Goal: Task Accomplishment & Management: Use online tool/utility

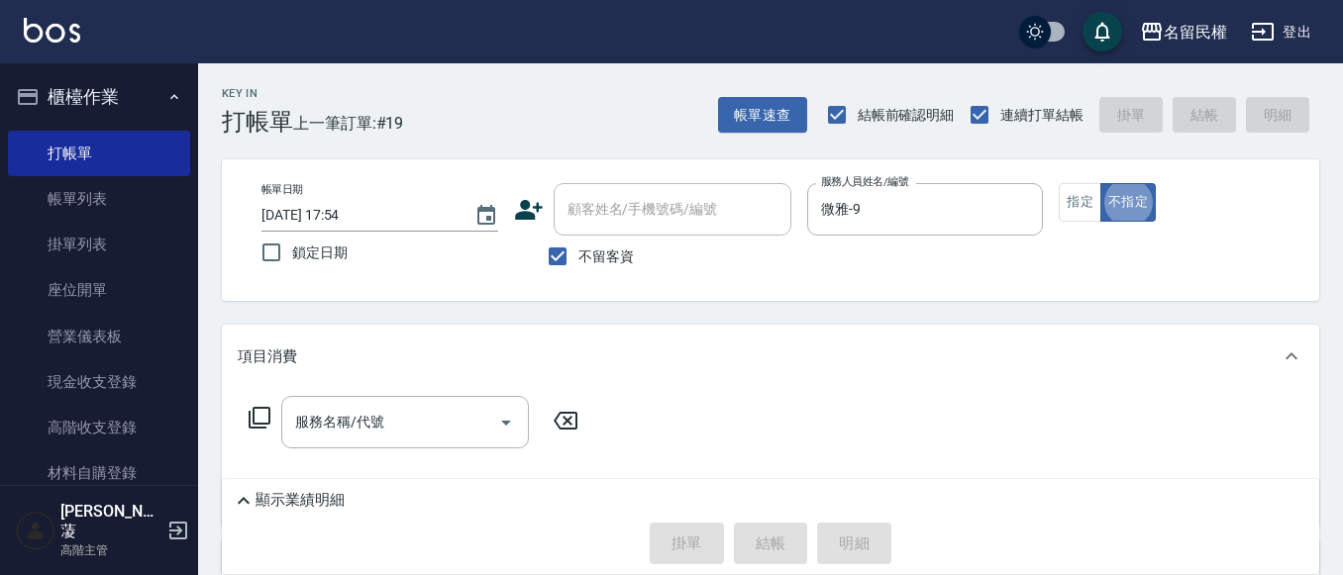
type button "false"
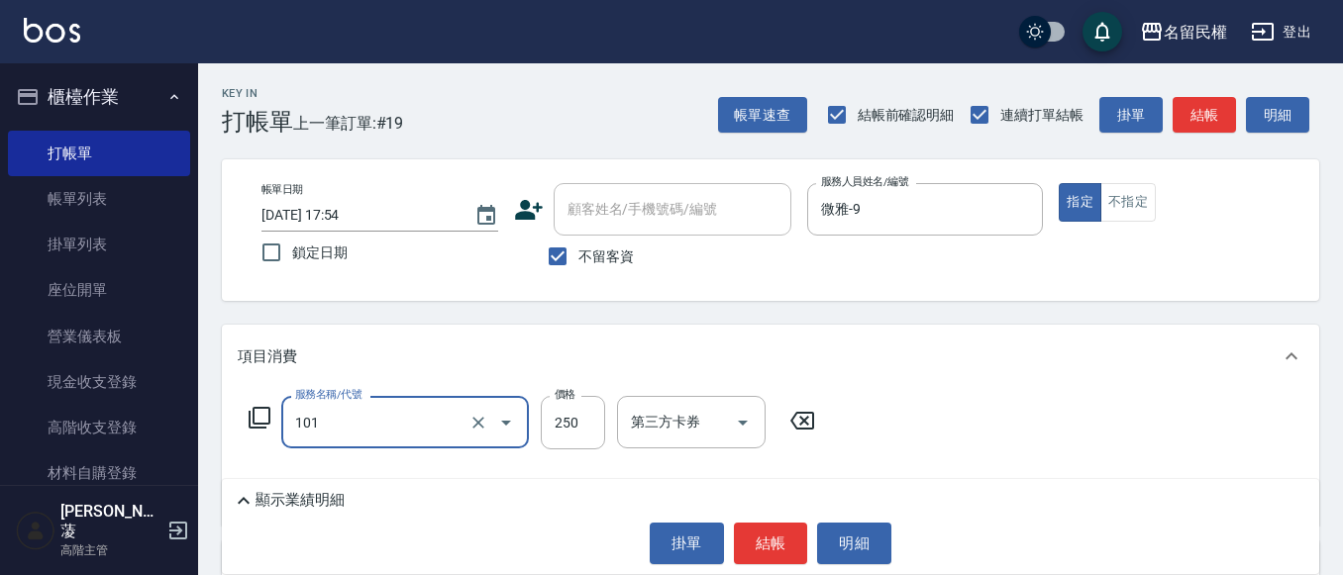
type input "不指定洗髮(101)"
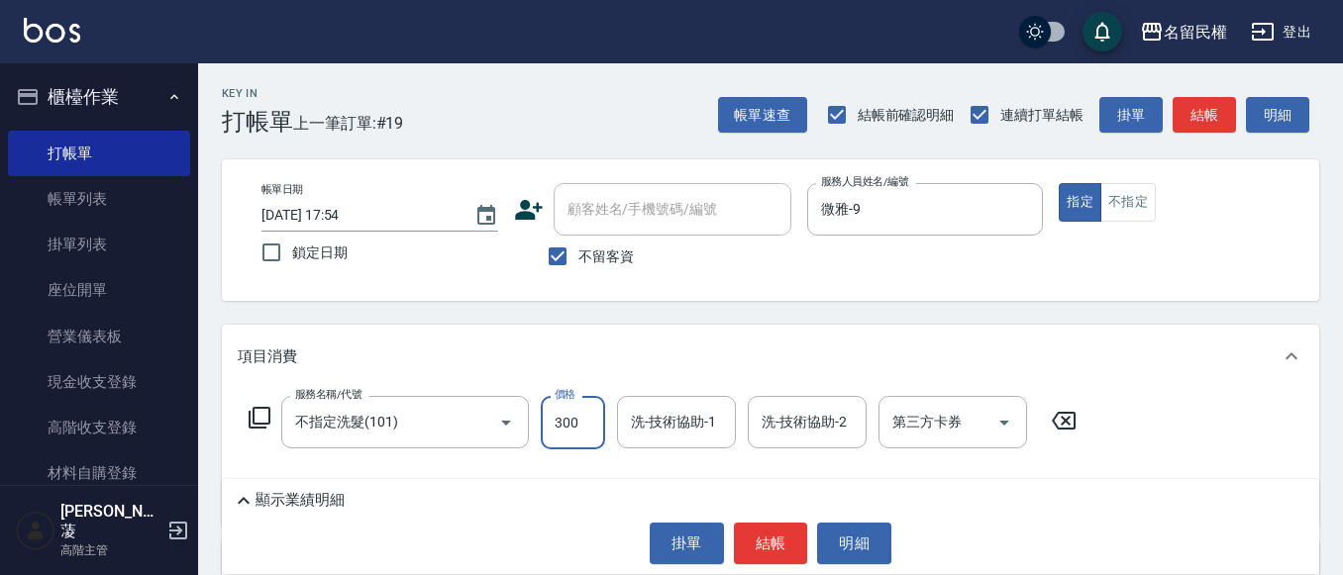
type input "300"
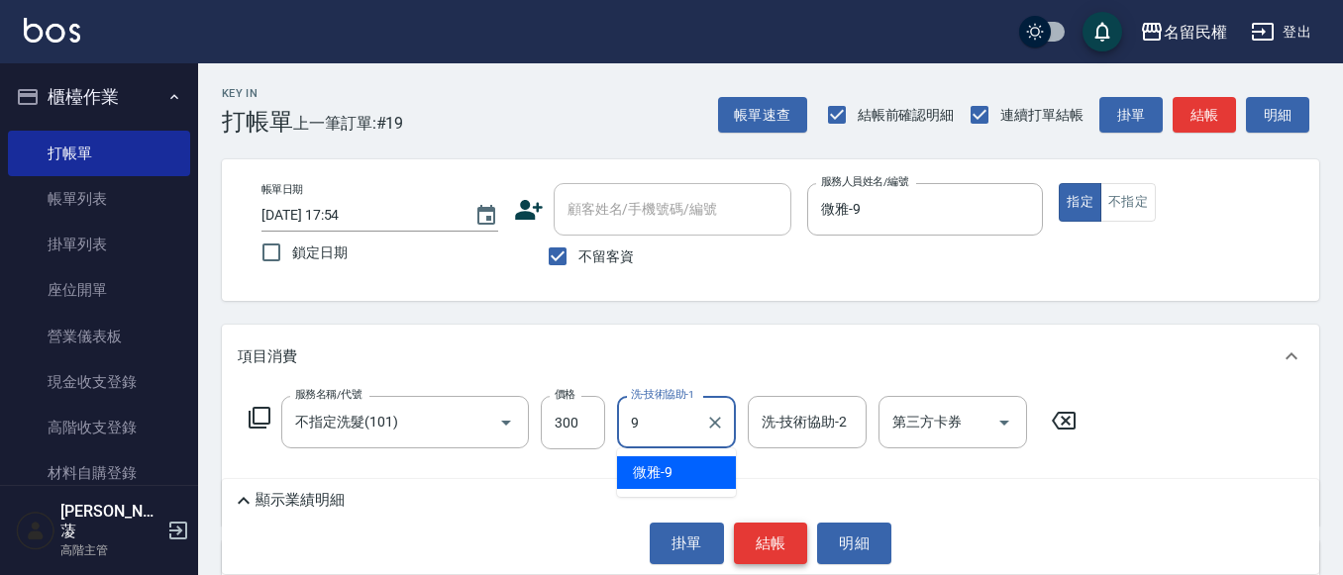
type input "微雅-9"
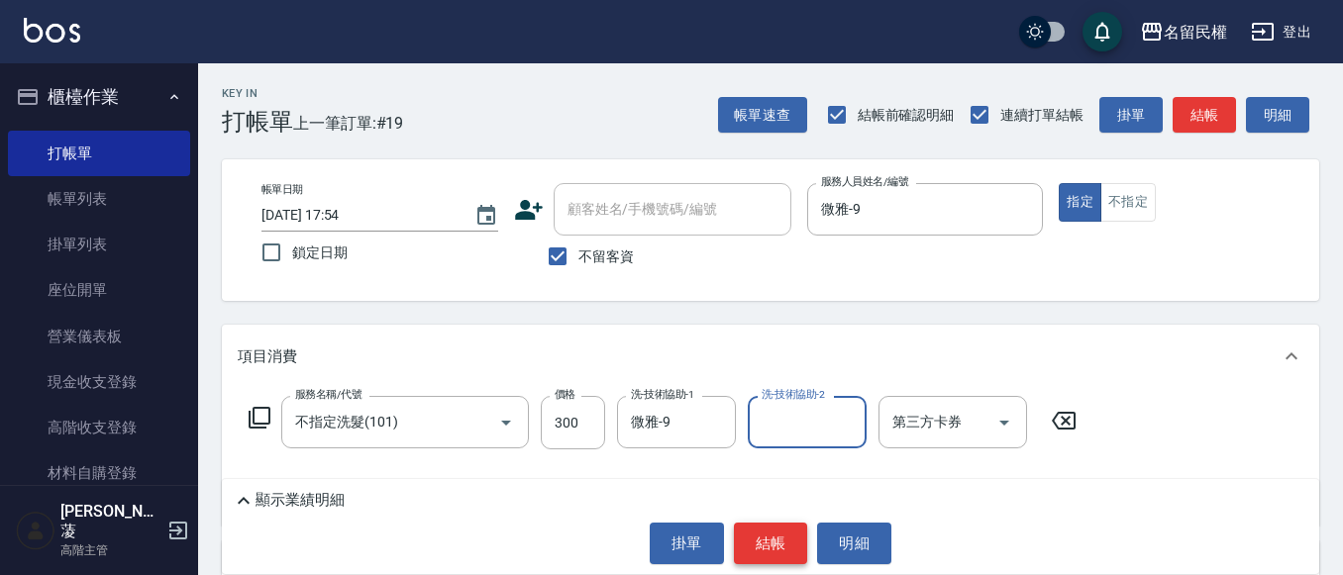
click at [752, 548] on button "結帳" at bounding box center [771, 544] width 74 height 42
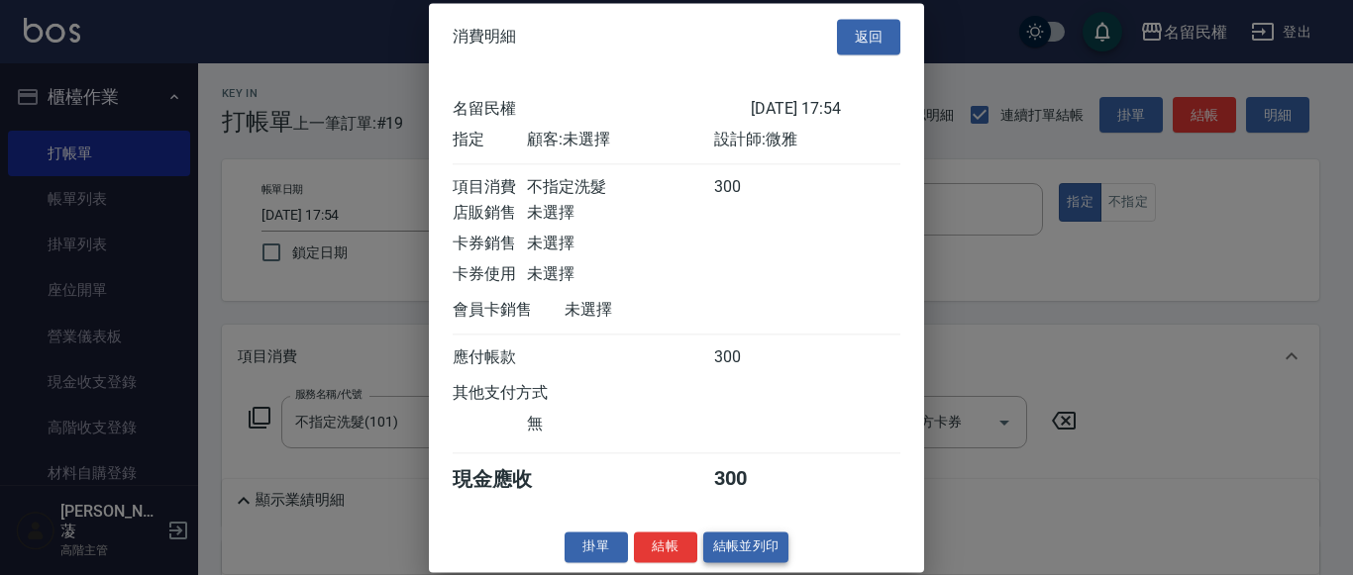
scroll to position [26, 0]
click at [656, 541] on button "結帳" at bounding box center [665, 547] width 63 height 31
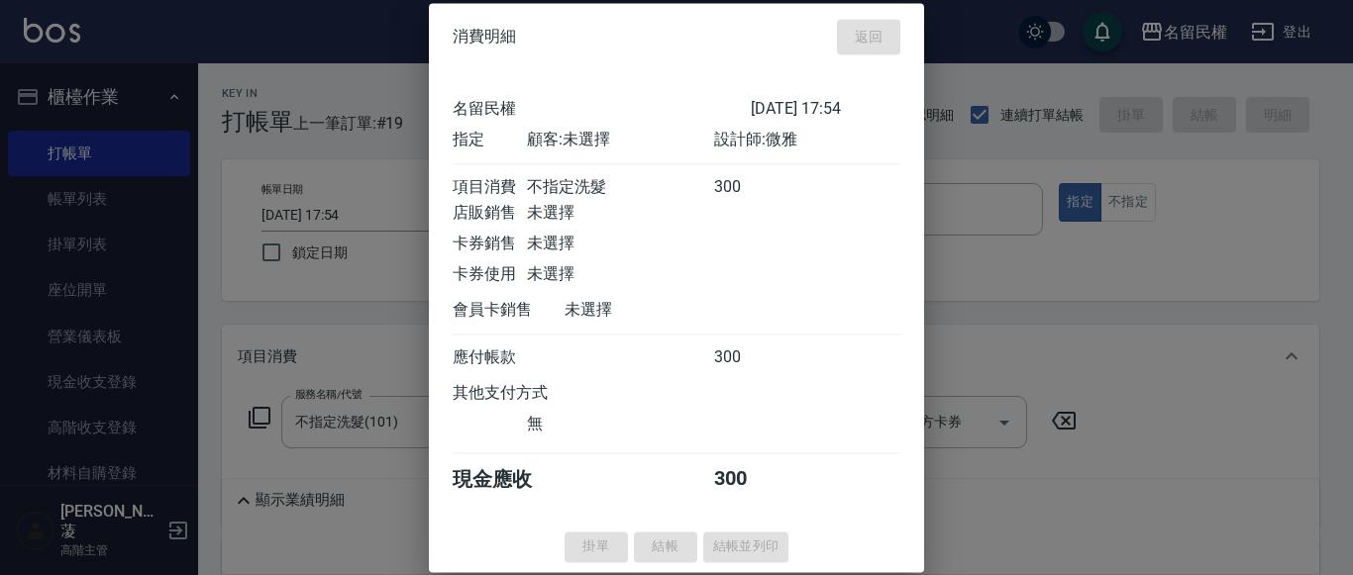
type input "[DATE] 18:33"
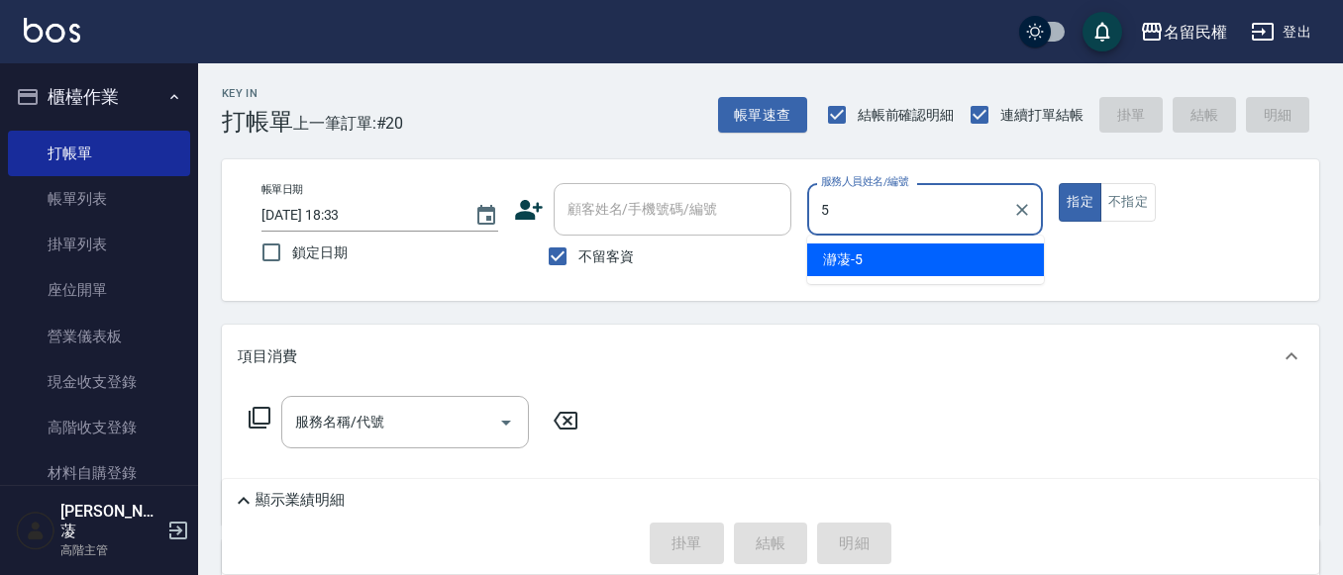
type input "瀞蓤-5"
type button "true"
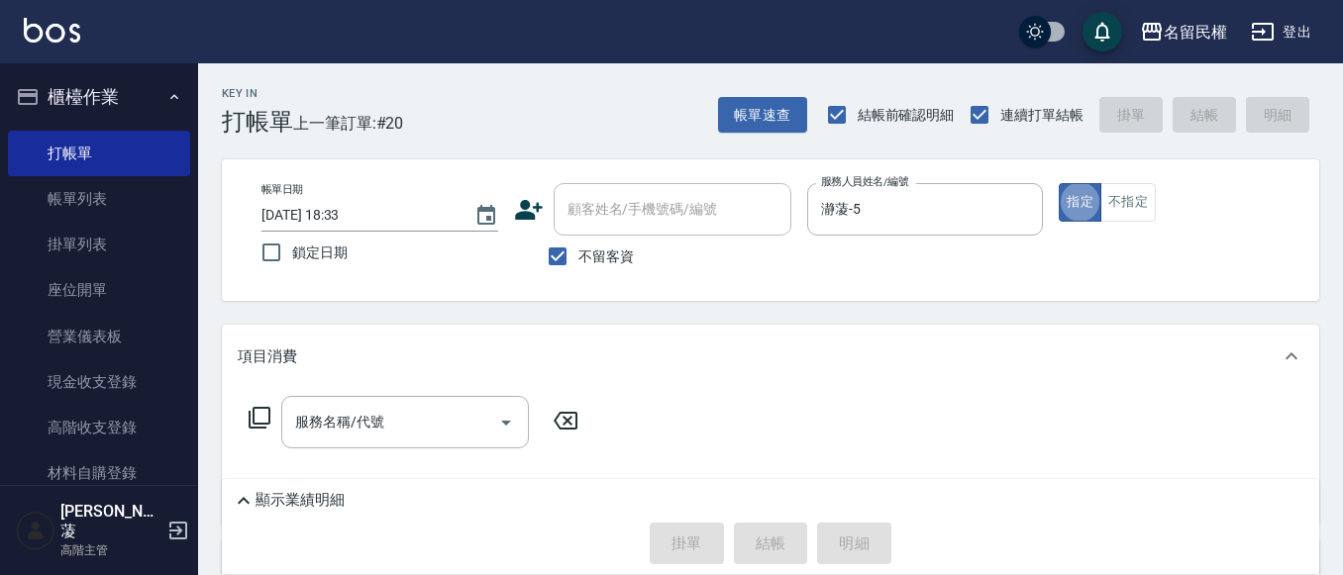
click at [583, 263] on span "不留客資" at bounding box center [605, 257] width 55 height 21
click at [578, 263] on input "不留客資" at bounding box center [558, 257] width 42 height 42
checkbox input "false"
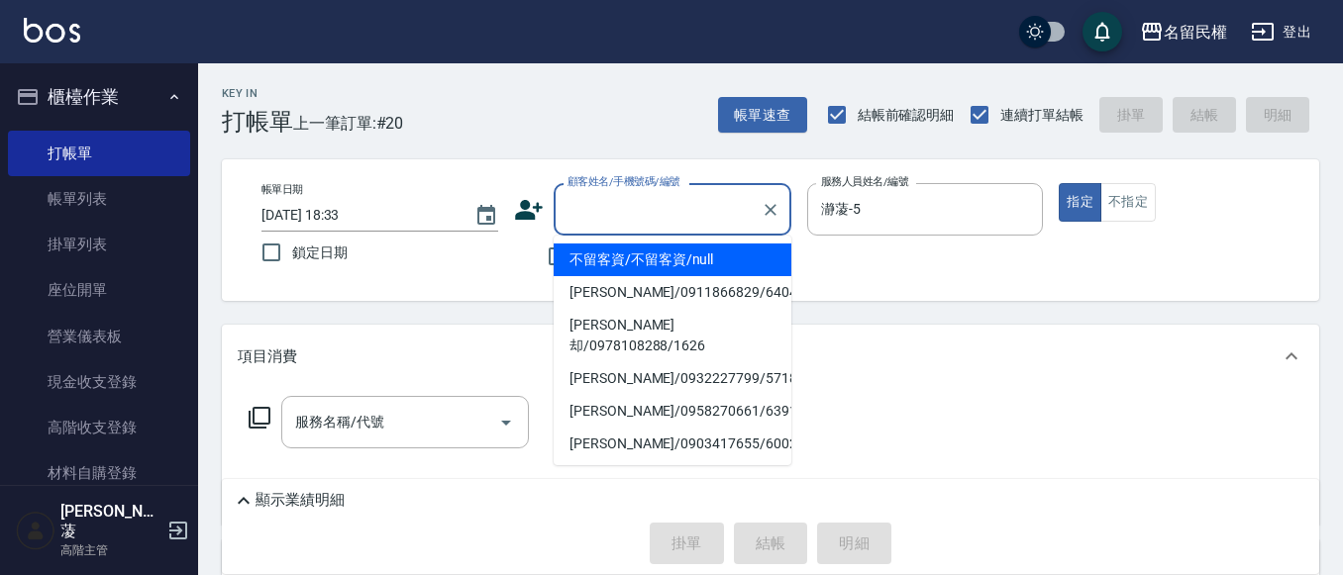
click at [631, 227] on input "顧客姓名/手機號碼/編號" at bounding box center [657, 209] width 190 height 35
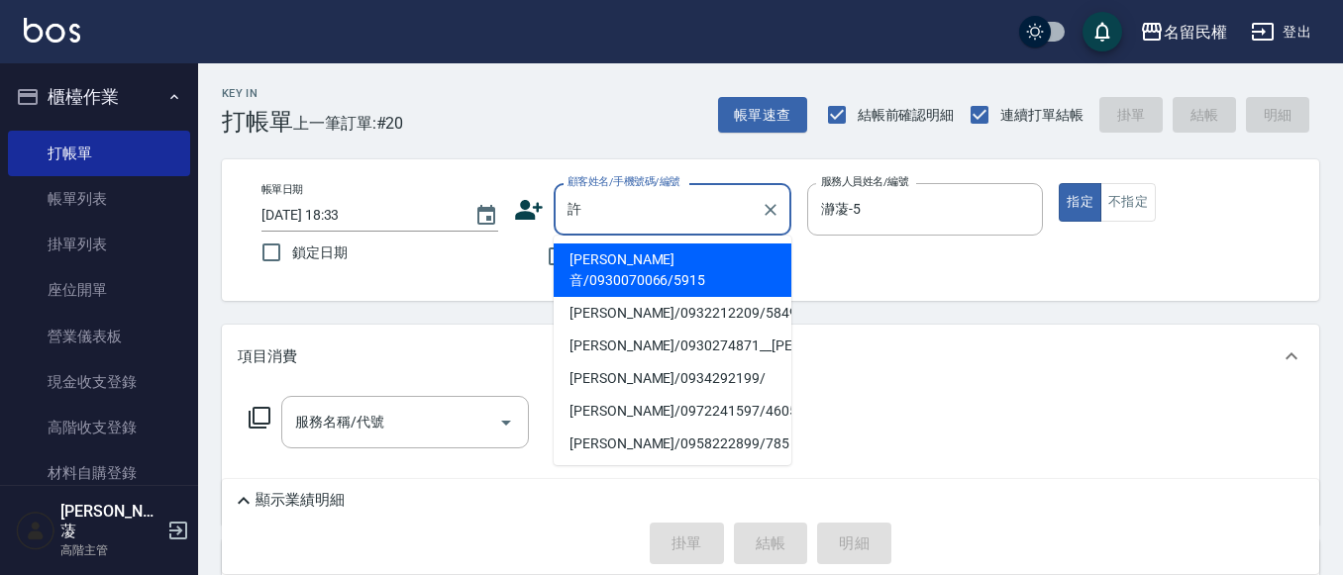
click at [623, 269] on li "[PERSON_NAME]音/0930070066/5915" at bounding box center [673, 270] width 238 height 53
type input "[PERSON_NAME]音/0930070066/5915"
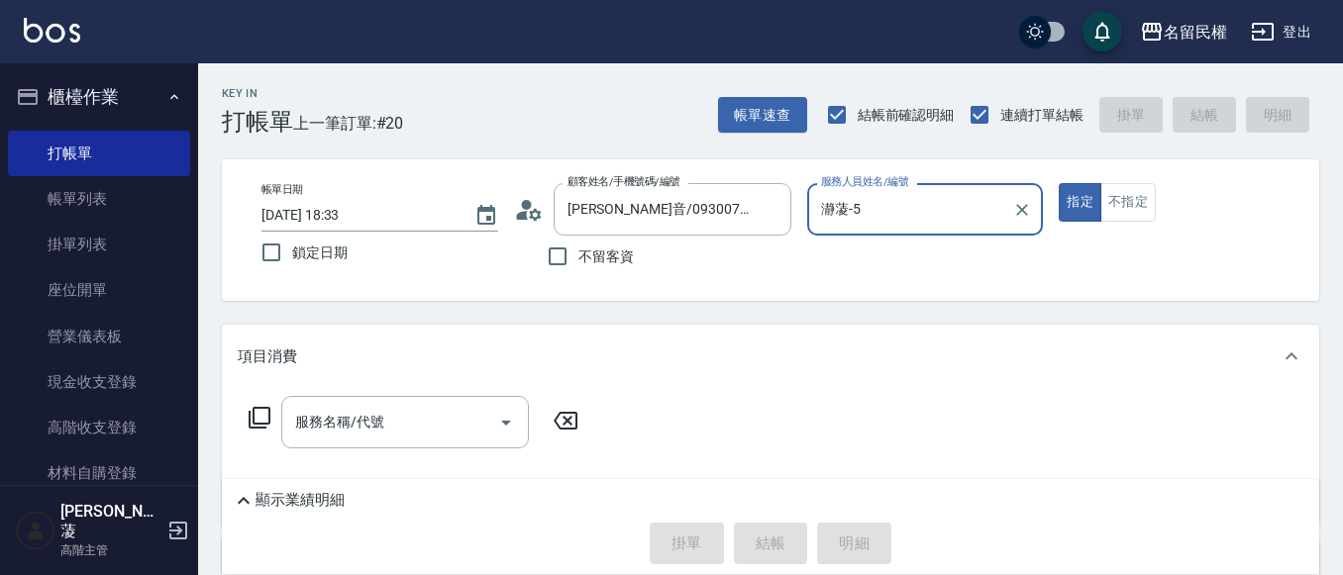
click at [537, 224] on icon at bounding box center [529, 210] width 30 height 30
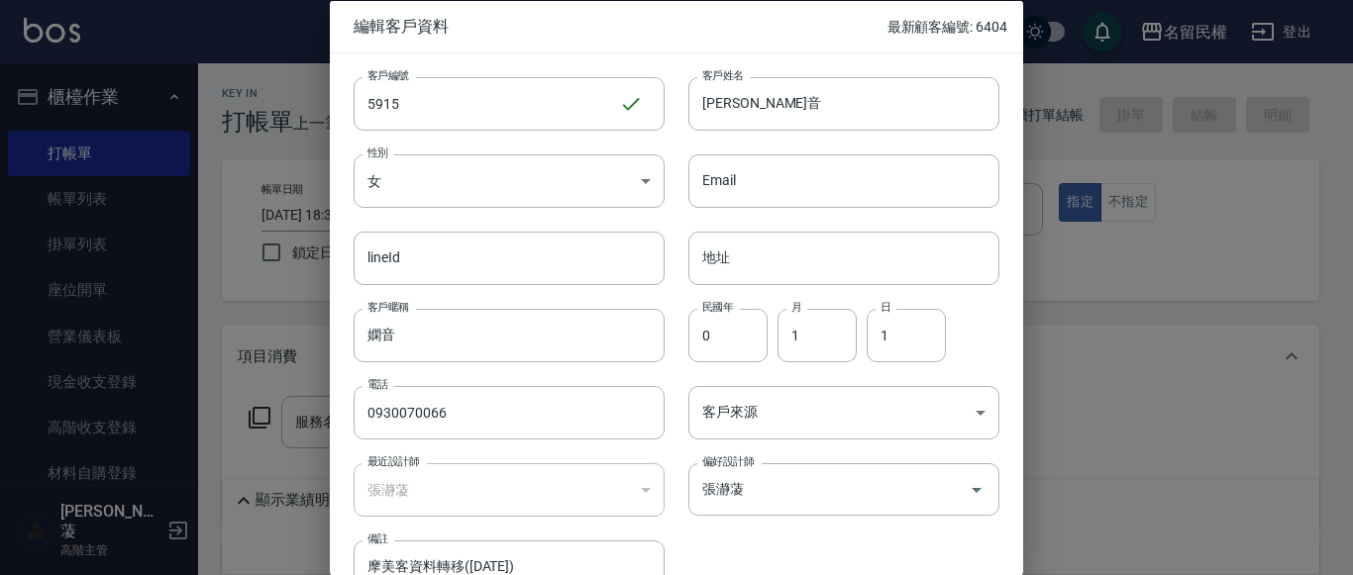
drag, startPoint x: 445, startPoint y: 427, endPoint x: 131, endPoint y: 371, distance: 318.8
click at [131, 371] on div "編輯客戶資料 最新顧客編號: 6404 客戶編號 5915 ​ 客戶編號 客戶姓名 [PERSON_NAME]音 客戶姓名 性別 女 [DEMOGRAPHIC…" at bounding box center [676, 287] width 1353 height 575
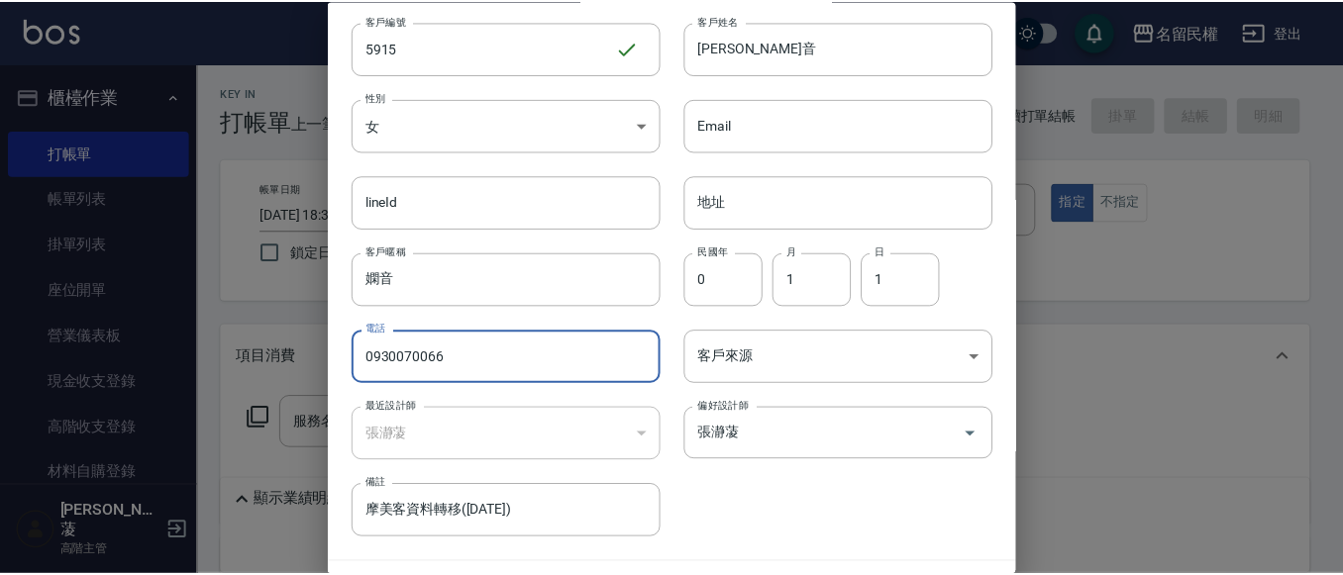
scroll to position [111, 0]
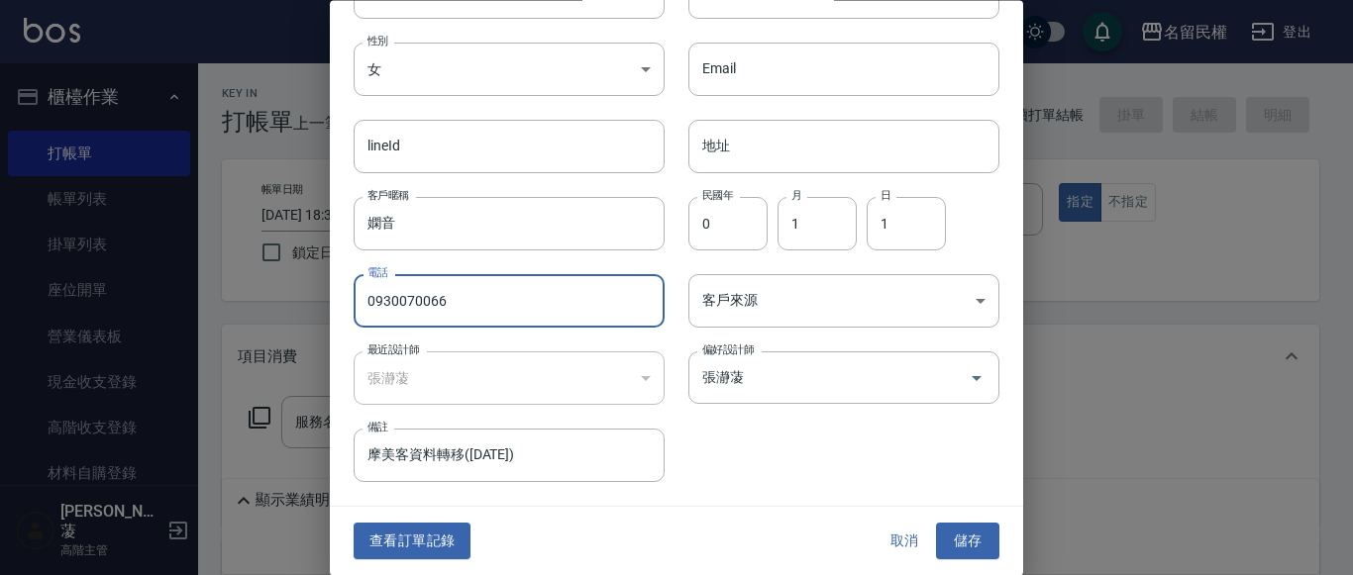
click at [406, 520] on div "查看訂單記錄 取消 儲存" at bounding box center [676, 542] width 693 height 68
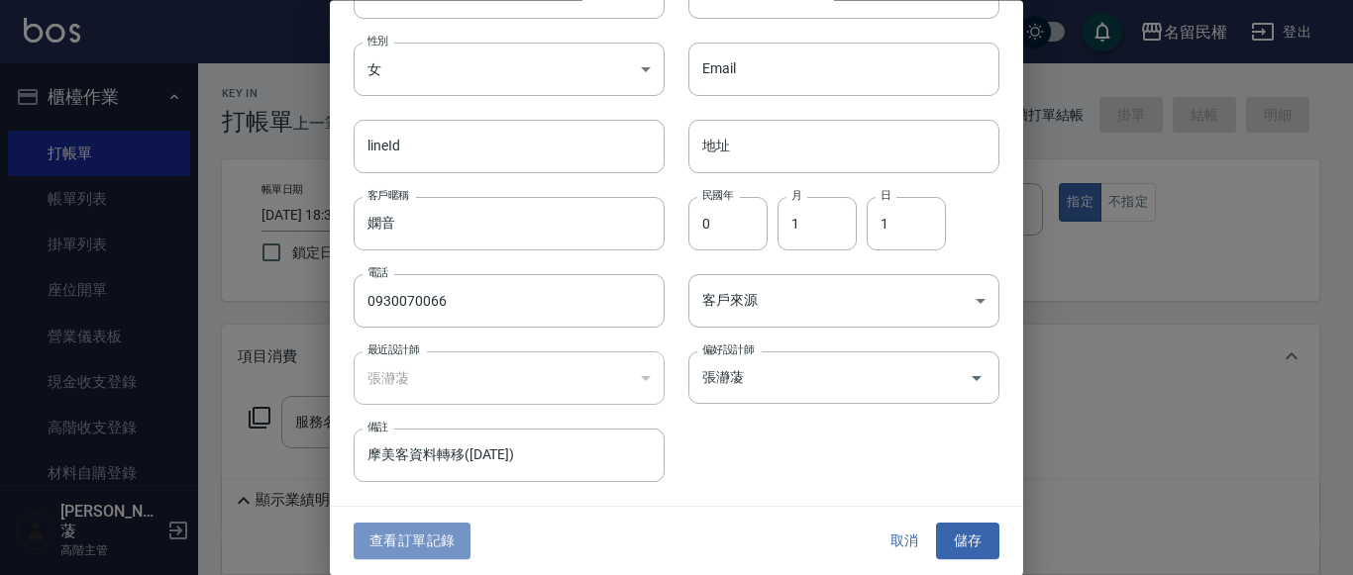
click at [429, 531] on button "查看訂單記錄" at bounding box center [412, 542] width 117 height 37
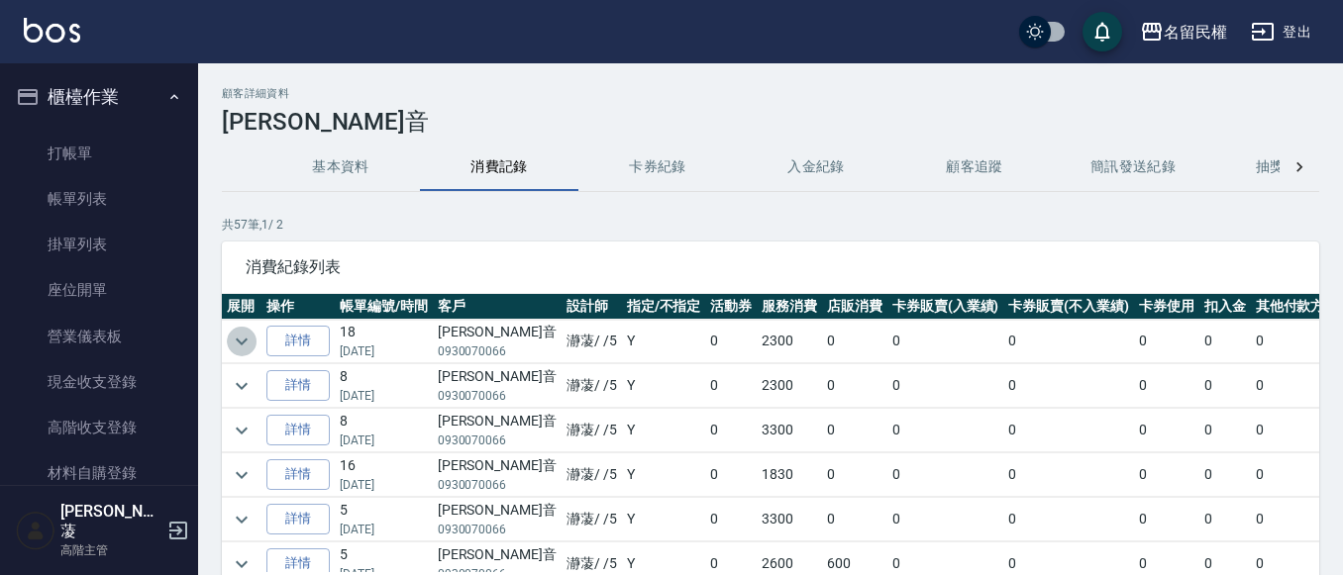
click at [244, 349] on icon "expand row" at bounding box center [242, 342] width 24 height 24
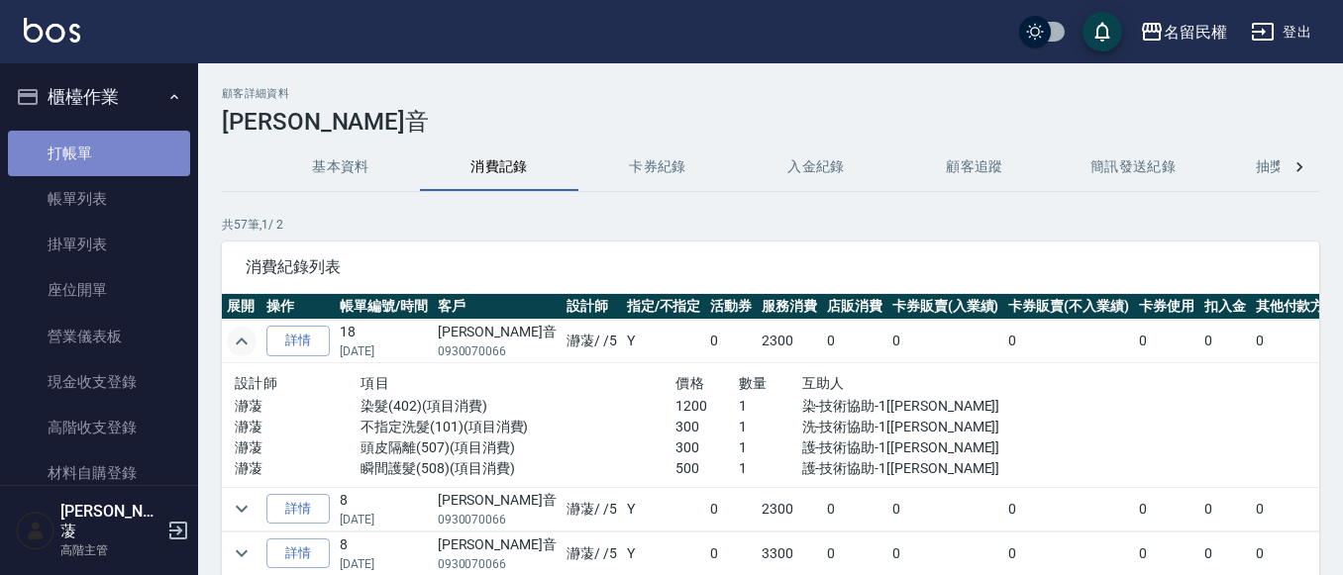
click at [132, 157] on link "打帳單" at bounding box center [99, 154] width 182 height 46
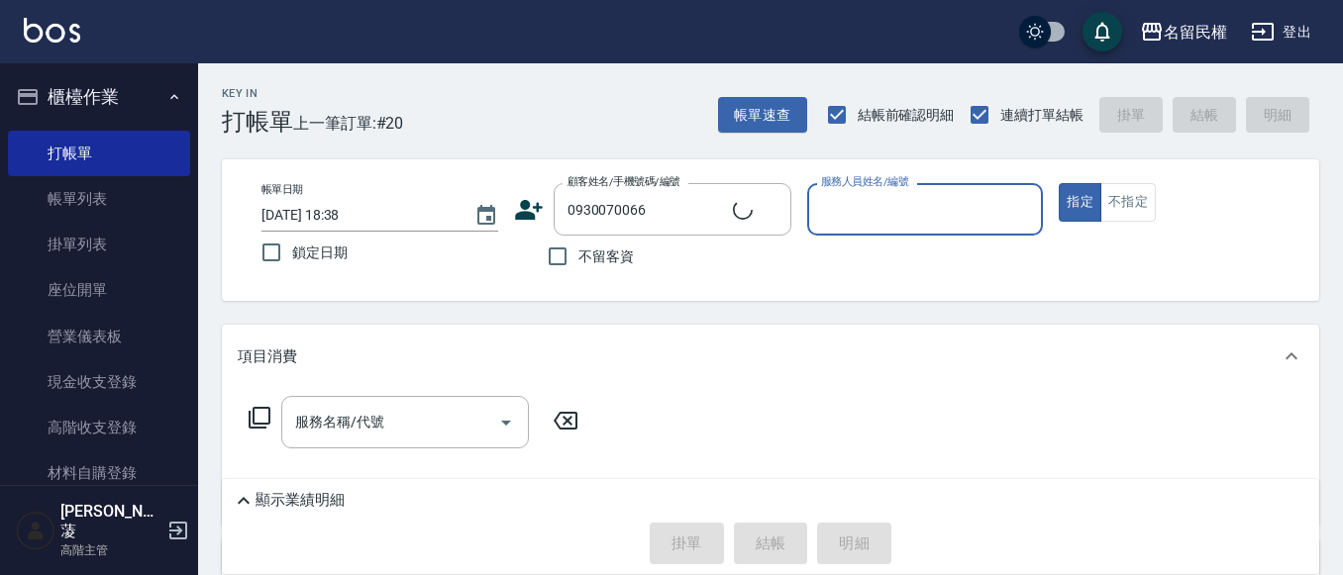
type input "[PERSON_NAME]音/0930070066/5915"
click at [1059, 183] on button "指定" at bounding box center [1080, 202] width 43 height 39
type input "瀞蓤-5"
type button "true"
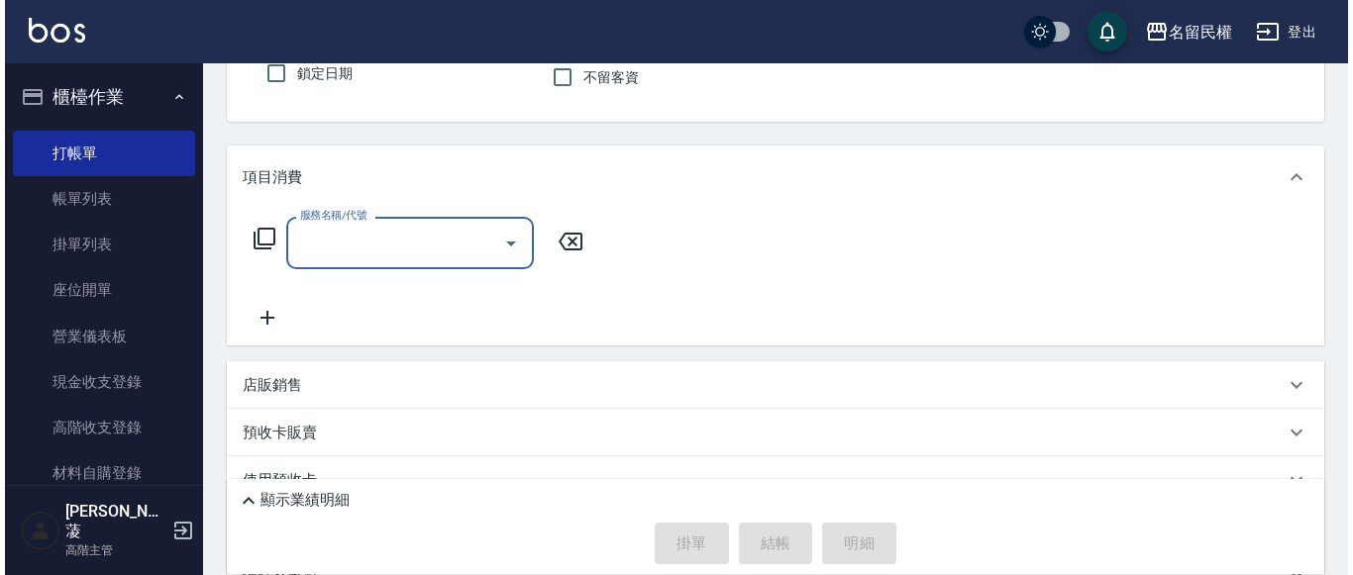
scroll to position [198, 0]
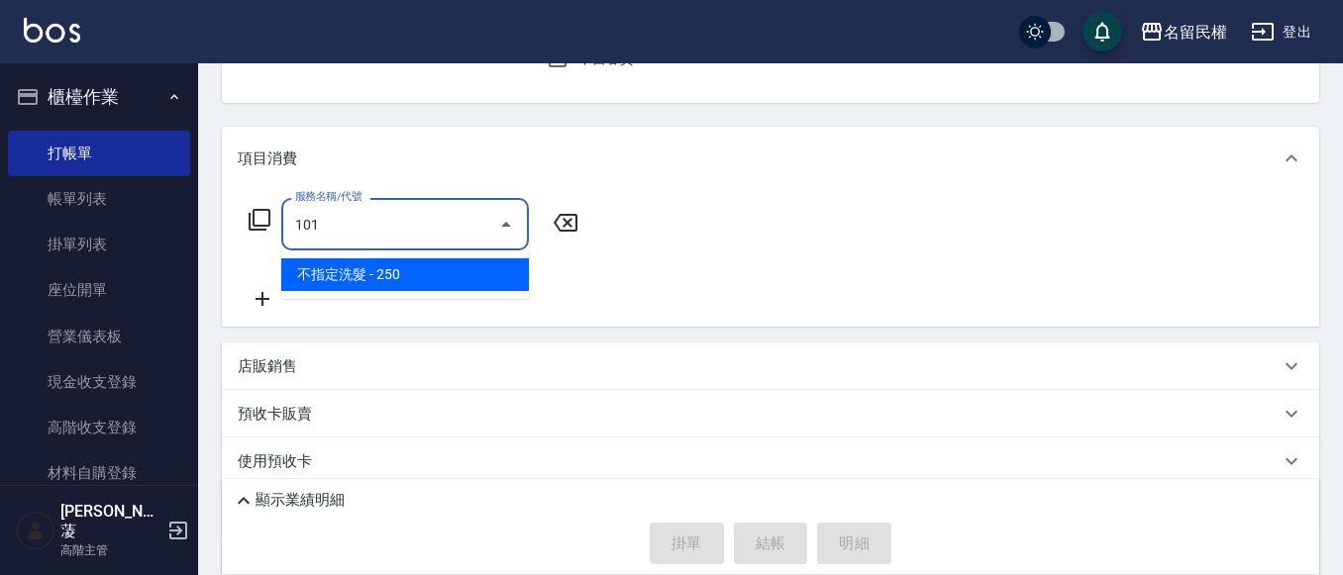
type input "不指定洗髮(101)"
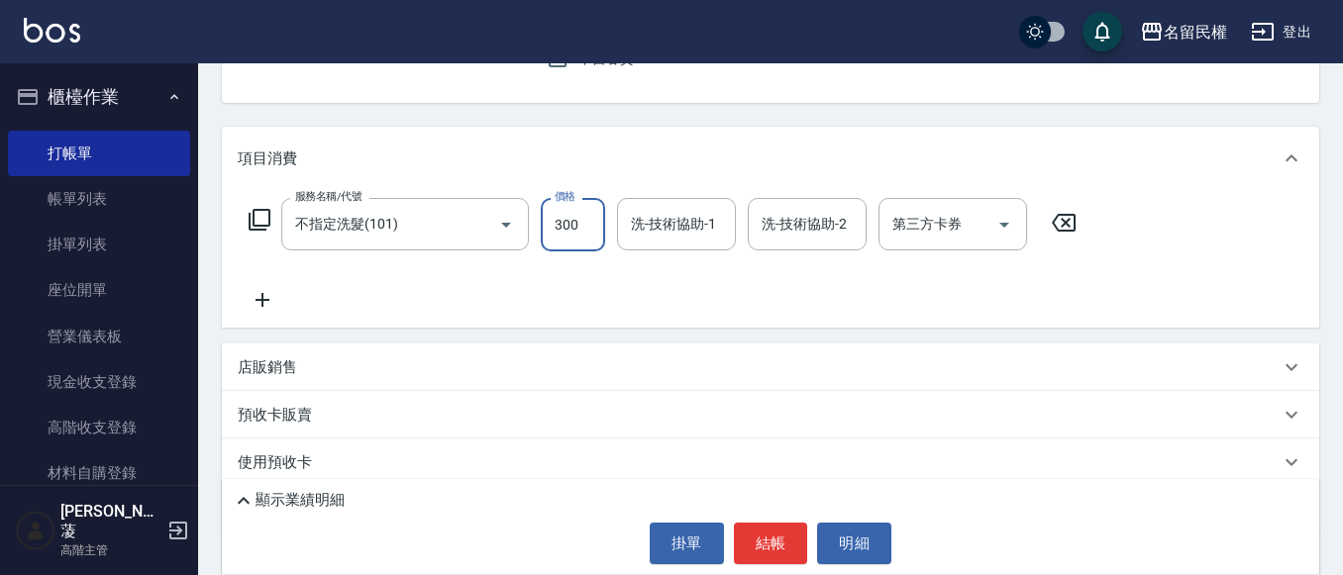
type input "300"
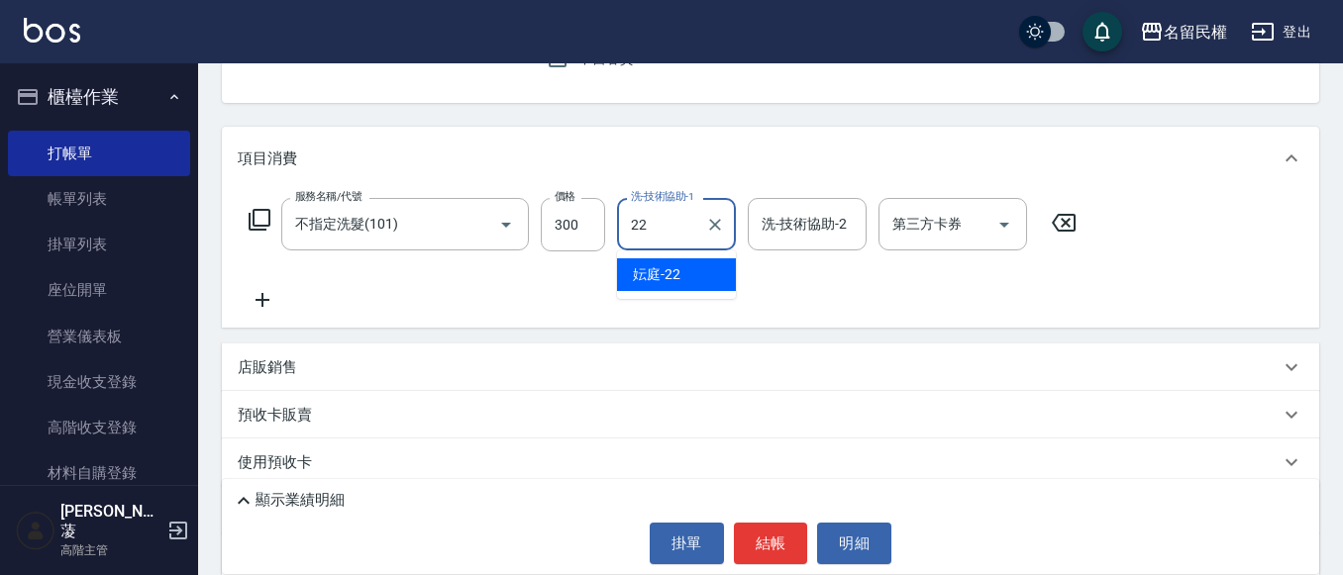
type input "妘庭-22"
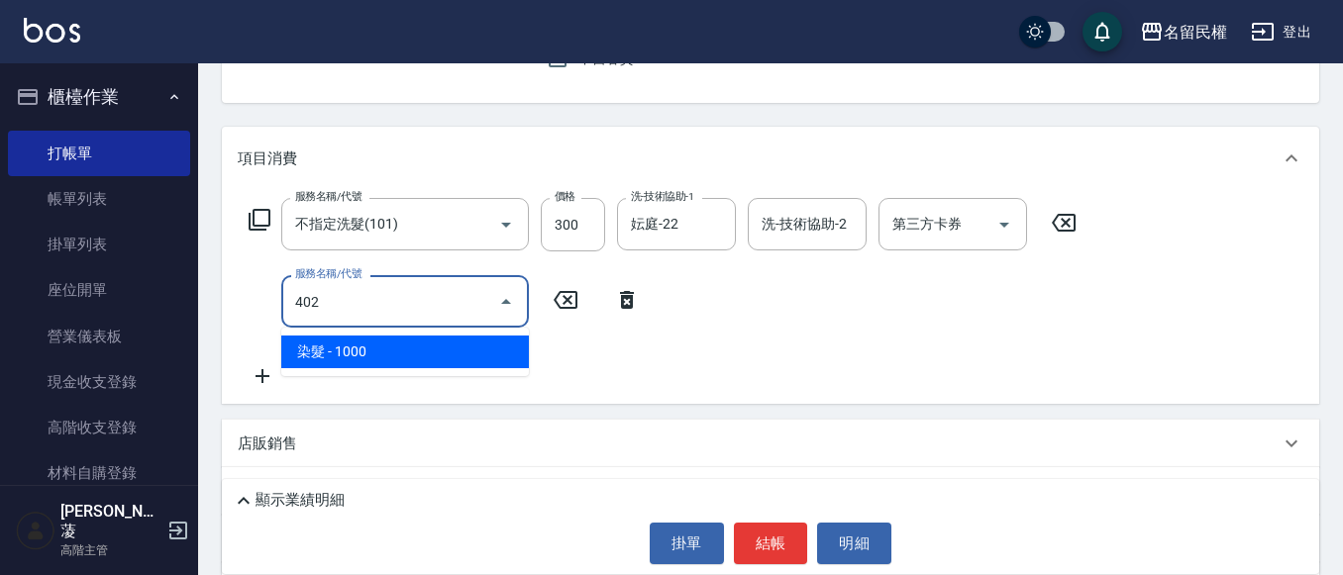
type input "染髮(402)"
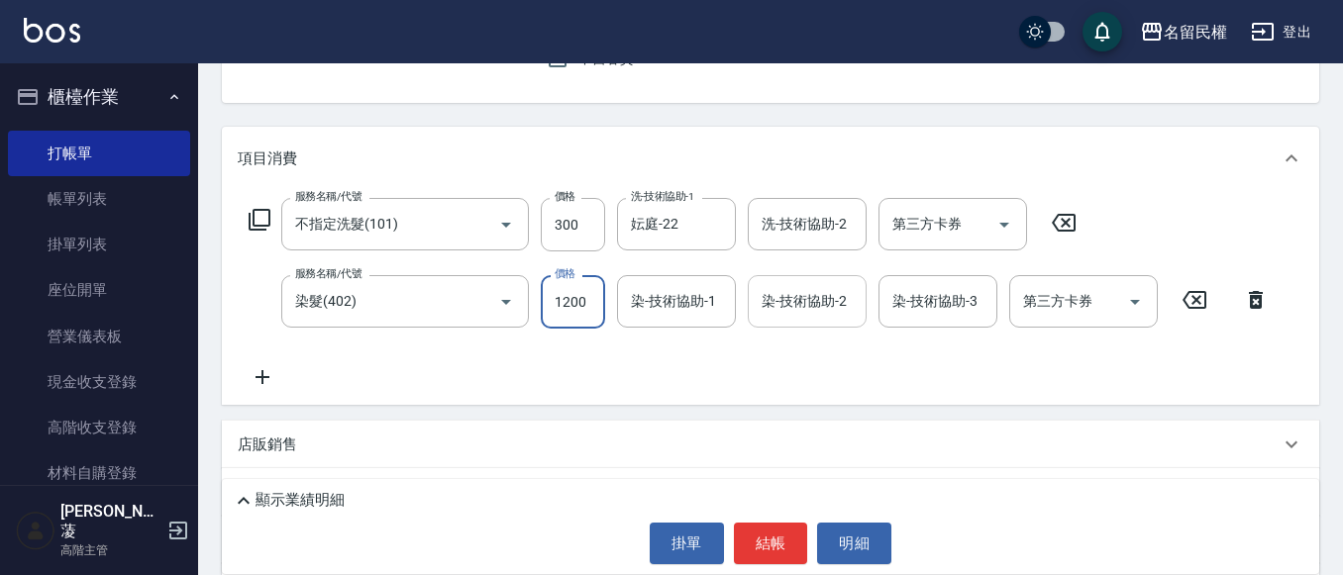
type input "1200"
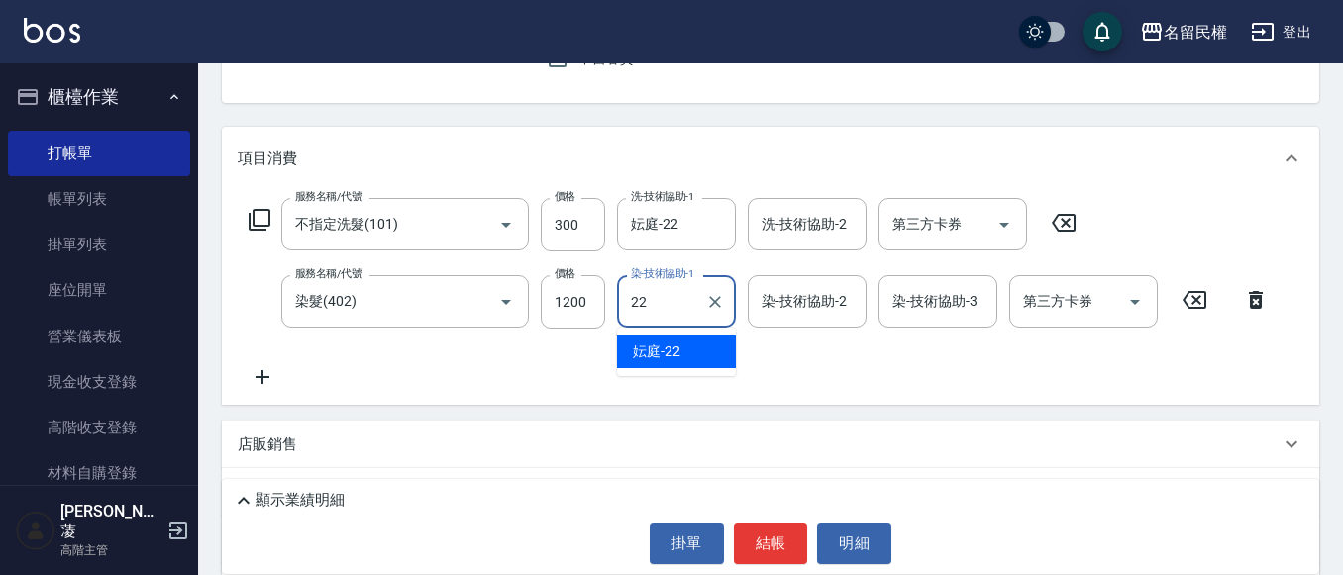
type input "妘庭-22"
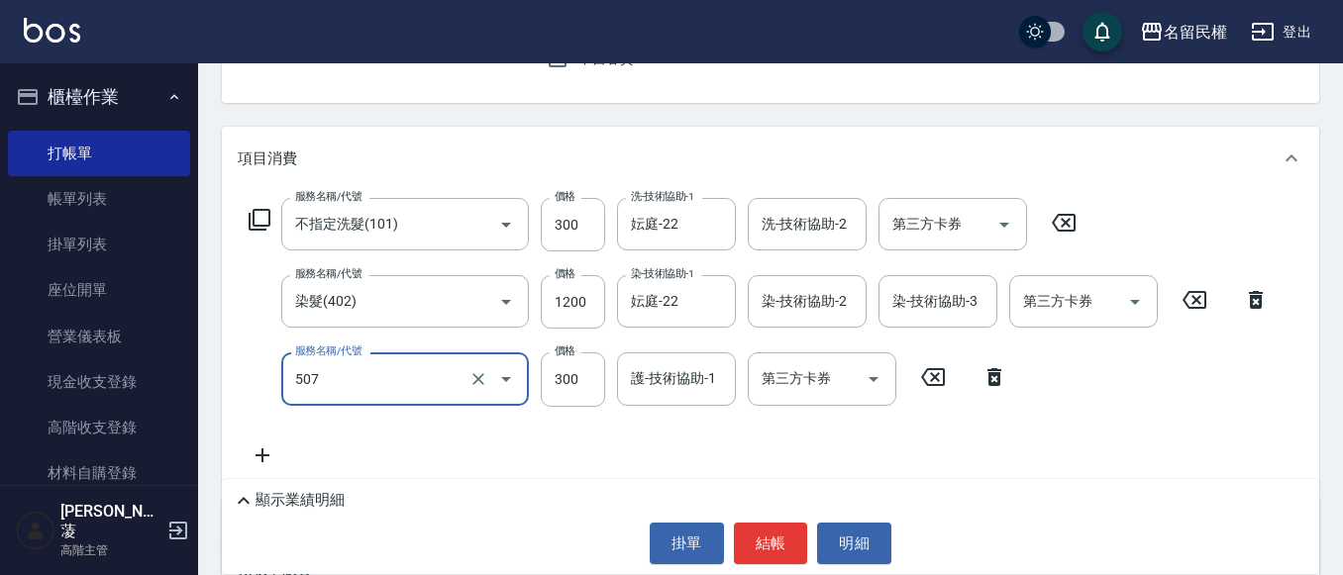
type input "頭皮隔離(507)"
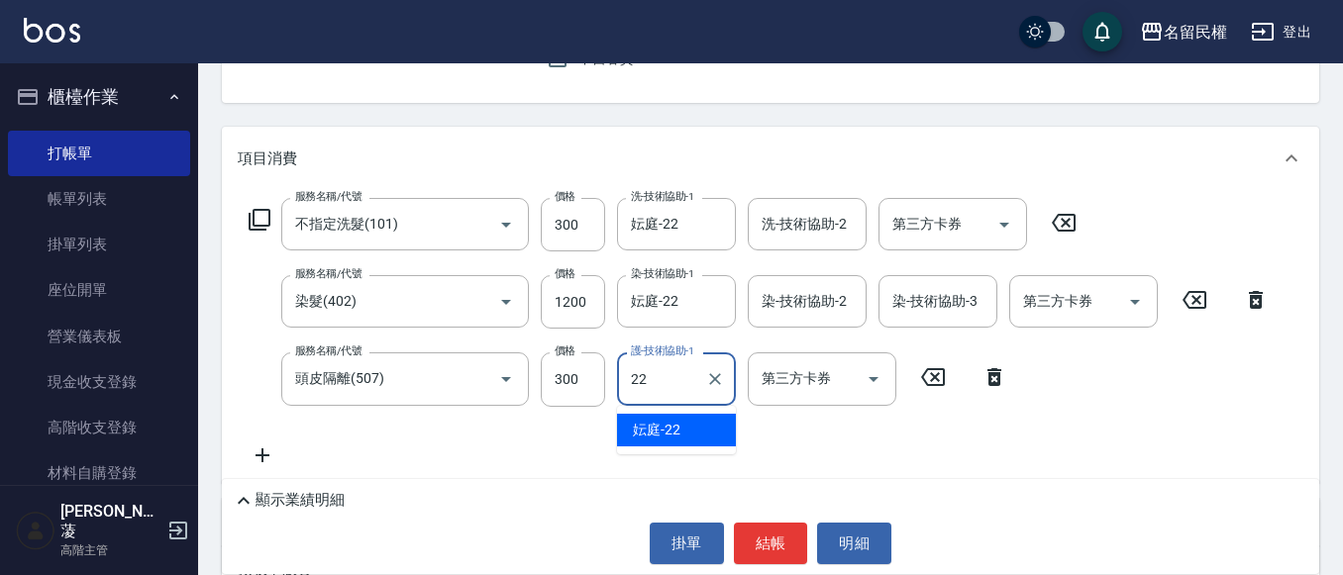
type input "妘庭-22"
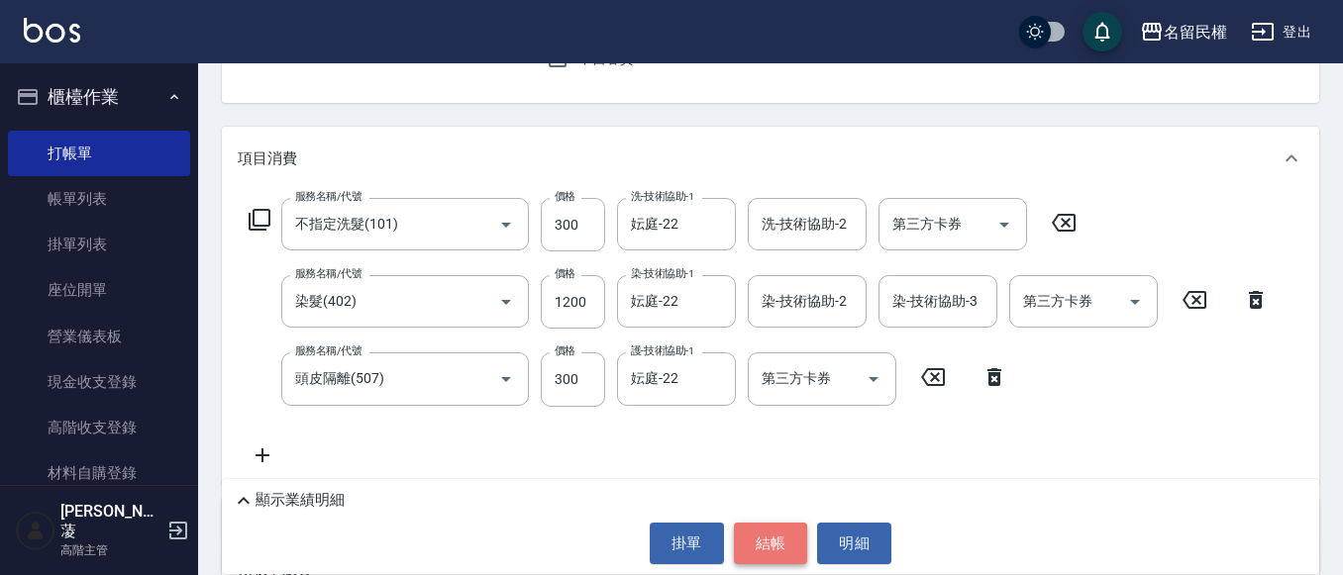
click at [773, 555] on button "結帳" at bounding box center [771, 544] width 74 height 42
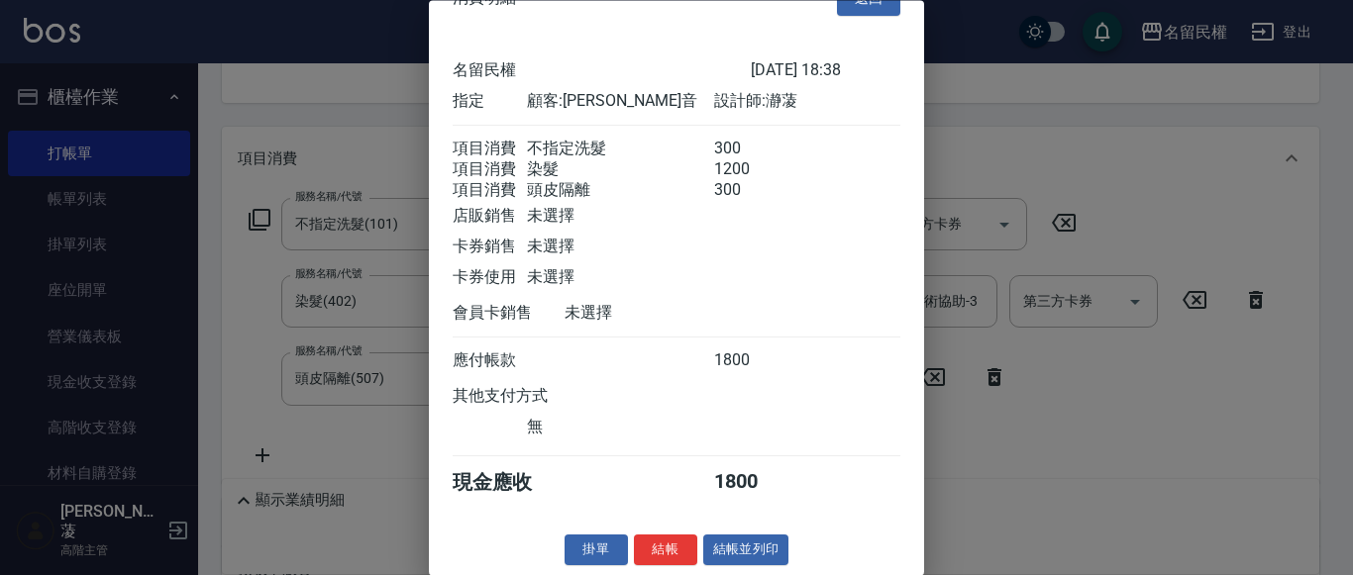
scroll to position [73, 0]
click at [669, 552] on button "結帳" at bounding box center [665, 551] width 63 height 31
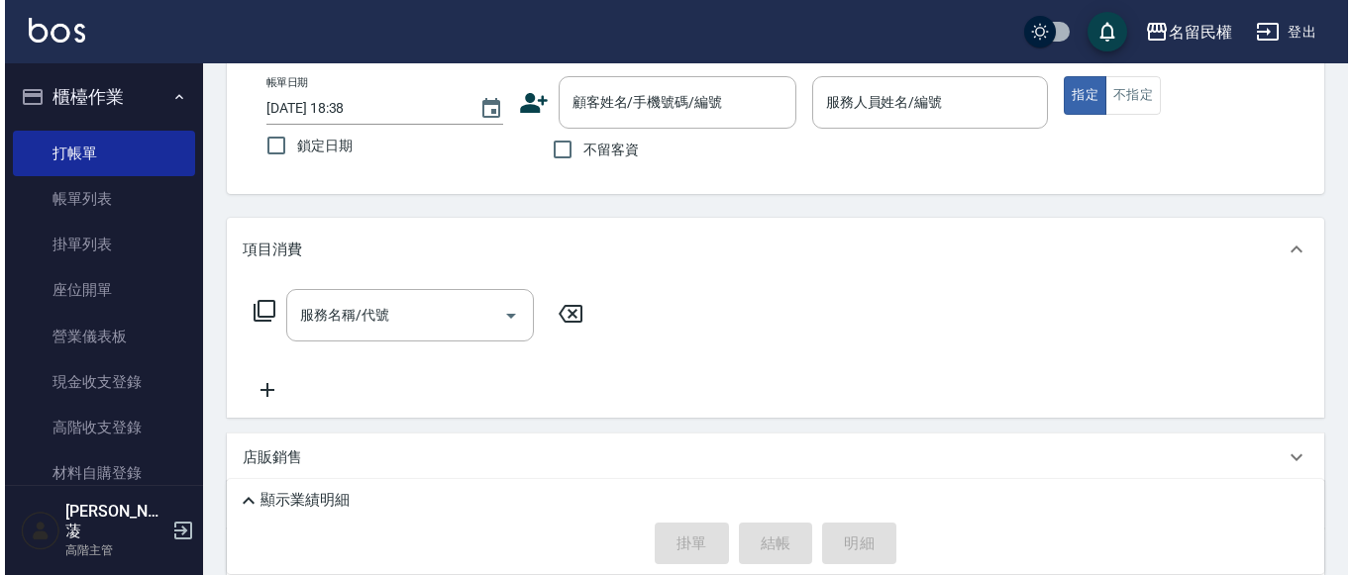
scroll to position [0, 0]
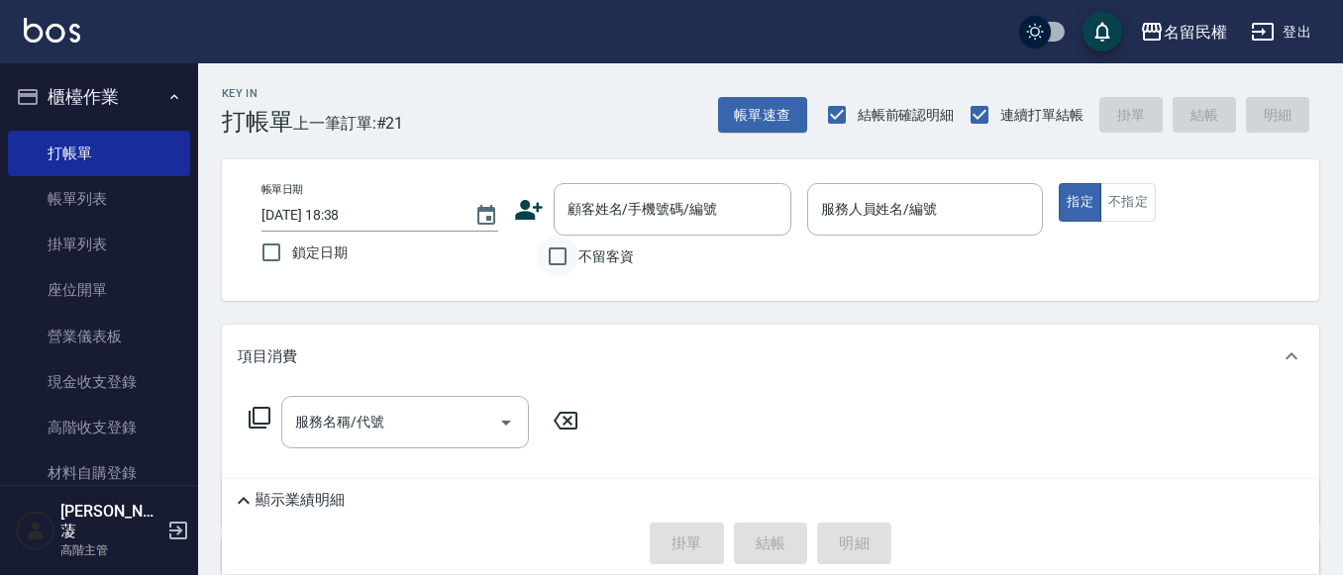
click at [569, 258] on input "不留客資" at bounding box center [558, 257] width 42 height 42
checkbox input "true"
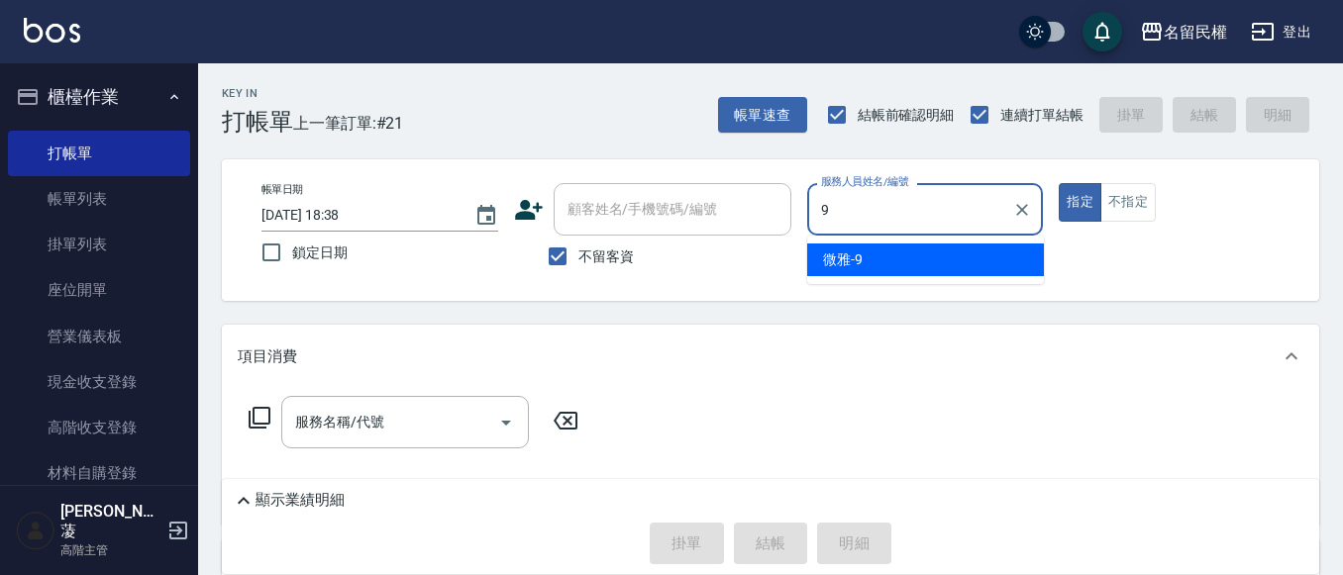
type input "微雅-9"
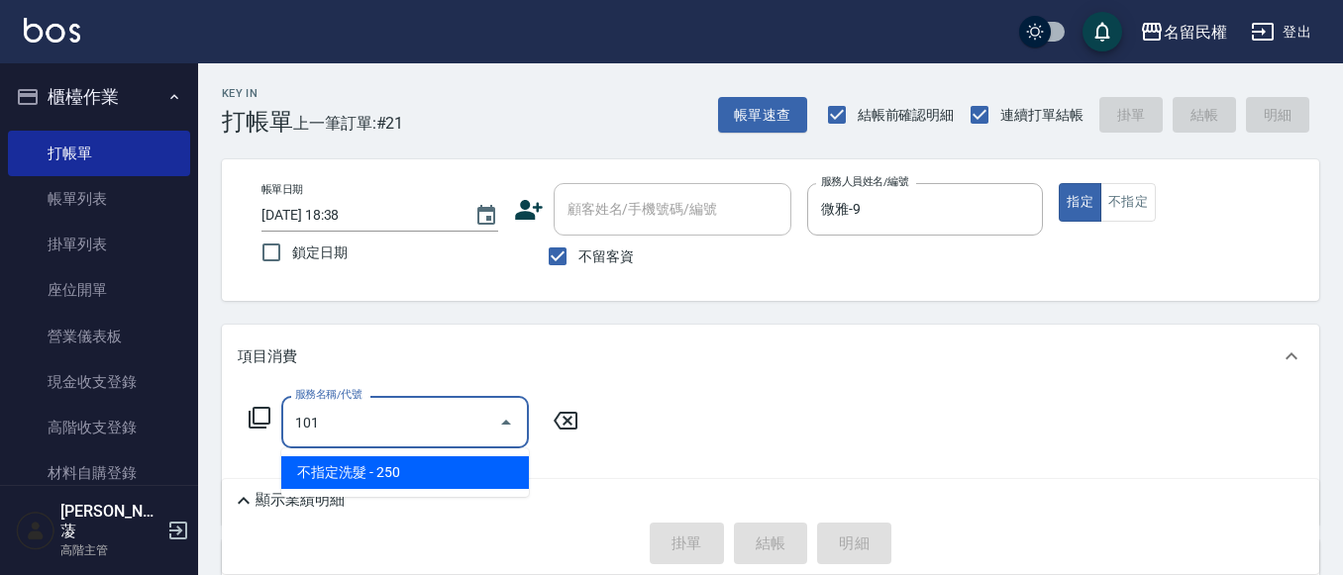
type input "不指定洗髮(101)"
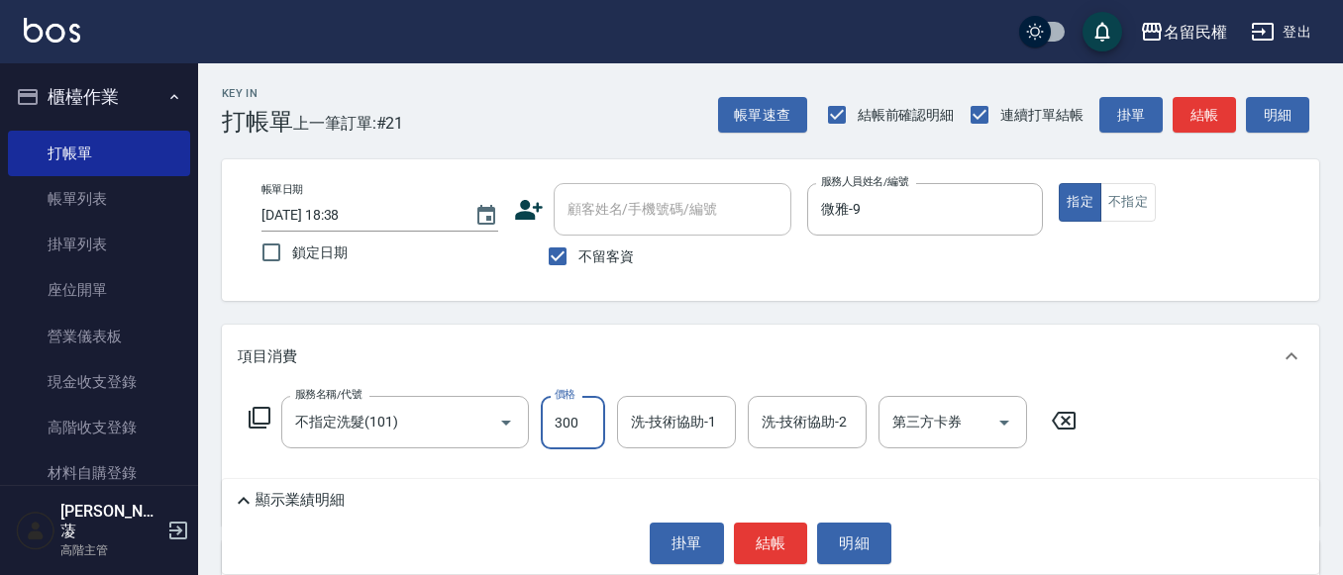
type input "300"
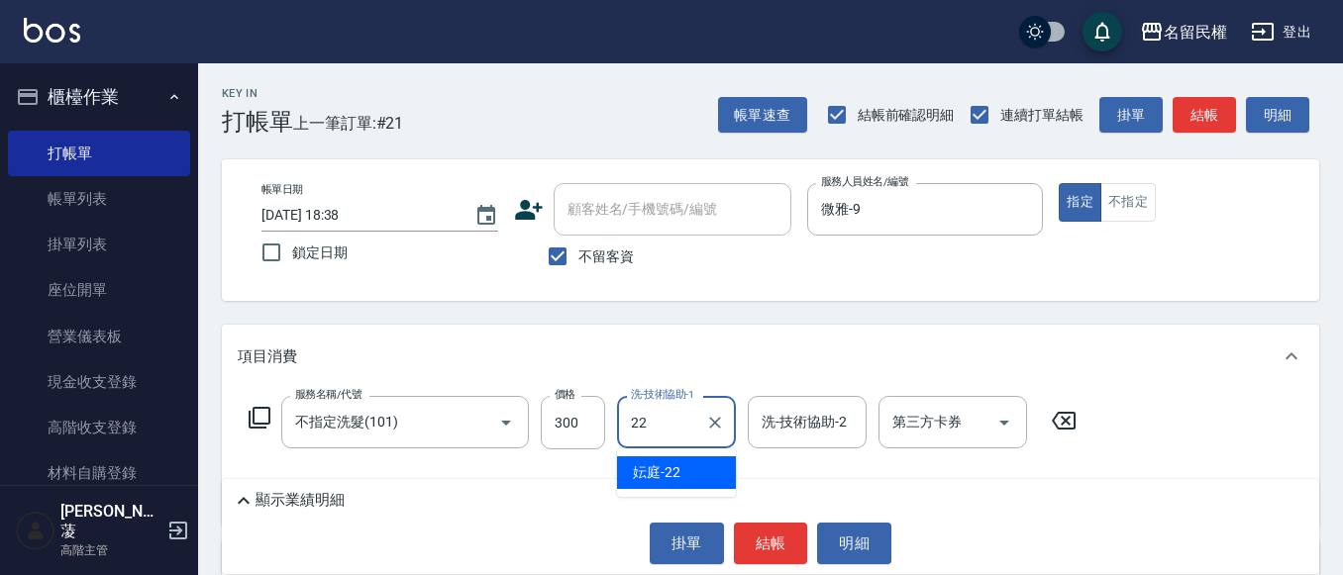
type input "妘庭-22"
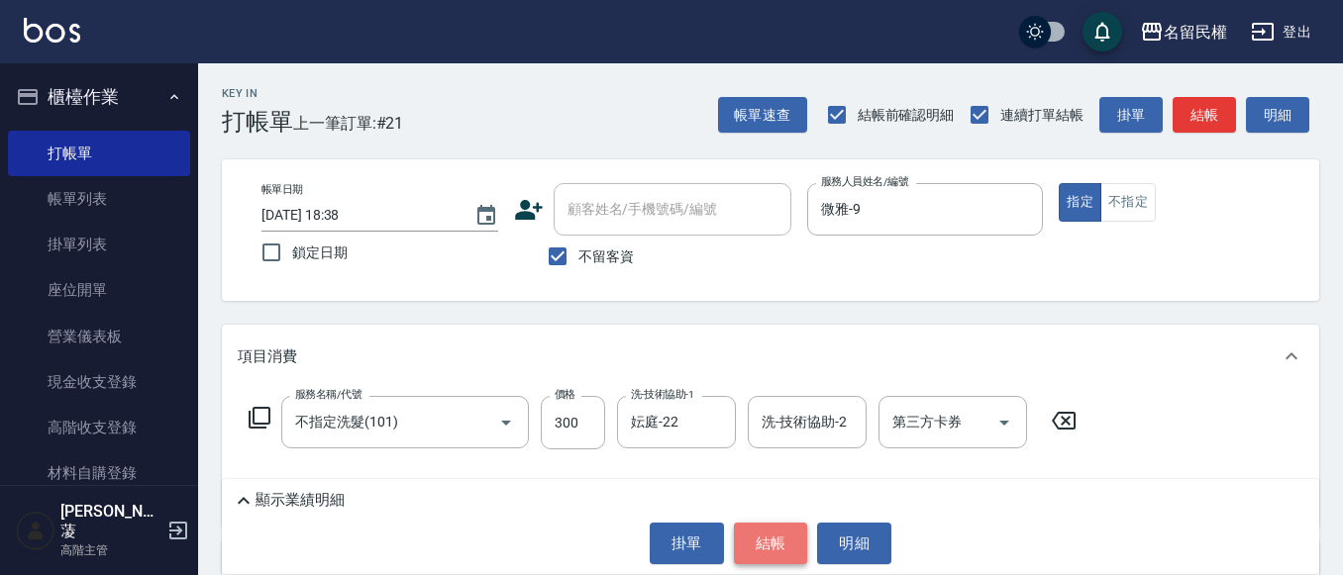
click at [756, 532] on button "結帳" at bounding box center [771, 544] width 74 height 42
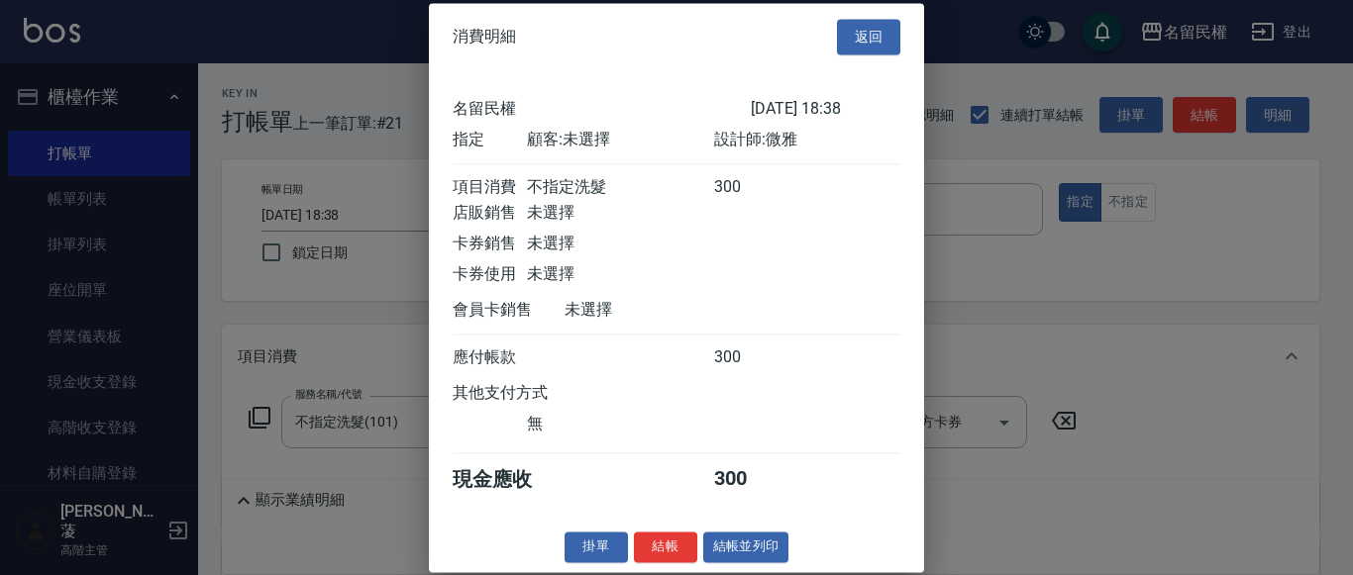
scroll to position [26, 0]
click at [667, 559] on button "結帳" at bounding box center [665, 547] width 63 height 31
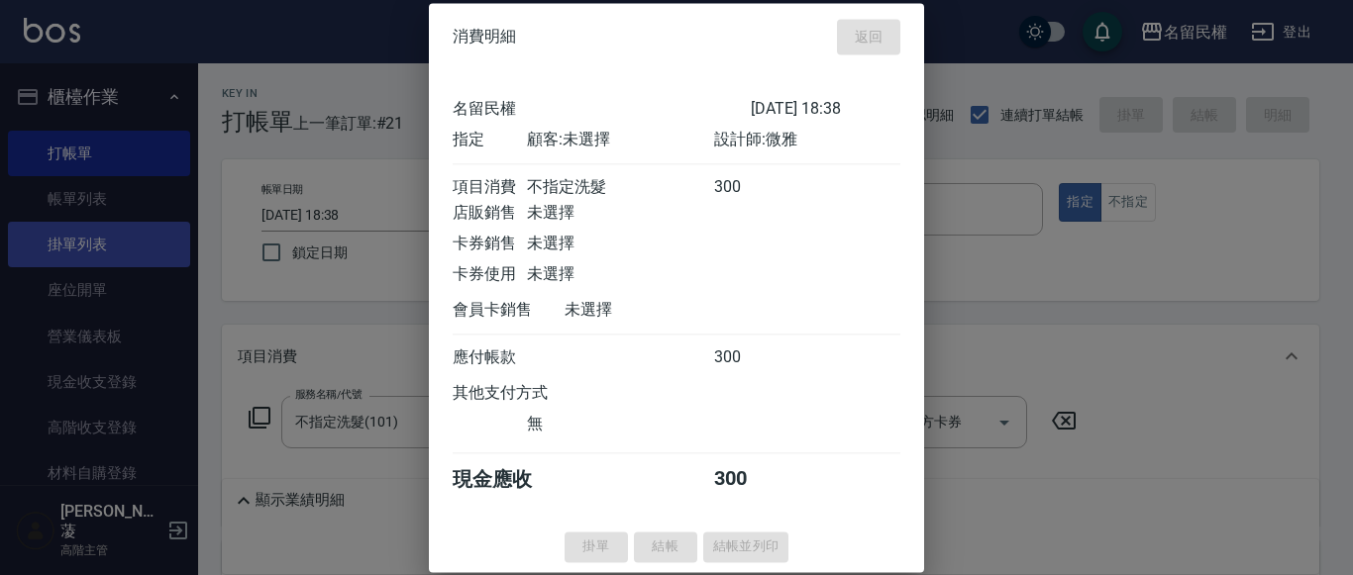
type input "[DATE] 18:43"
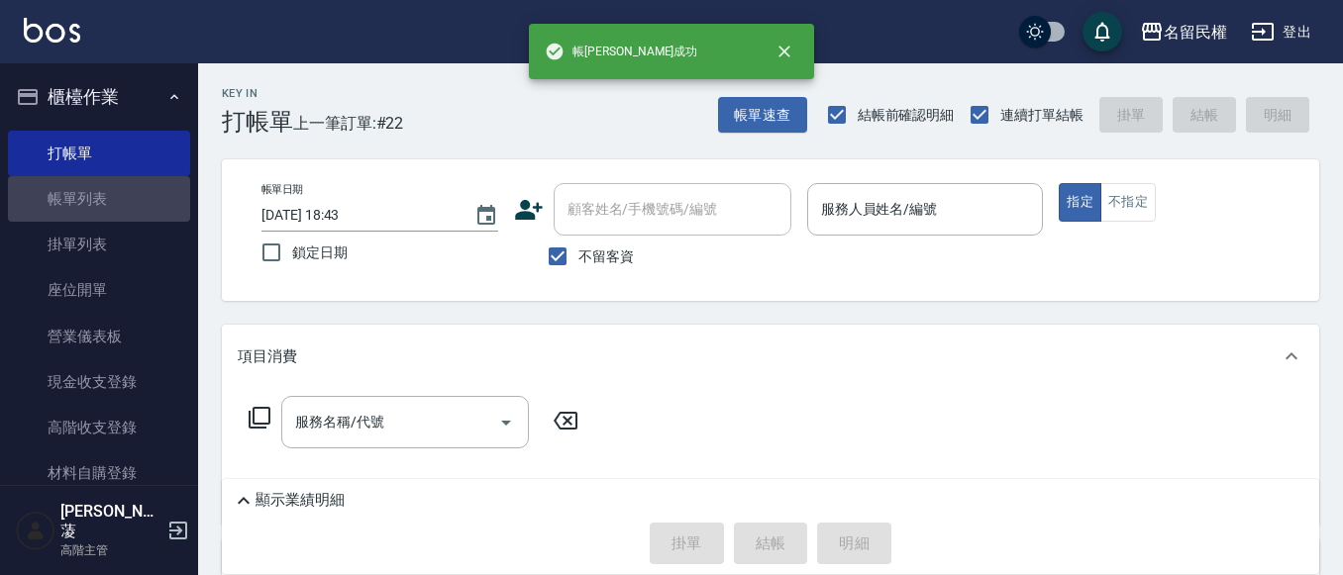
drag, startPoint x: 111, startPoint y: 202, endPoint x: 600, endPoint y: 329, distance: 505.3
click at [111, 202] on link "帳單列表" at bounding box center [99, 199] width 182 height 46
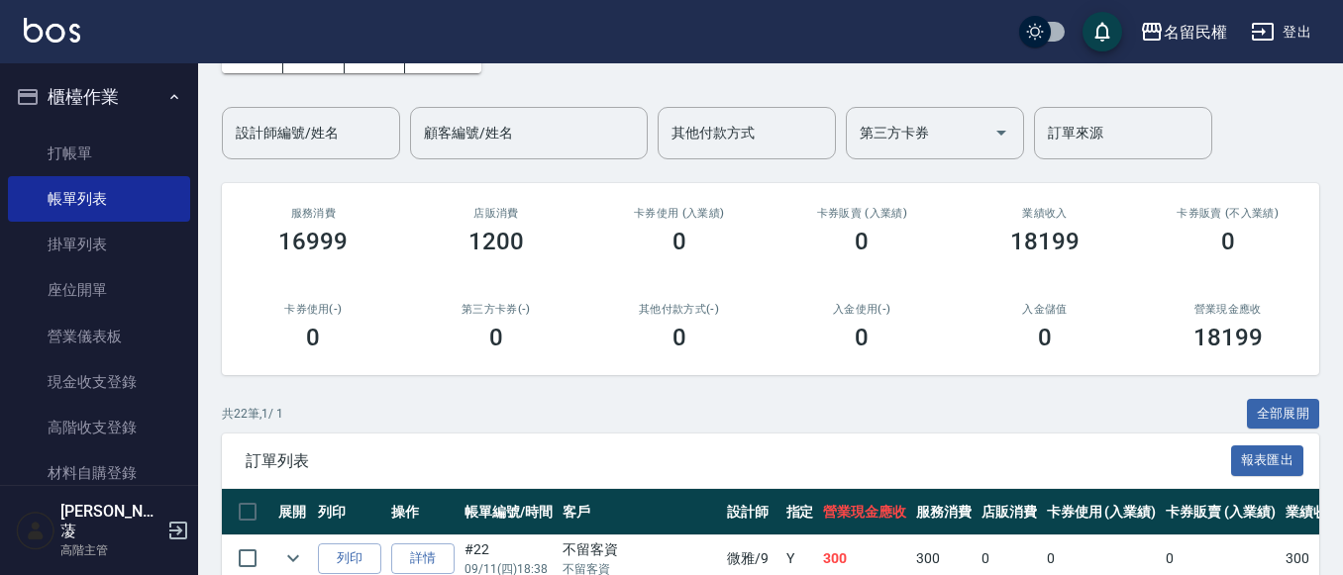
scroll to position [198, 0]
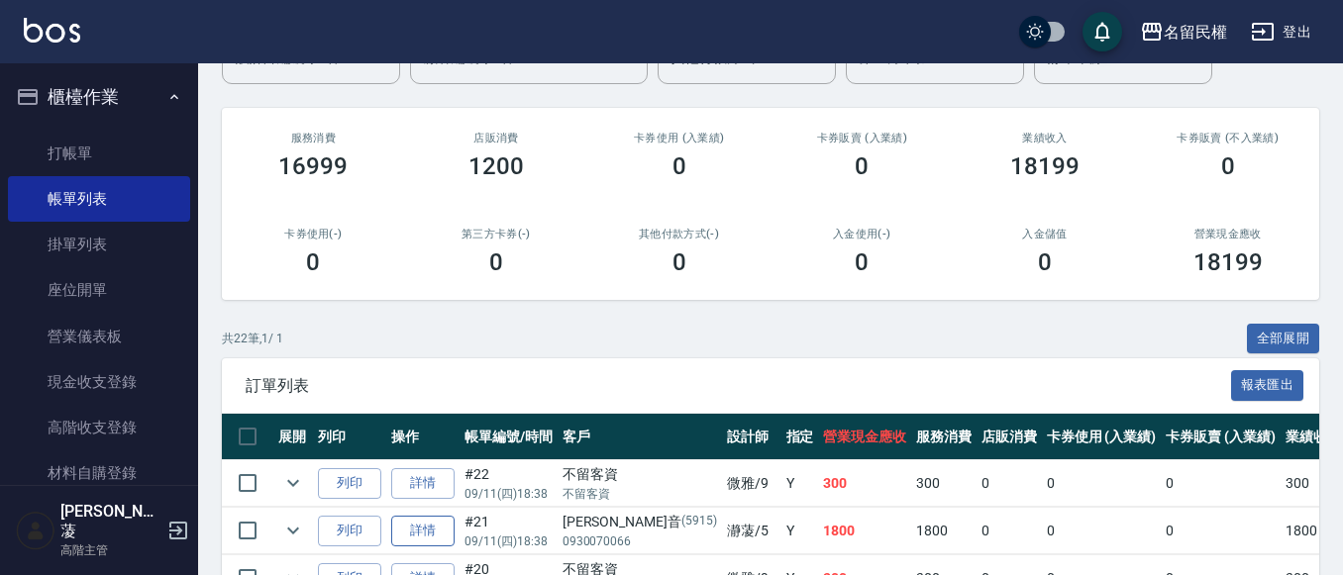
click at [426, 538] on link "詳情" at bounding box center [422, 531] width 63 height 31
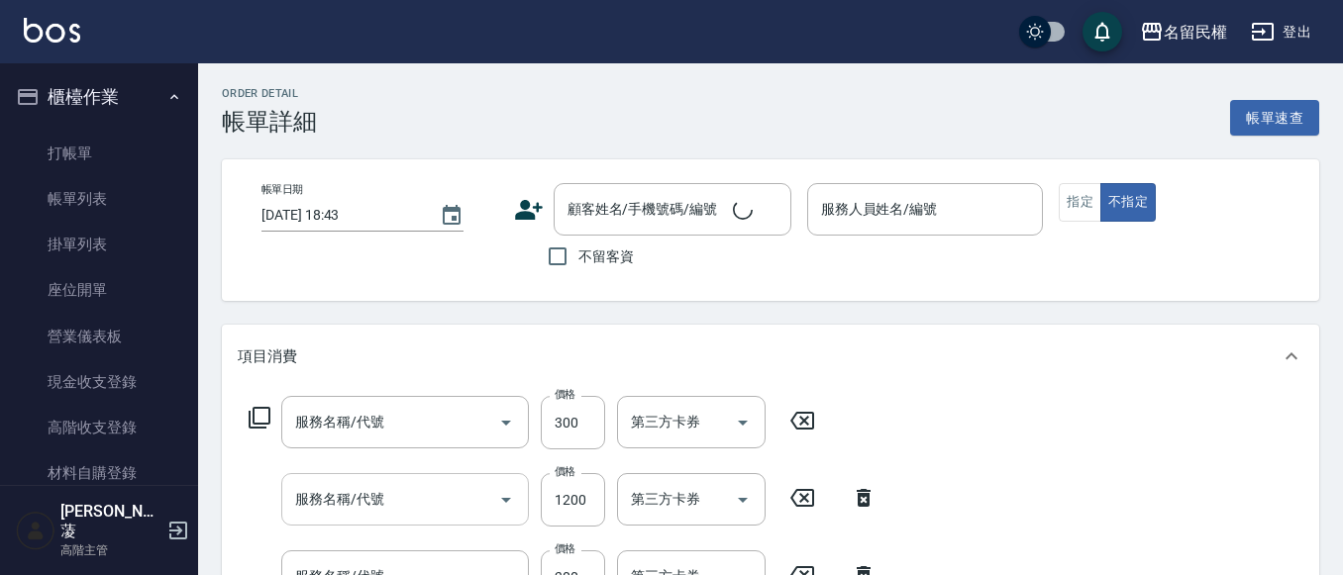
type input "[DATE] 18:38"
type input "瀞蓤-5"
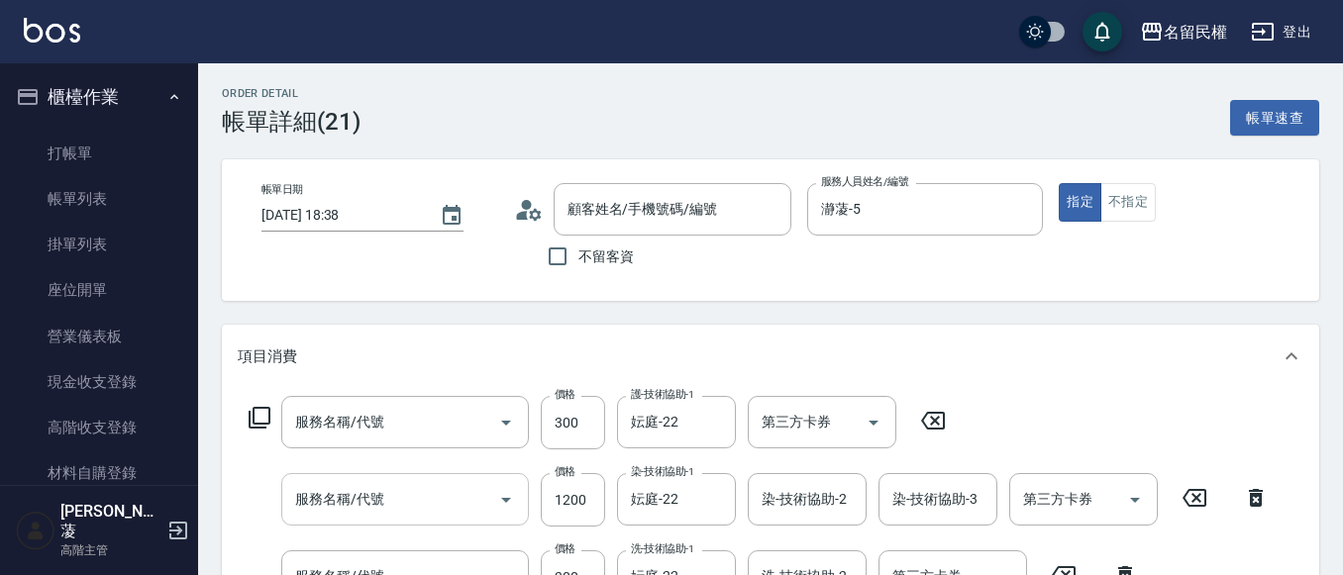
type input "[PERSON_NAME]音/0930070066/5915"
type input "頭皮隔離(507)"
type input "染髮(402)"
type input "不指定洗髮(101)"
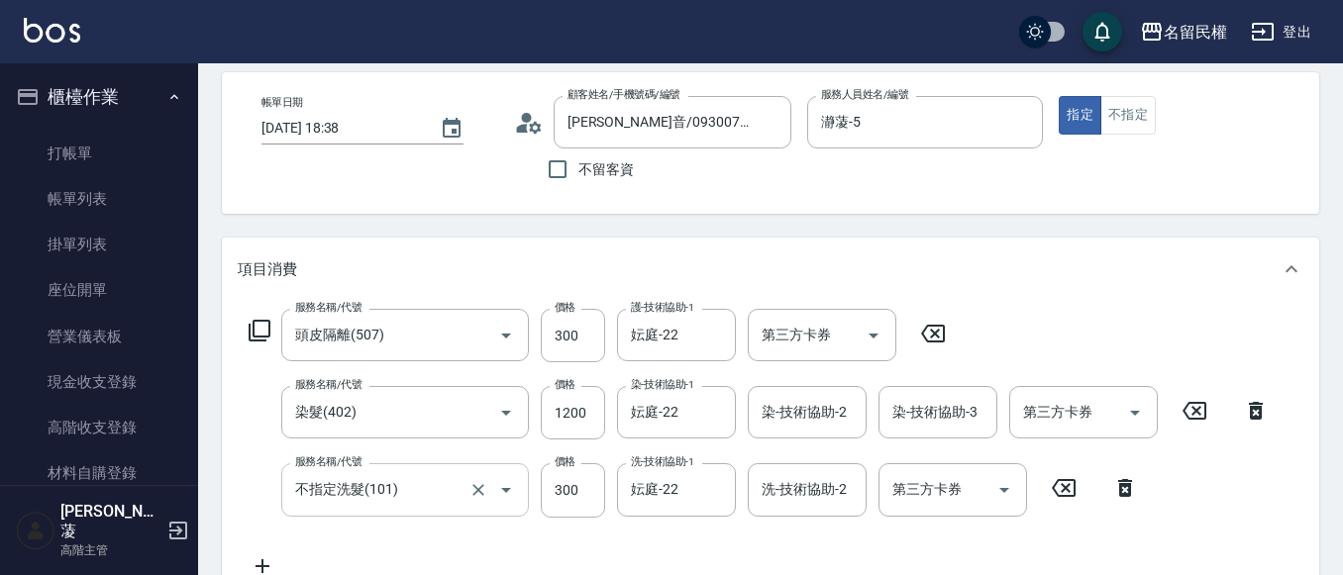
scroll to position [99, 0]
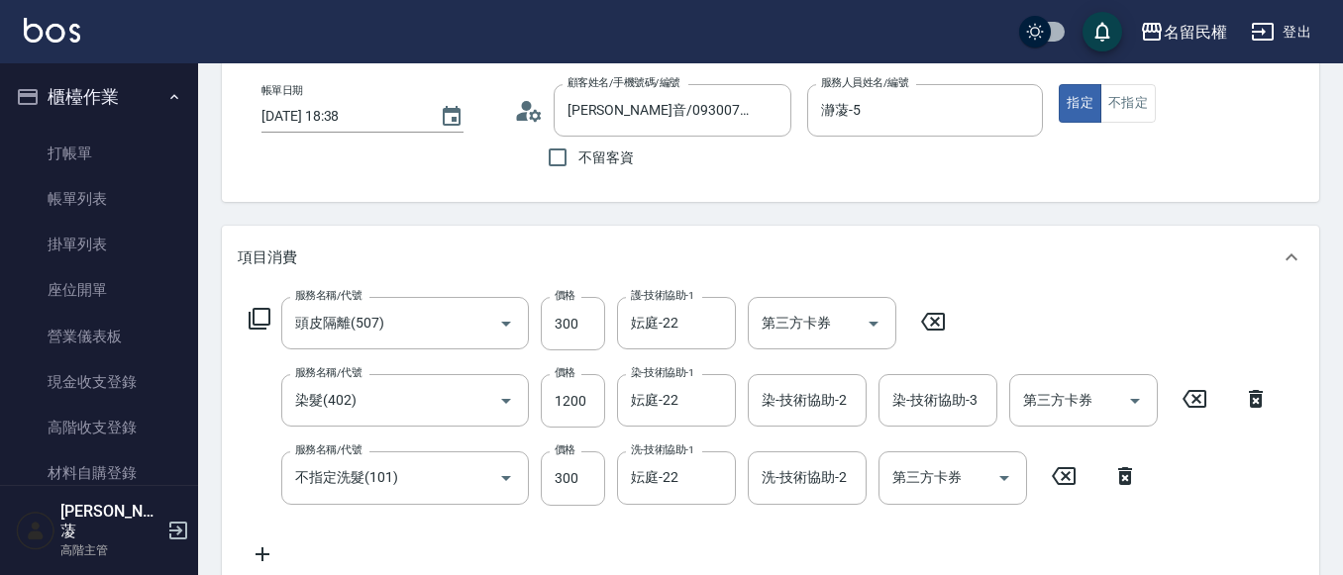
click at [270, 554] on icon at bounding box center [263, 555] width 50 height 24
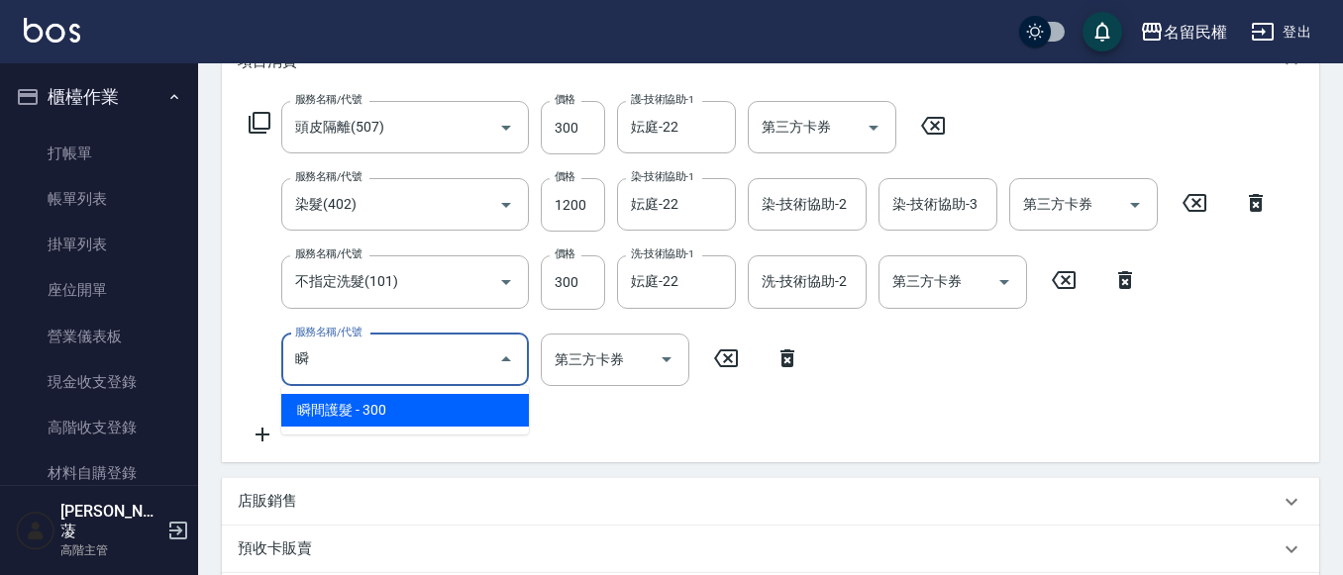
scroll to position [297, 0]
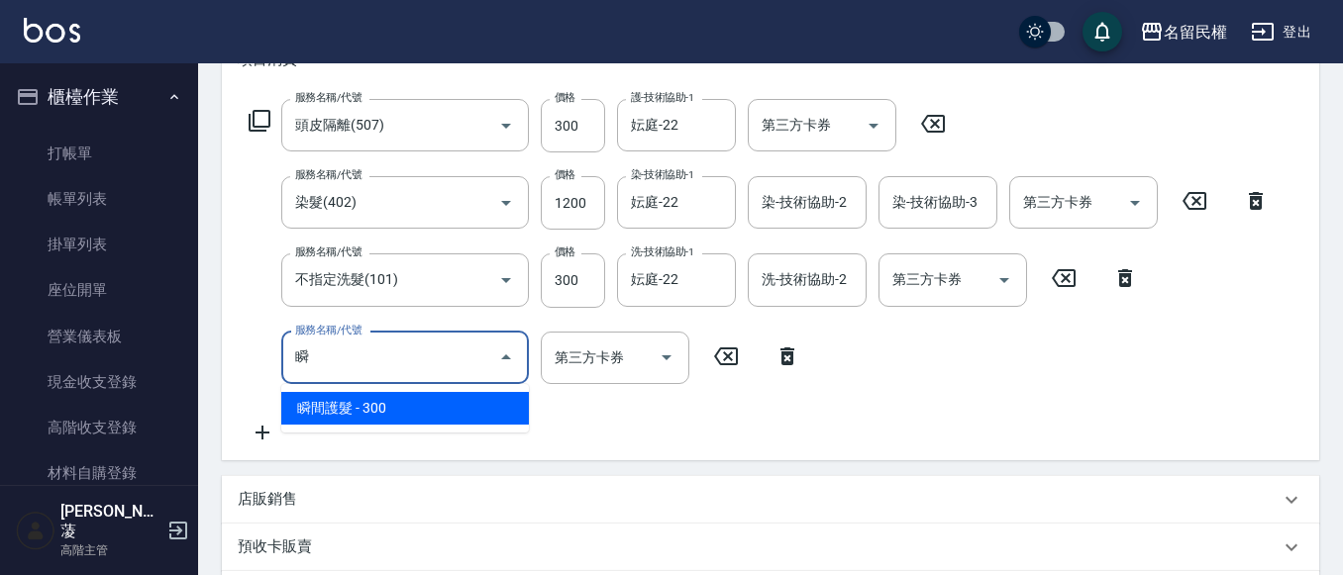
click at [384, 413] on span "瞬間護髮 - 300" at bounding box center [405, 408] width 248 height 33
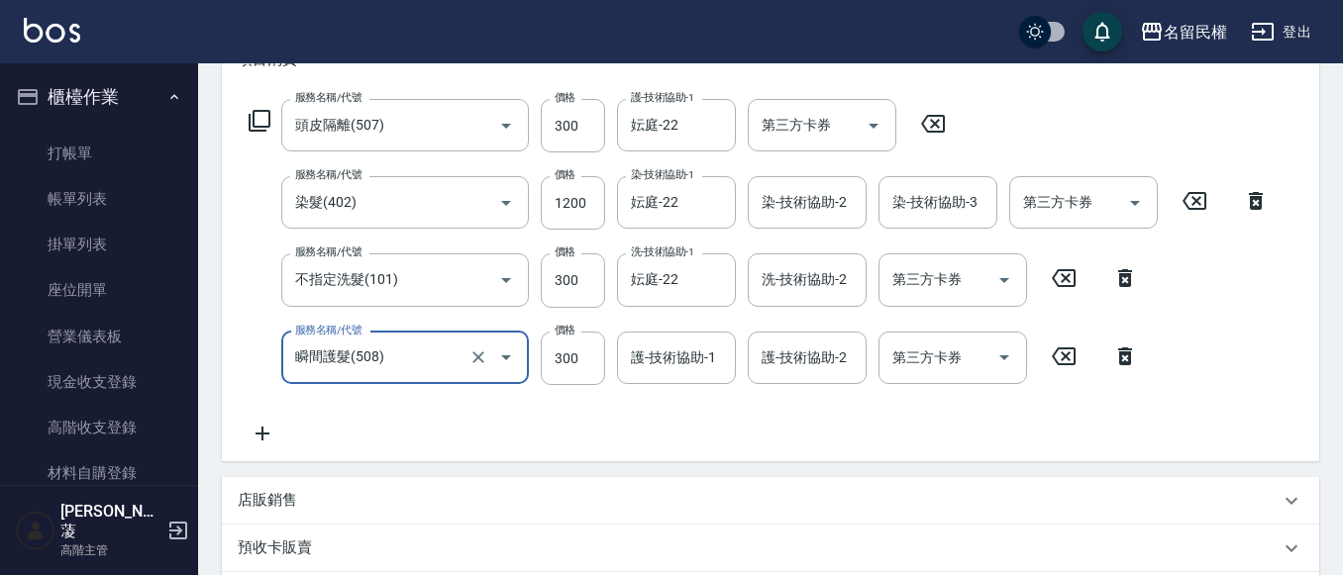
type input "瞬間護髮(508)"
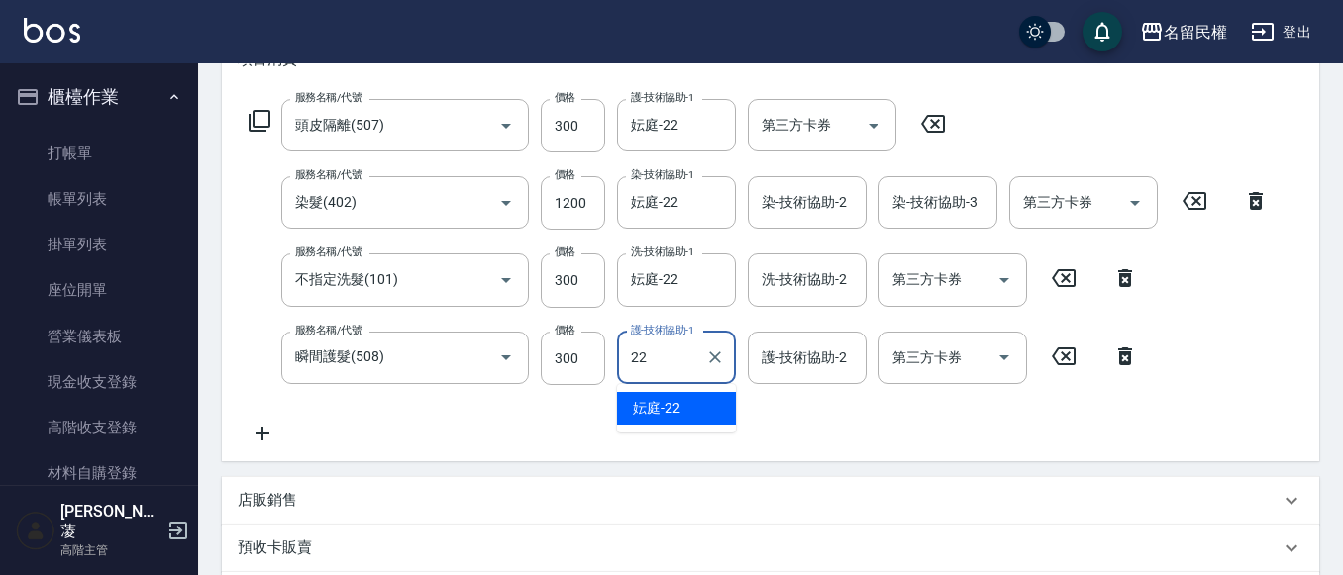
type input "妘庭-22"
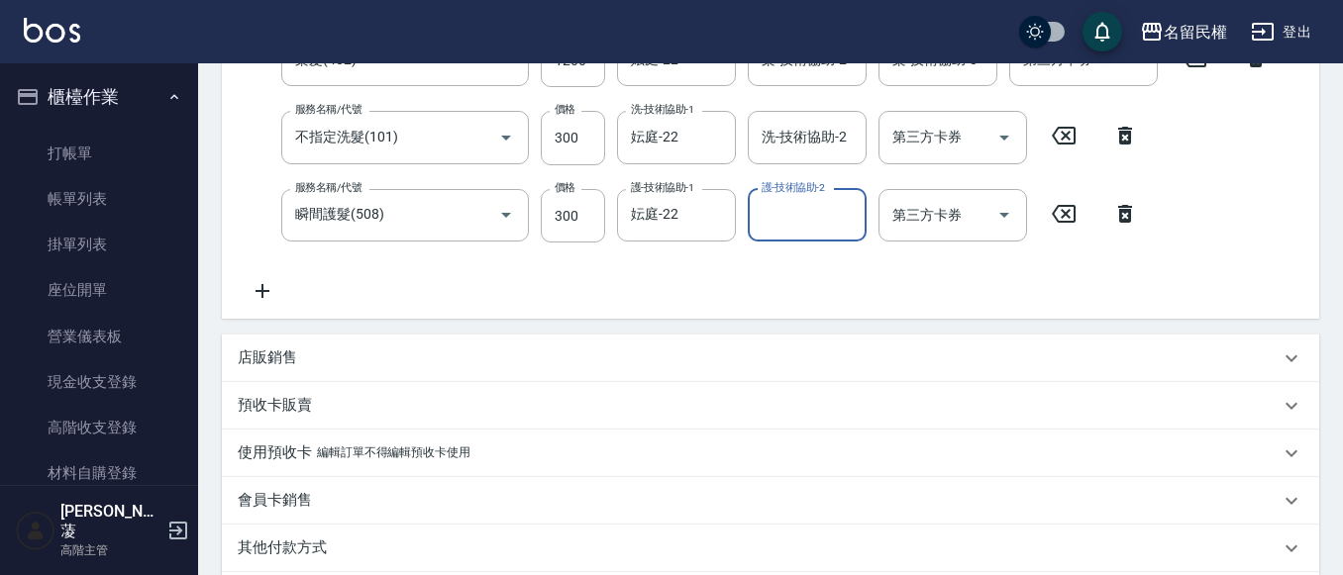
scroll to position [594, 0]
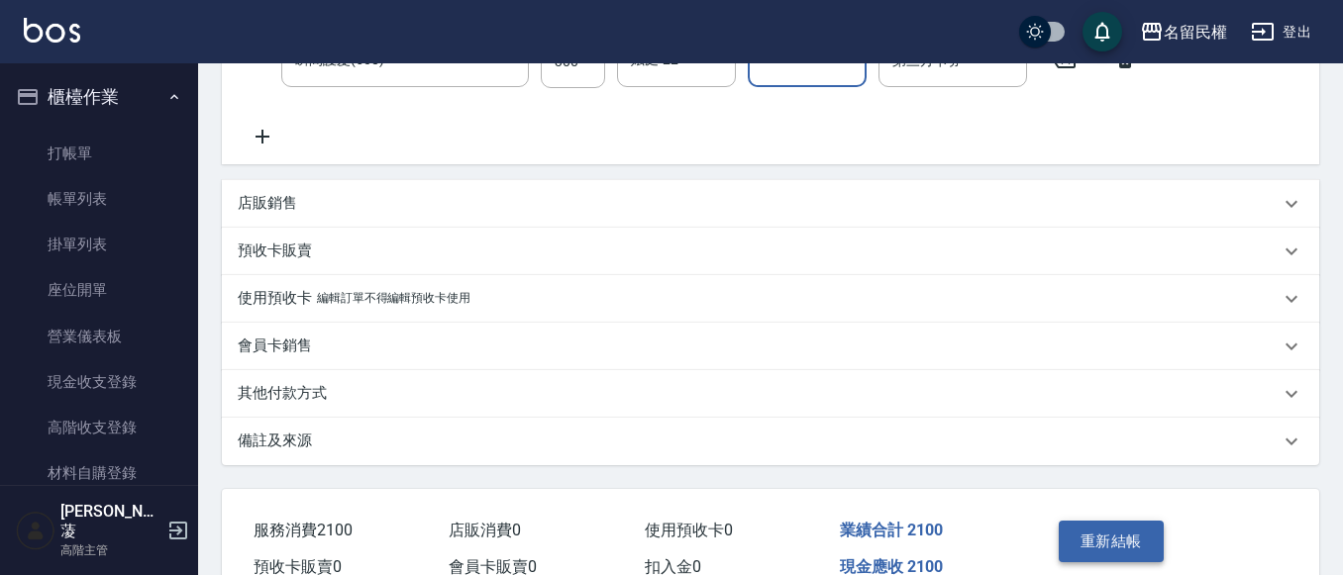
click at [1064, 527] on button "重新結帳" at bounding box center [1111, 542] width 105 height 42
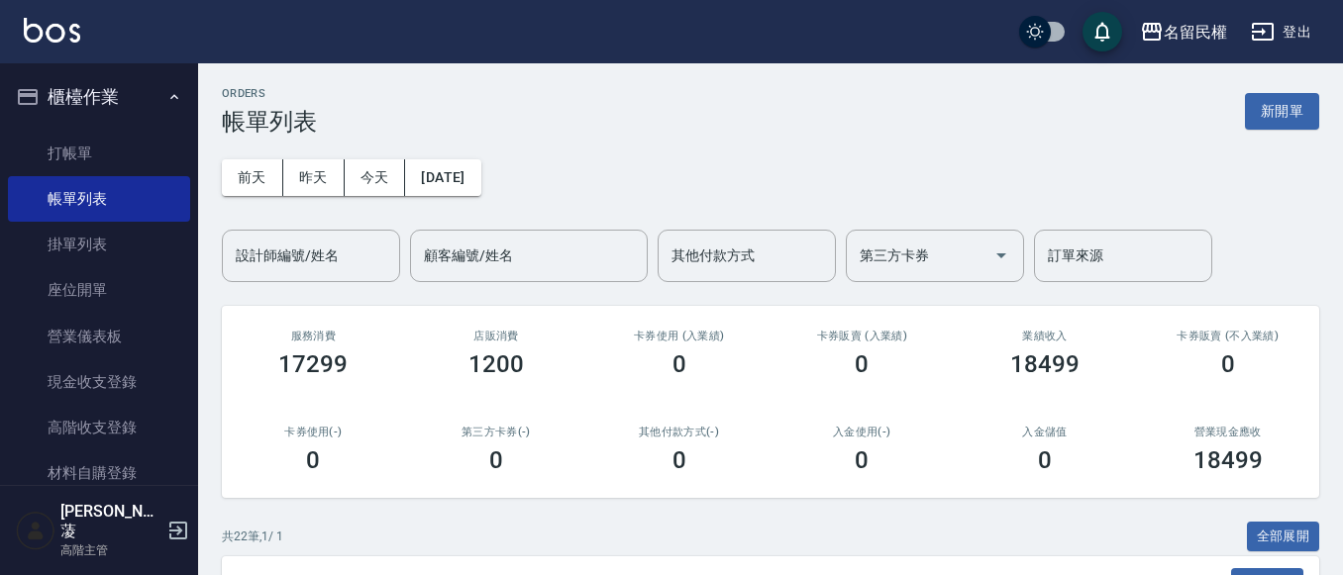
click at [330, 263] on input "設計師編號/姓名" at bounding box center [311, 256] width 160 height 35
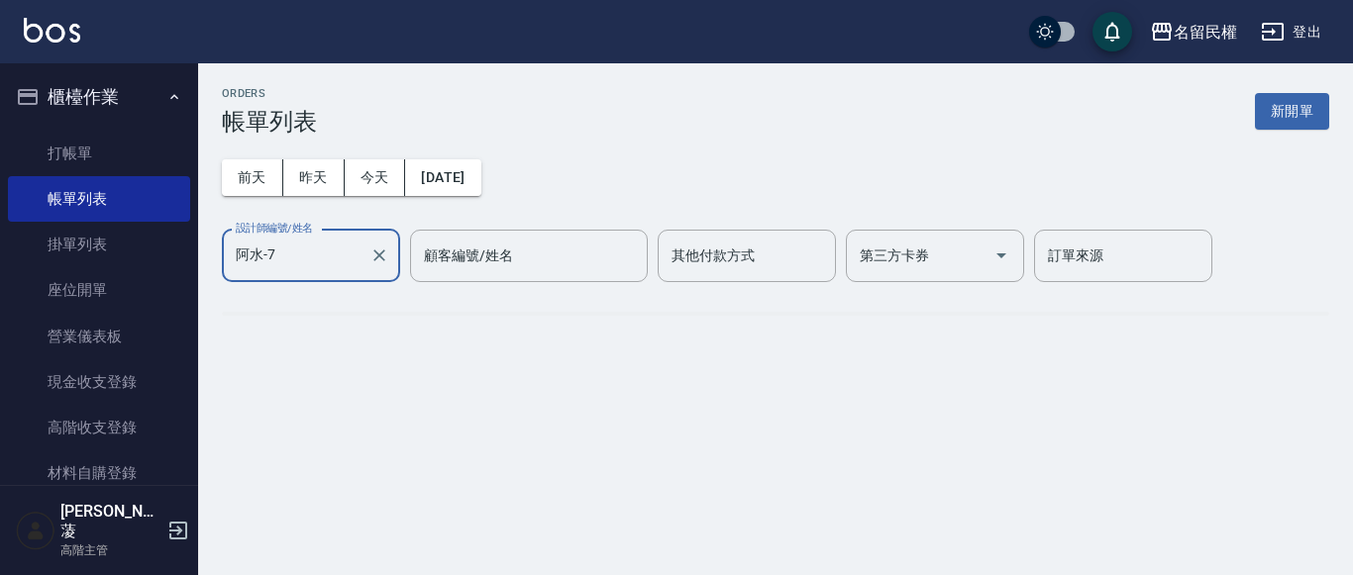
type input "阿水-7"
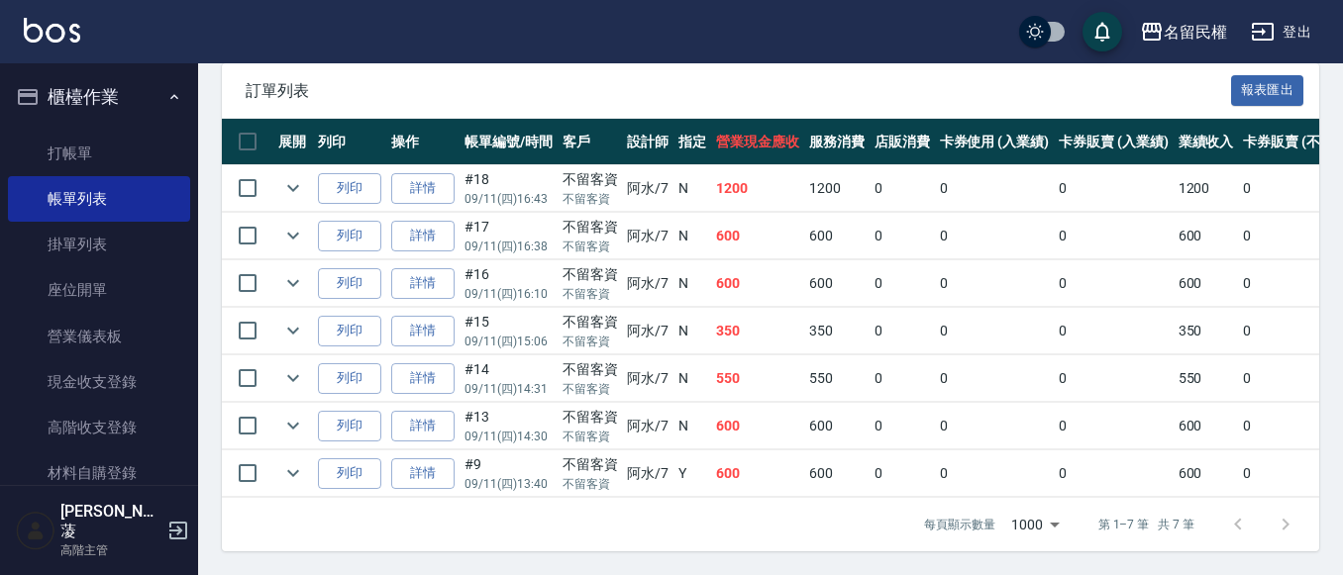
scroll to position [508, 0]
click at [127, 142] on link "打帳單" at bounding box center [99, 154] width 182 height 46
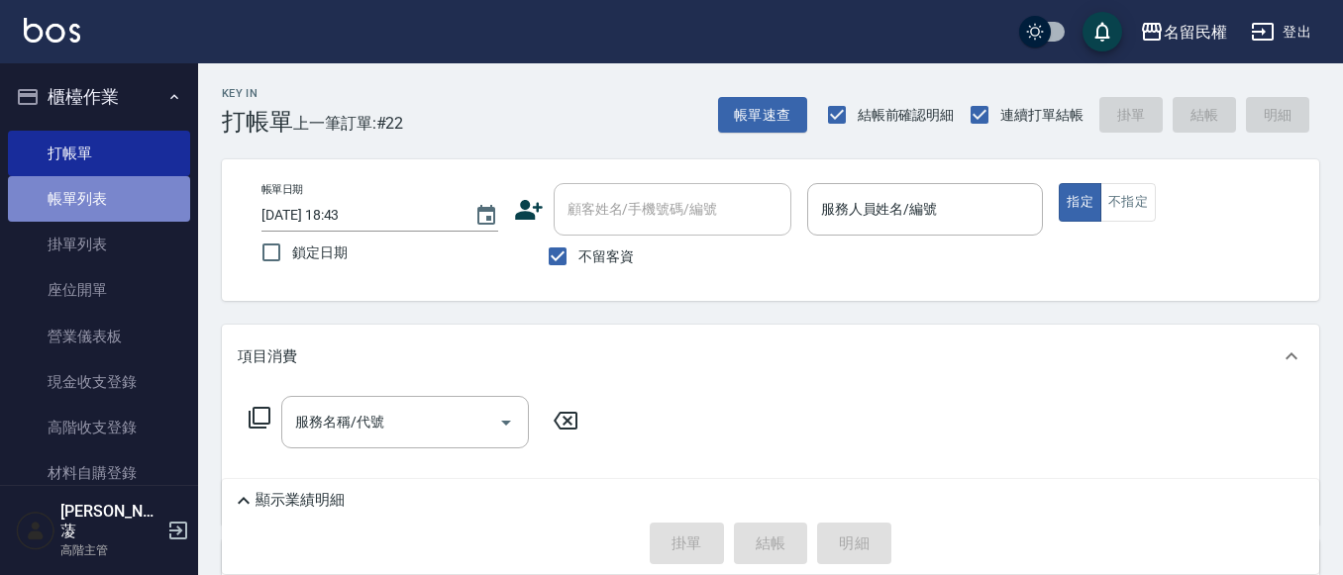
click at [126, 202] on link "帳單列表" at bounding box center [99, 199] width 182 height 46
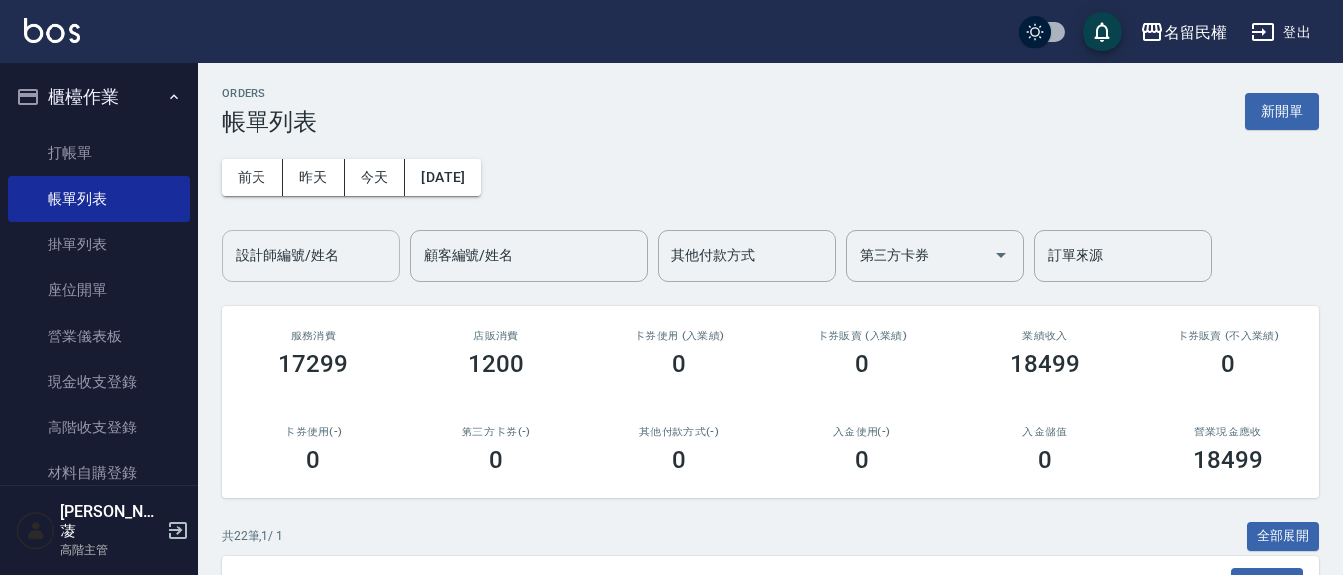
click at [337, 255] on input "設計師編號/姓名" at bounding box center [311, 256] width 160 height 35
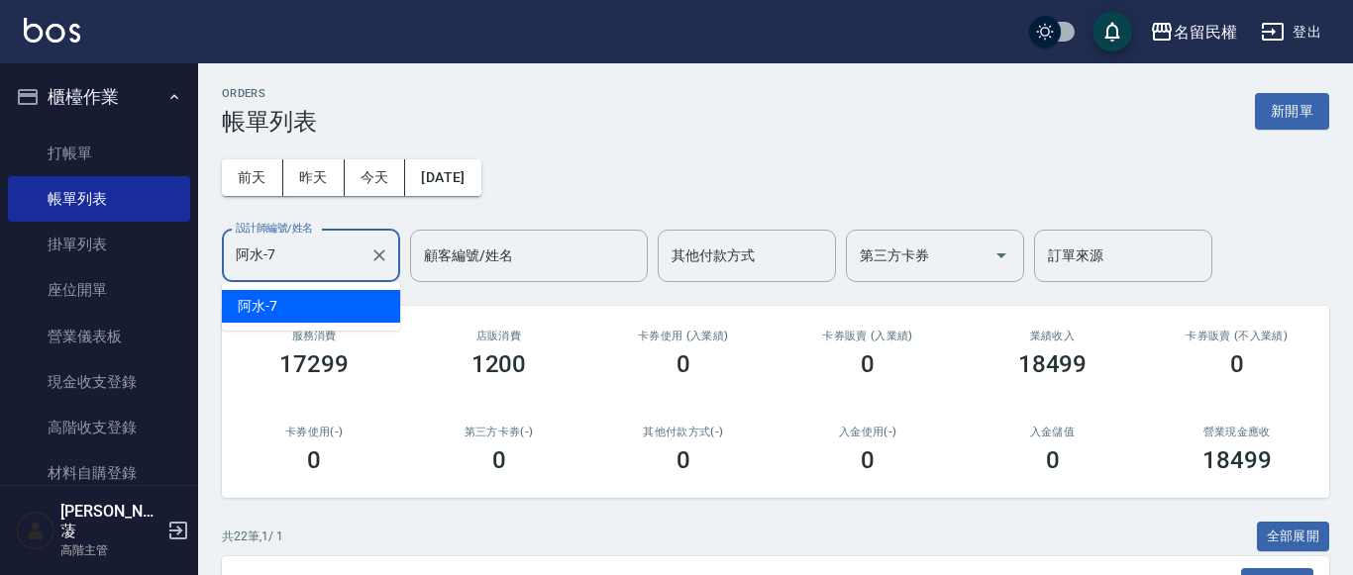
type input "阿水-7"
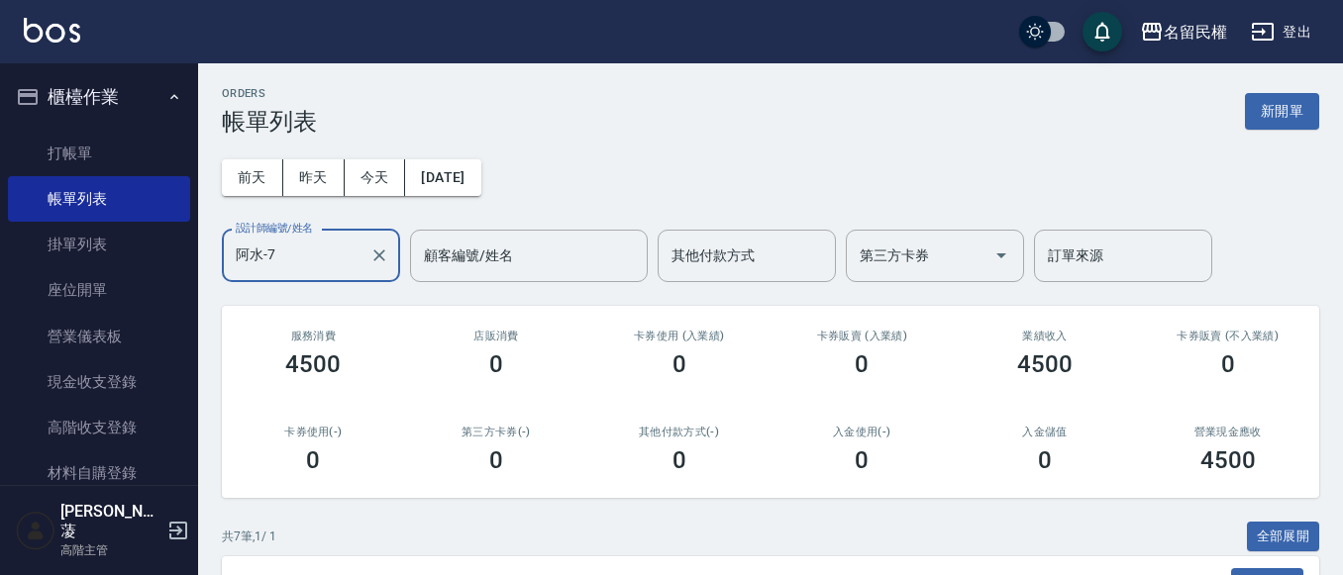
scroll to position [396, 0]
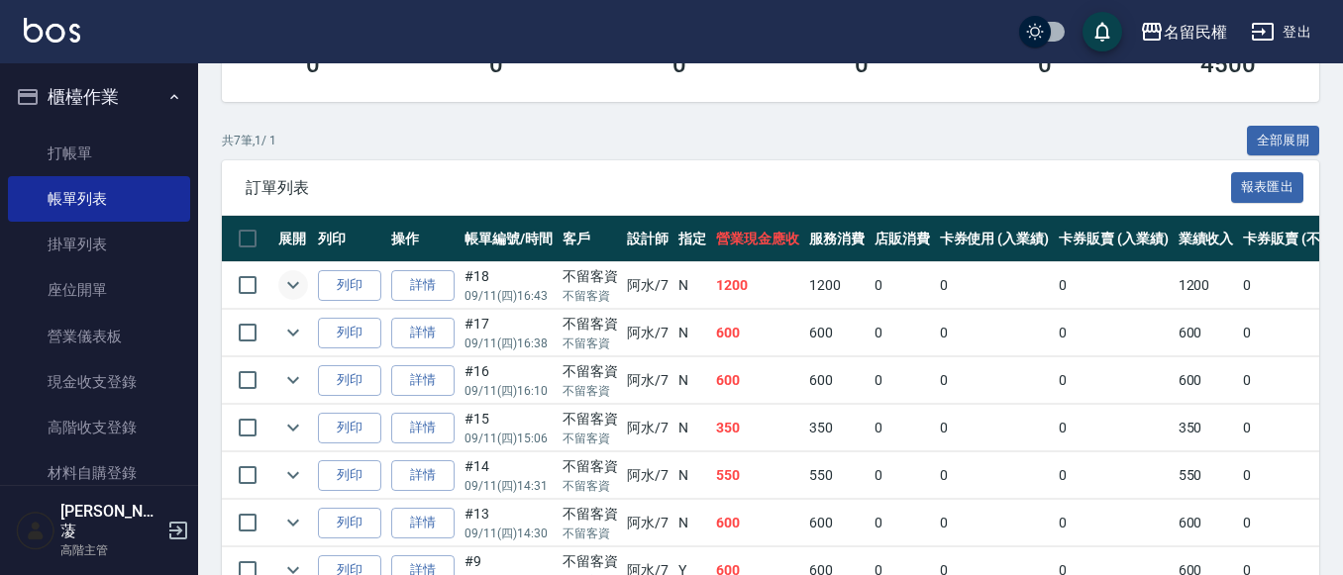
click at [297, 285] on icon "expand row" at bounding box center [293, 285] width 12 height 7
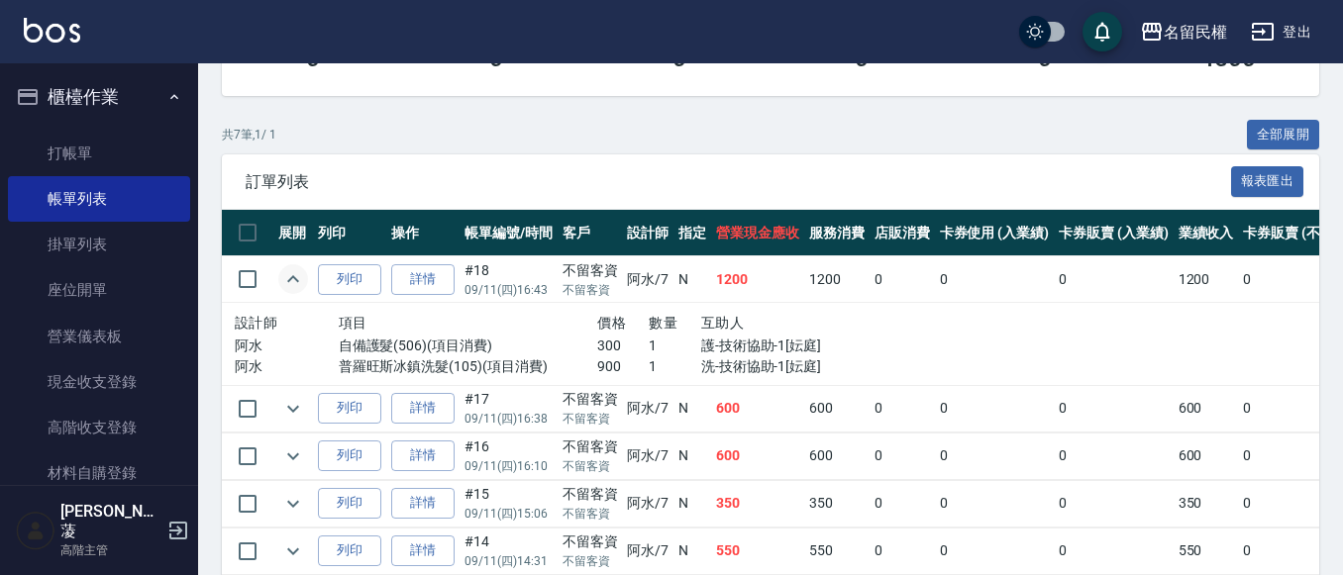
scroll to position [95, 0]
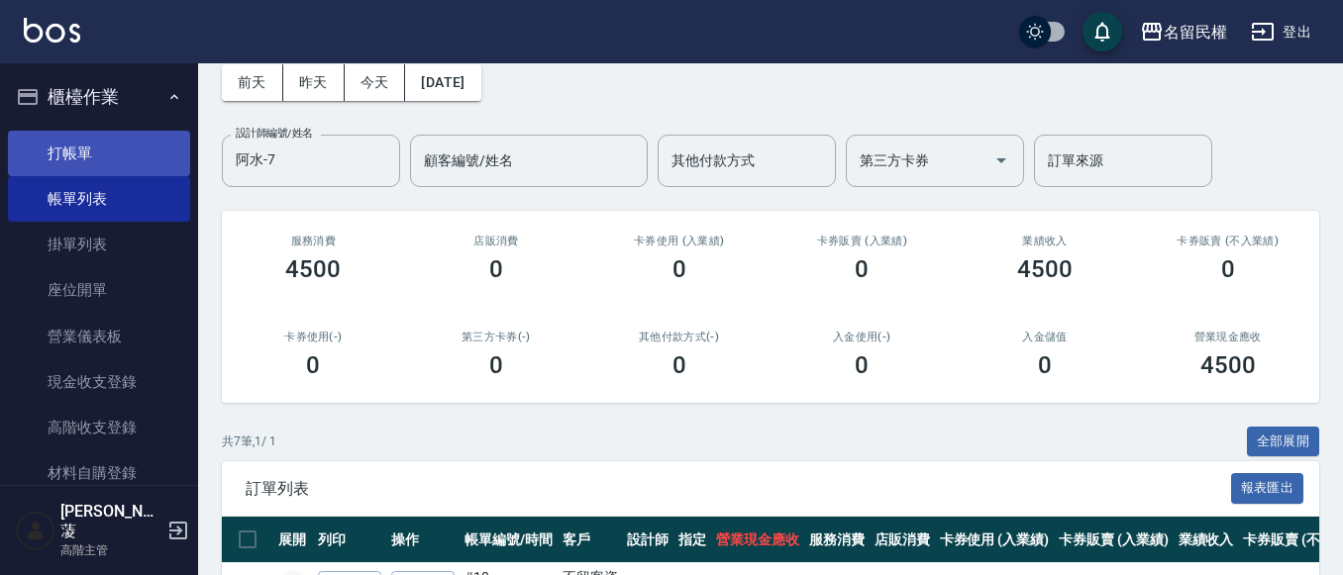
click at [80, 142] on link "打帳單" at bounding box center [99, 154] width 182 height 46
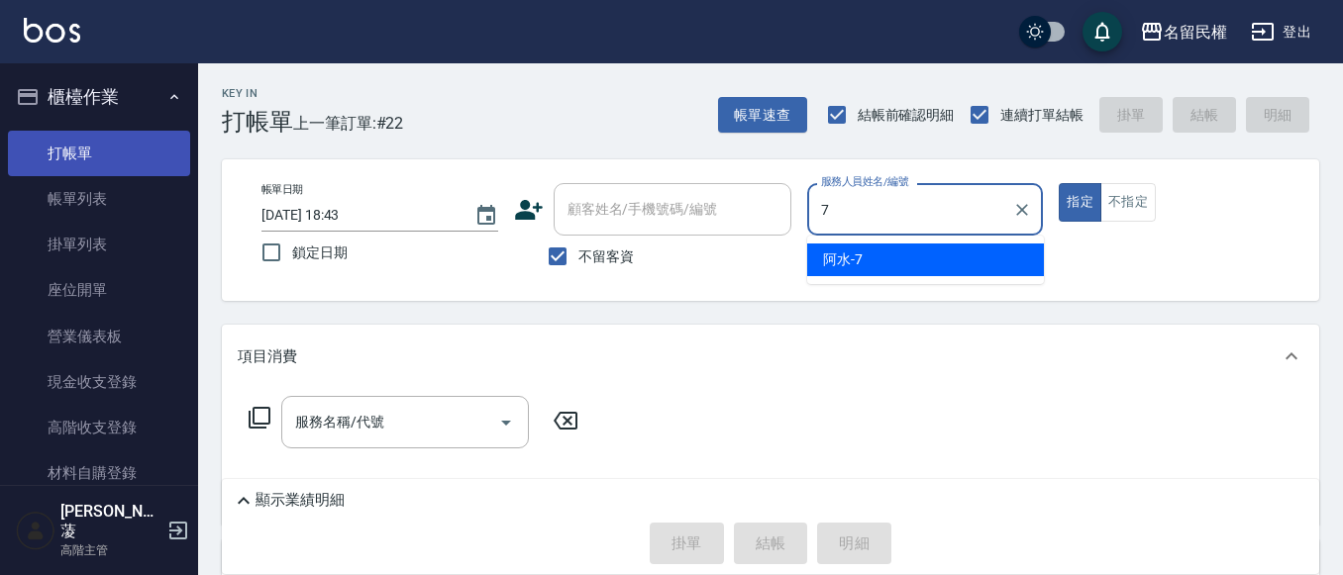
type input "阿水-7"
type button "true"
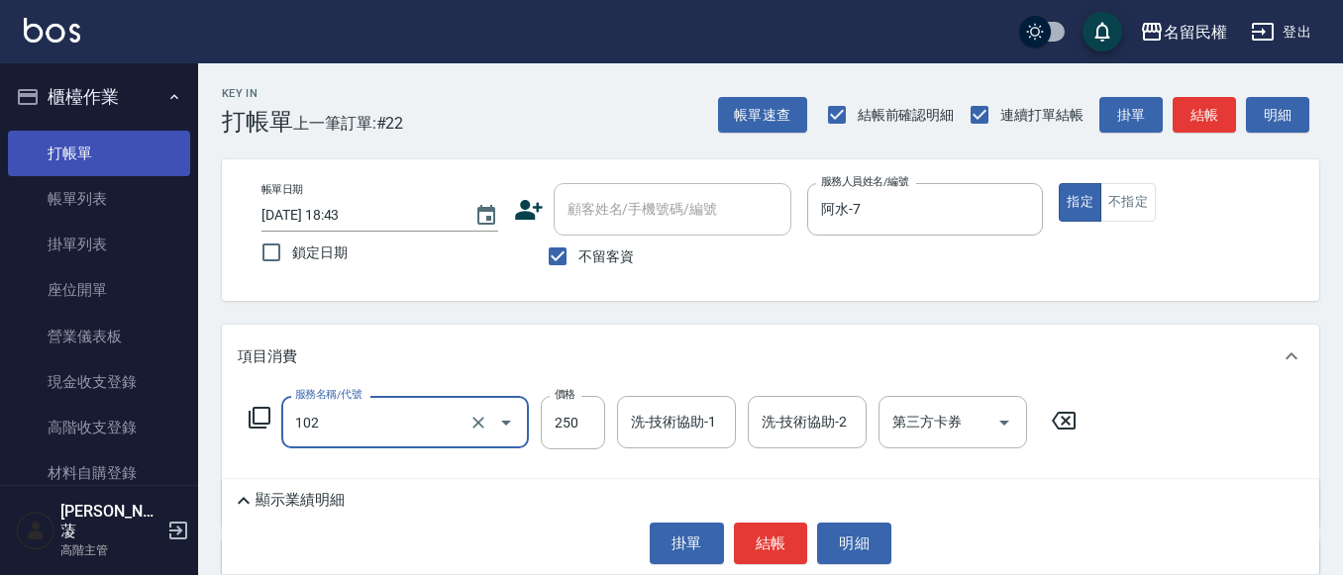
type input "指定洗髮(102)"
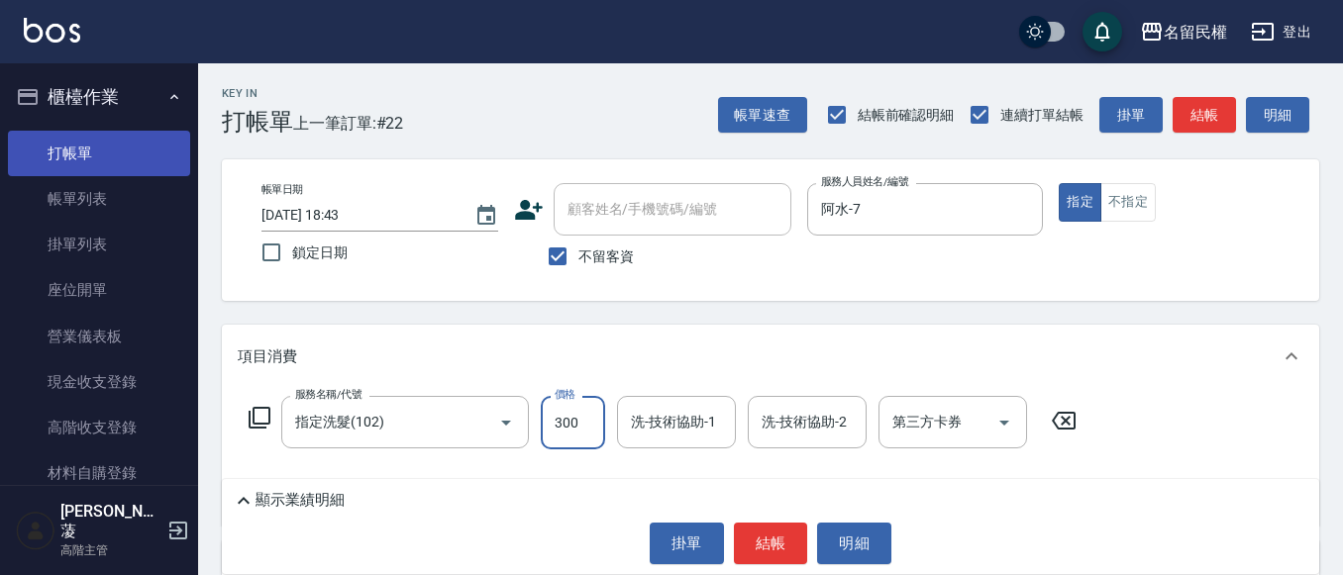
type input "300"
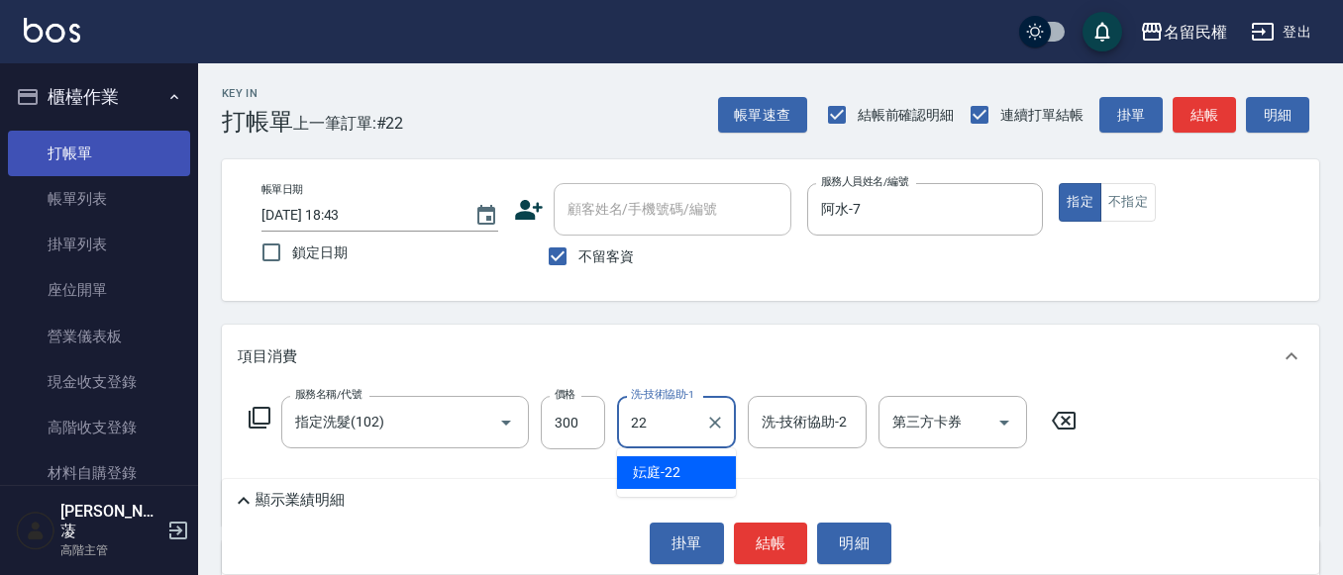
type input "妘庭-22"
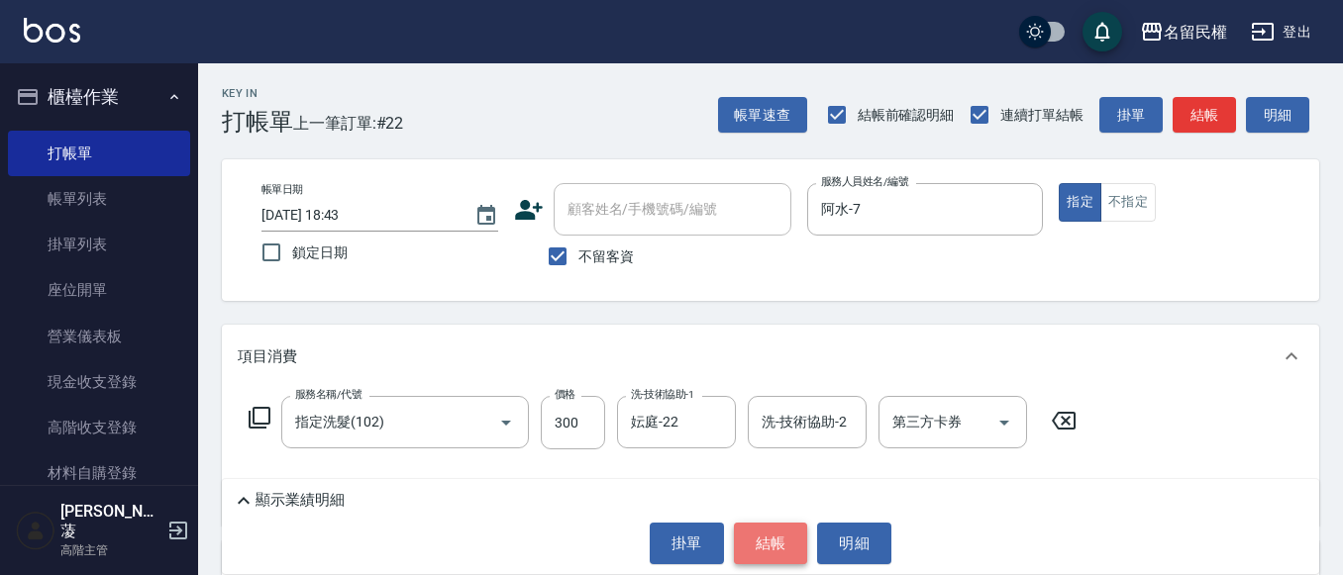
drag, startPoint x: 770, startPoint y: 557, endPoint x: 746, endPoint y: 522, distance: 42.6
click at [768, 555] on button "結帳" at bounding box center [771, 544] width 74 height 42
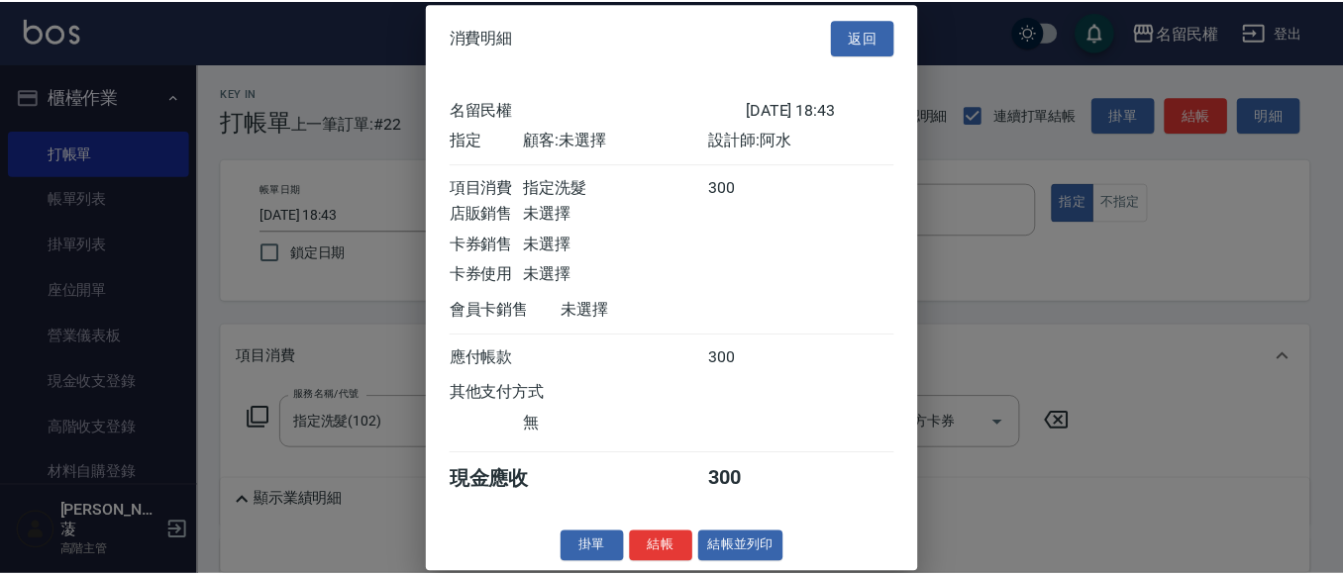
scroll to position [26, 0]
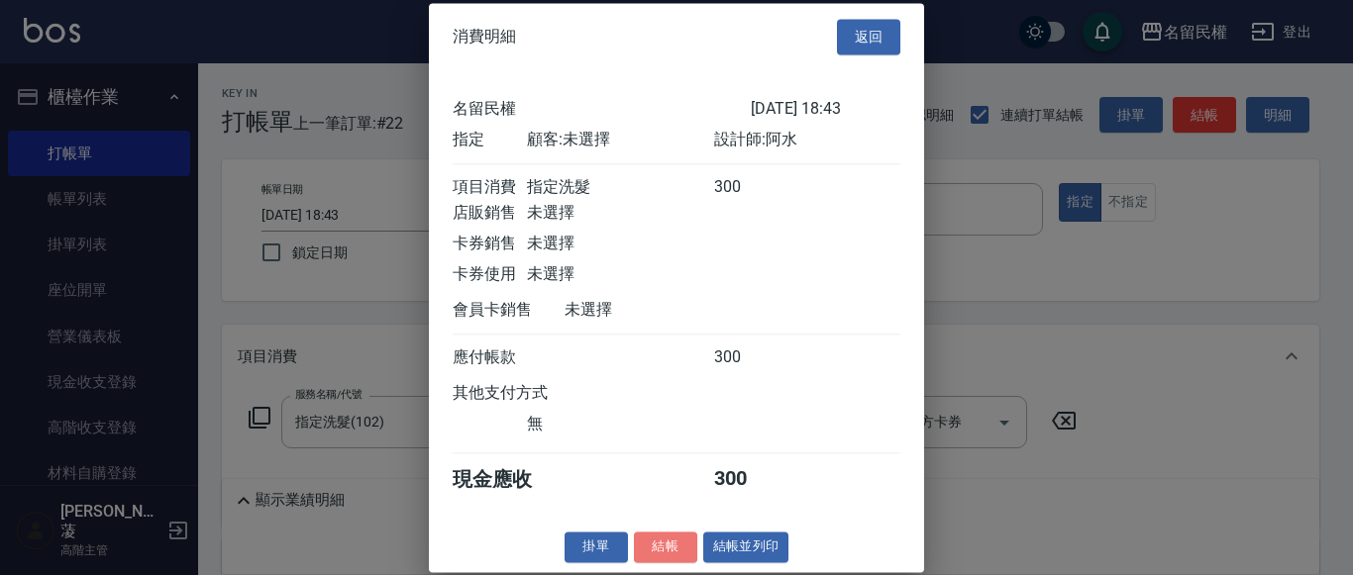
click at [662, 540] on button "結帳" at bounding box center [665, 547] width 63 height 31
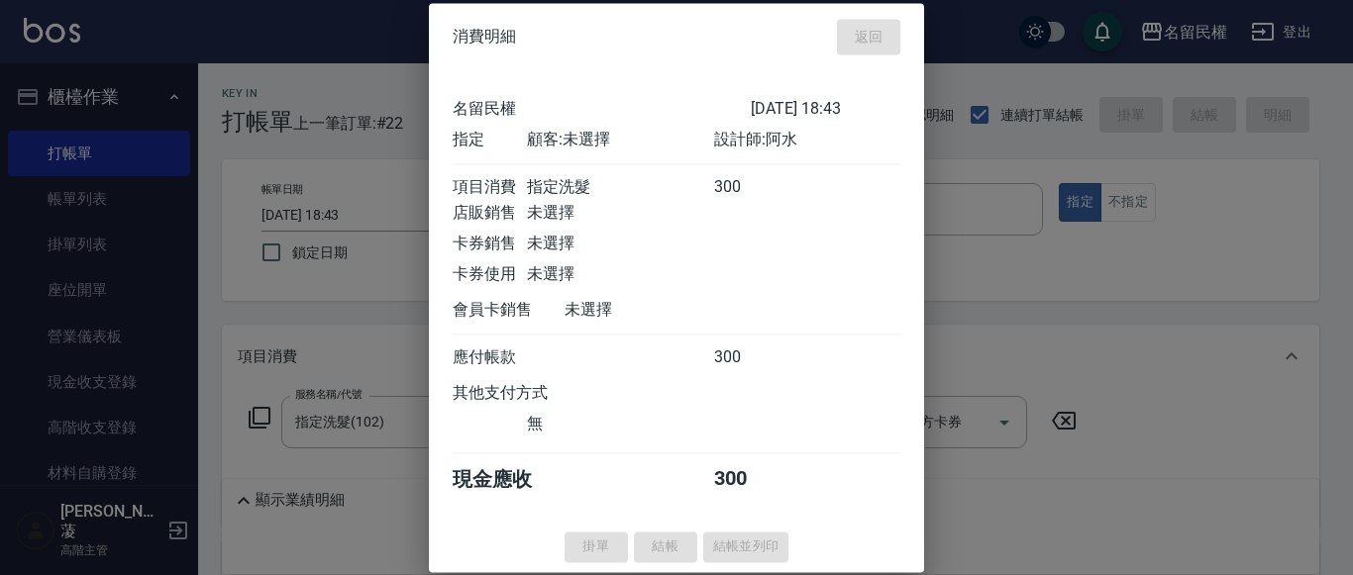
type input "[DATE] 18:58"
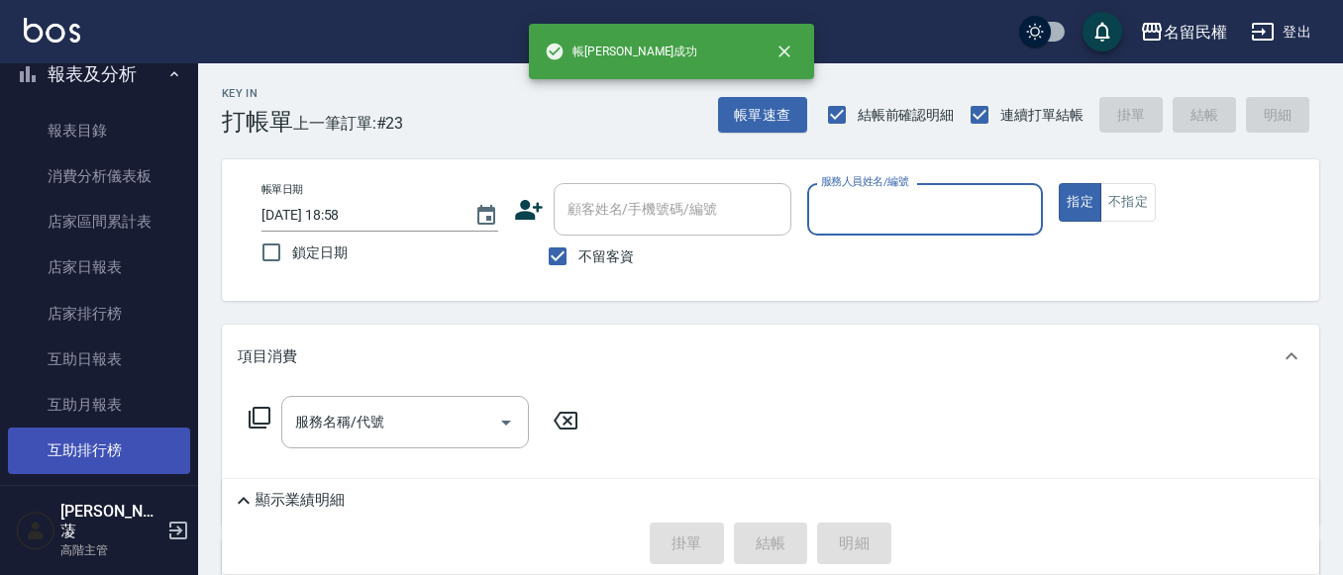
scroll to position [792, 0]
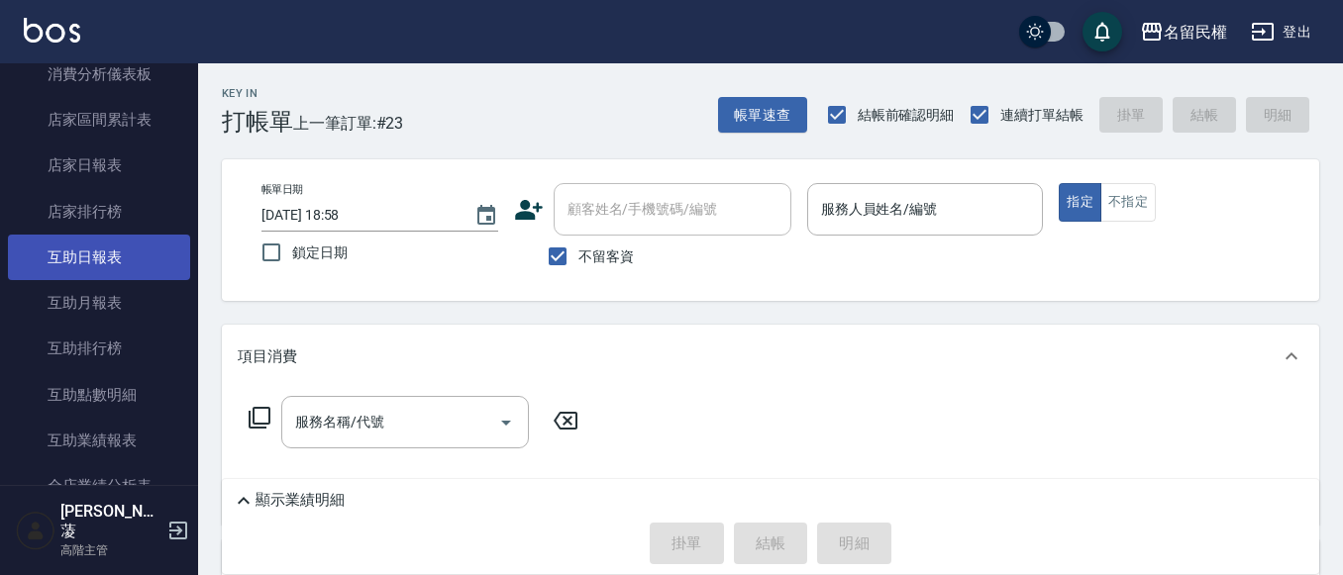
click at [96, 274] on link "互助日報表" at bounding box center [99, 258] width 182 height 46
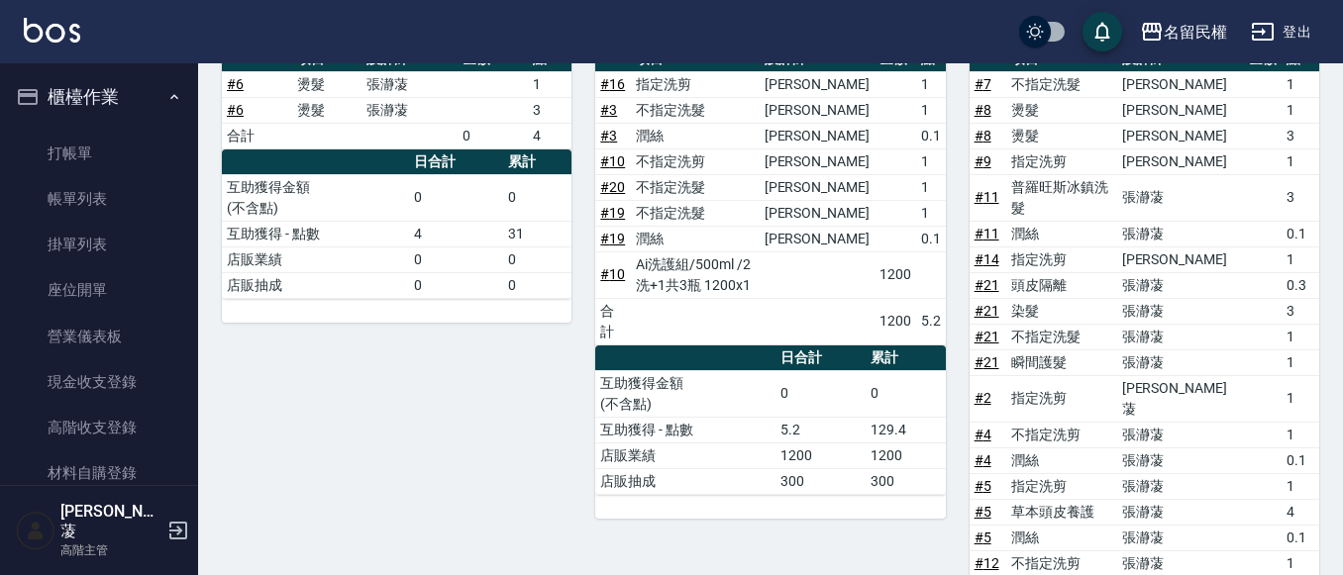
scroll to position [265, 0]
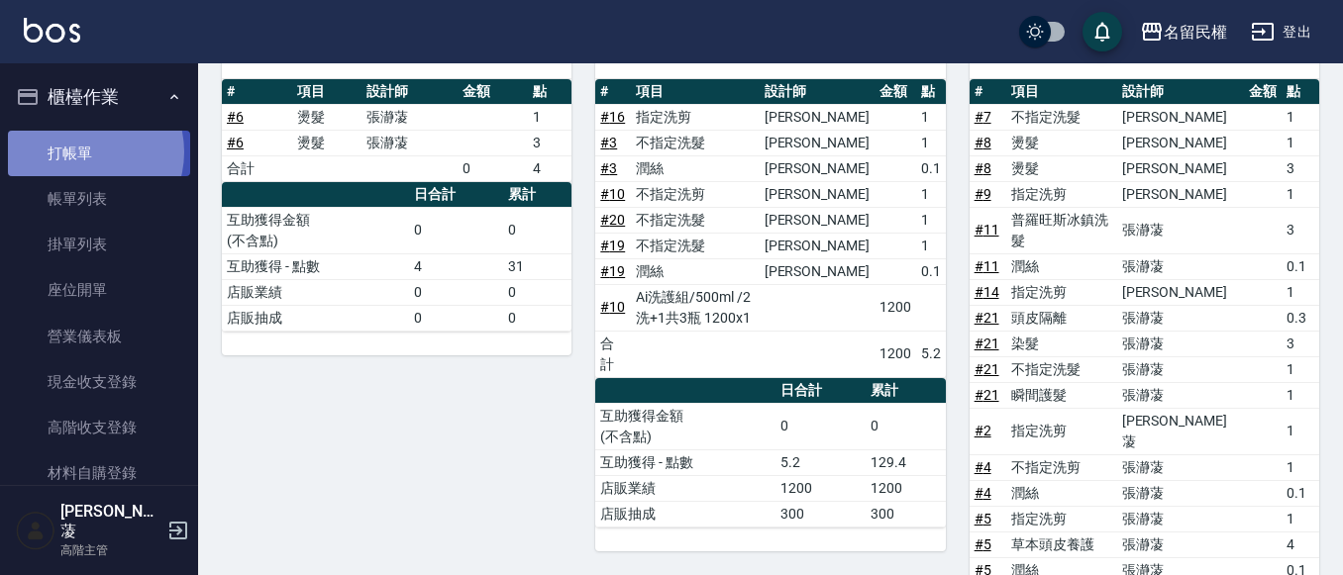
click at [81, 152] on link "打帳單" at bounding box center [99, 154] width 182 height 46
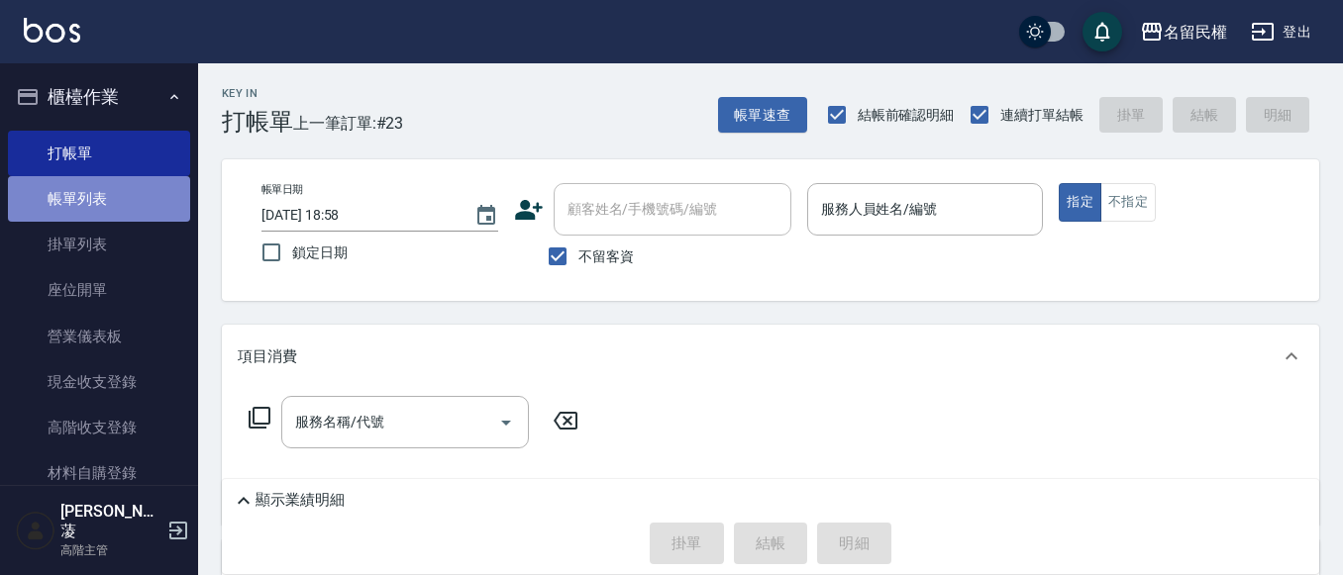
click at [105, 187] on link "帳單列表" at bounding box center [99, 199] width 182 height 46
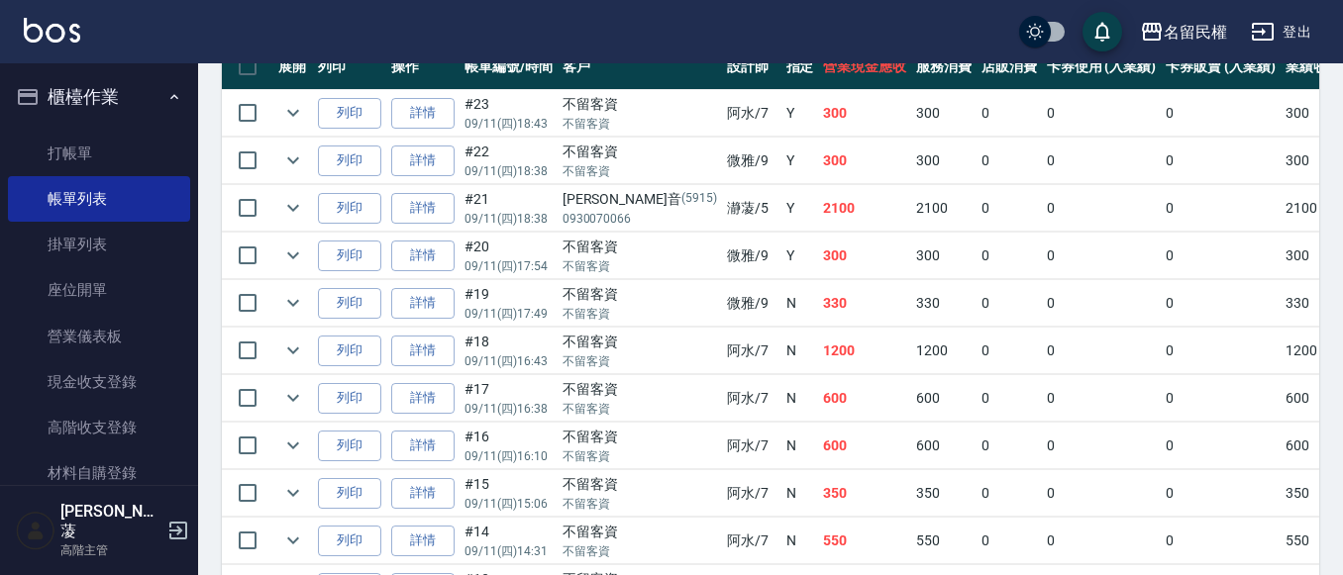
scroll to position [495, 0]
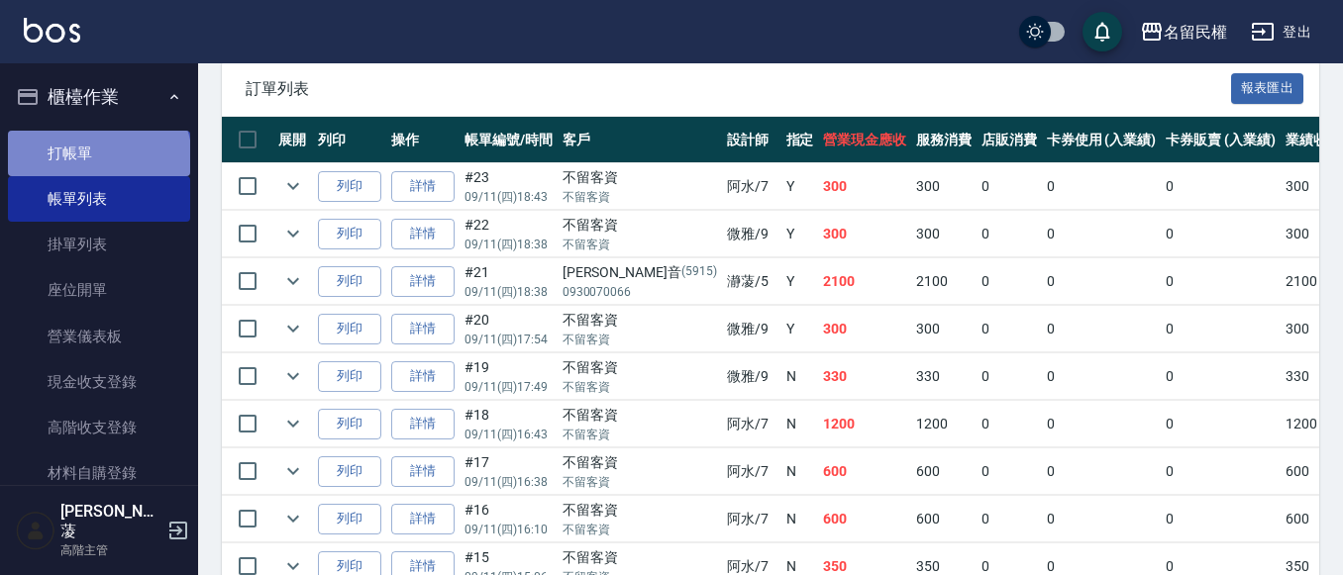
click at [97, 159] on link "打帳單" at bounding box center [99, 154] width 182 height 46
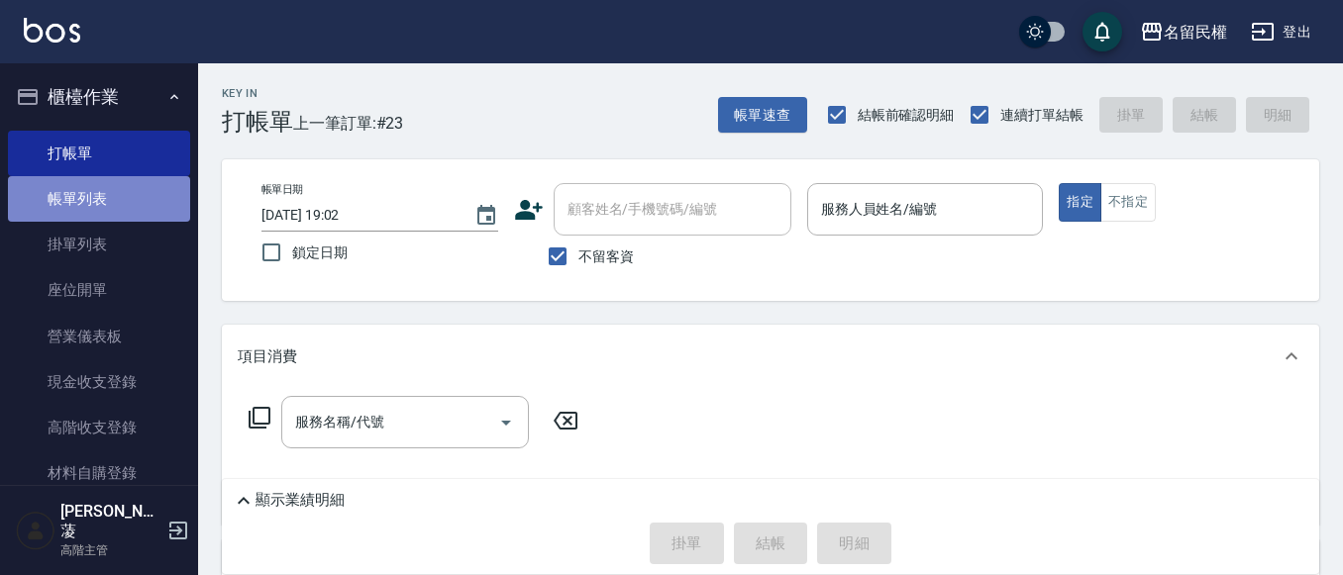
click at [132, 178] on link "帳單列表" at bounding box center [99, 199] width 182 height 46
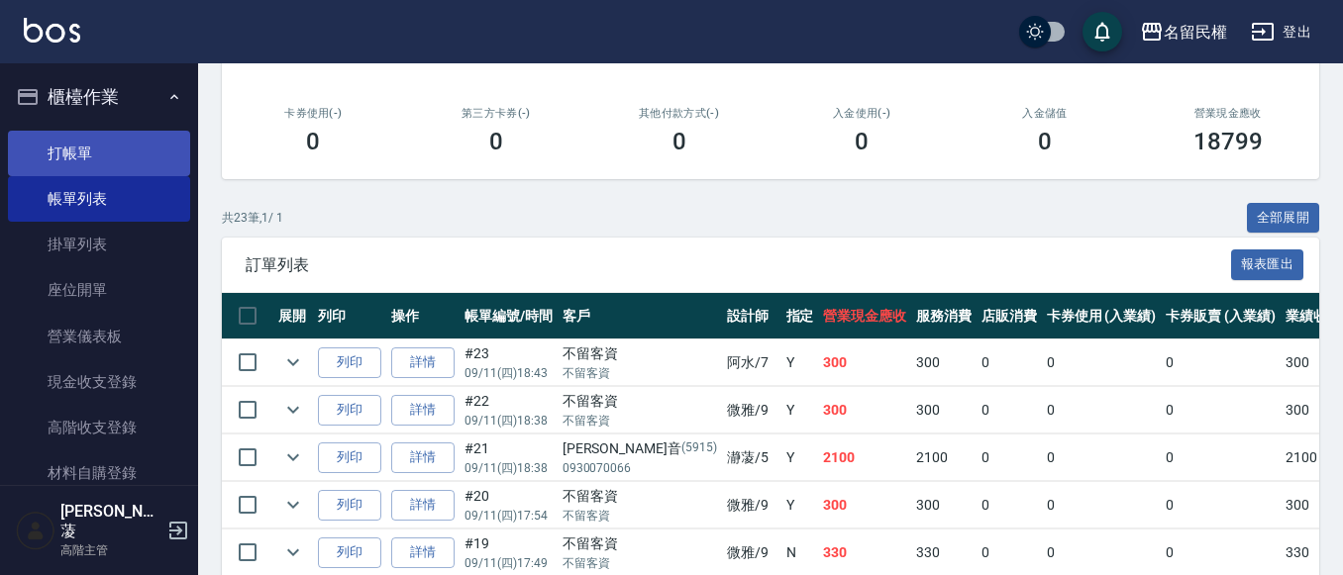
scroll to position [297, 0]
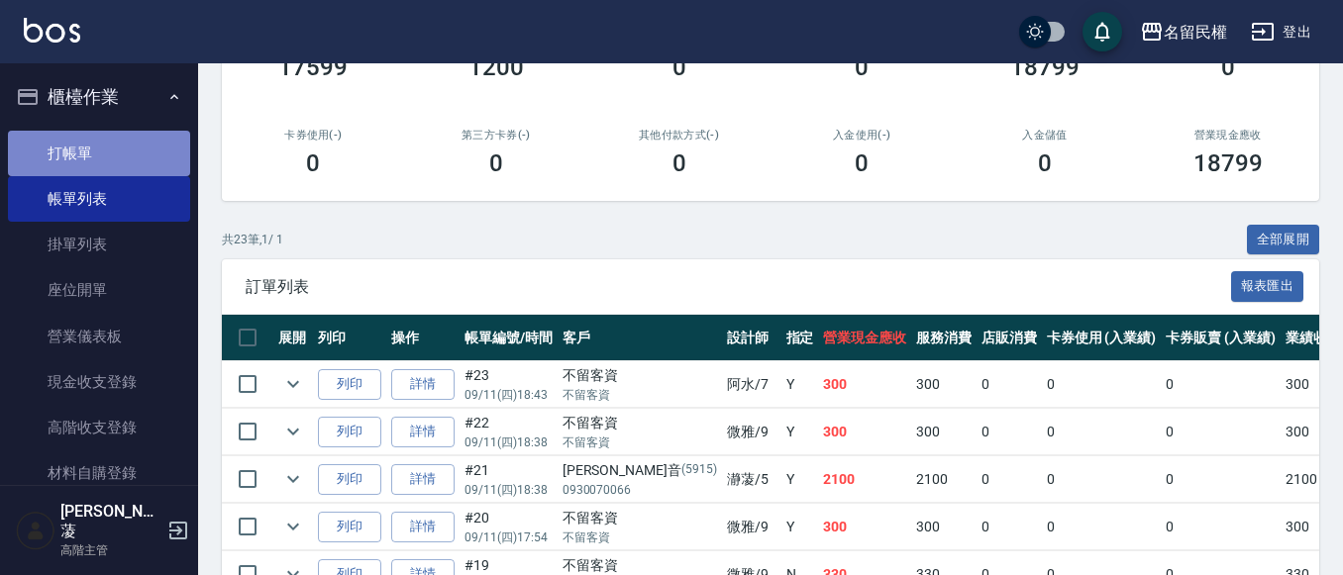
click at [116, 163] on link "打帳單" at bounding box center [99, 154] width 182 height 46
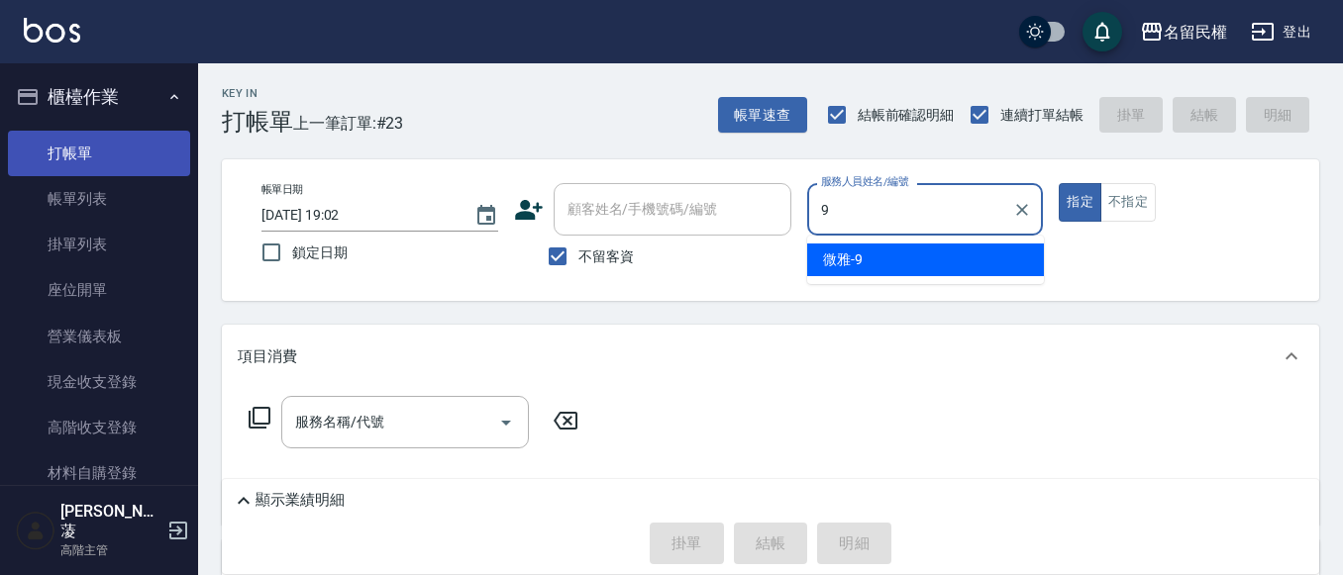
type input "微雅-9"
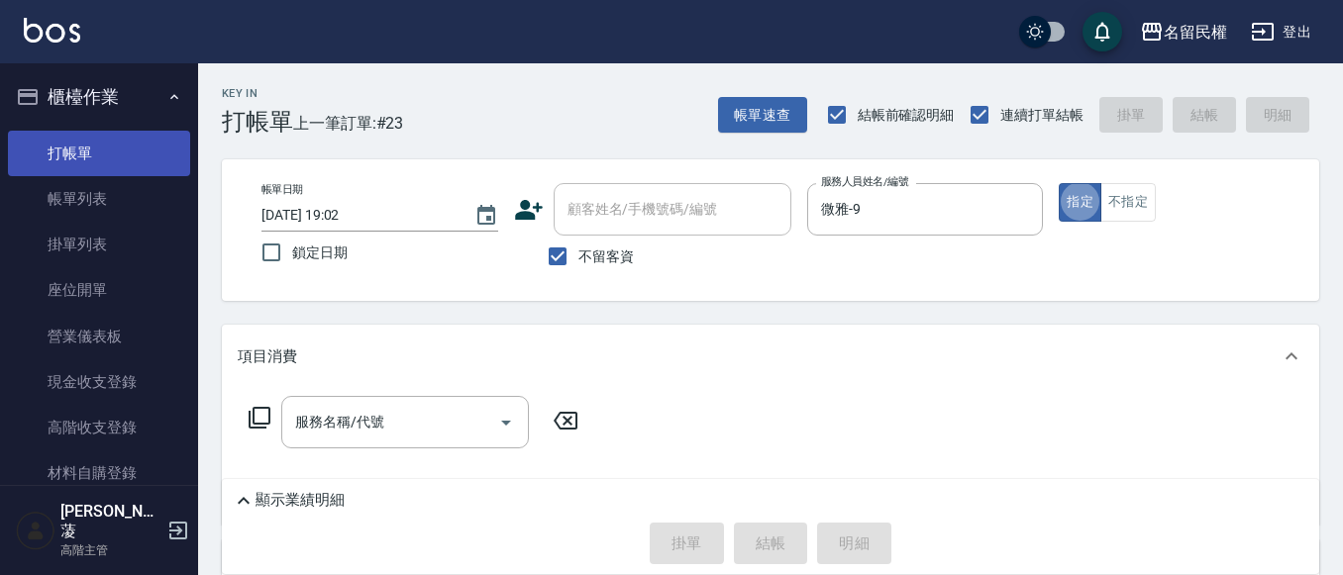
type button "true"
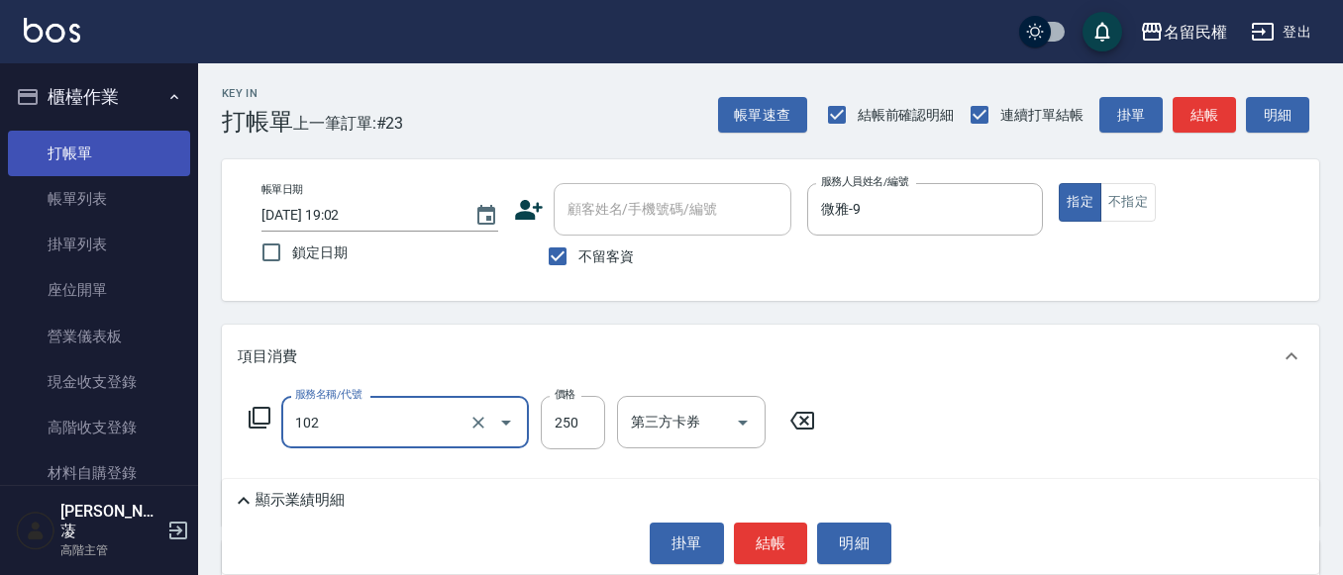
type input "指定洗髮(102)"
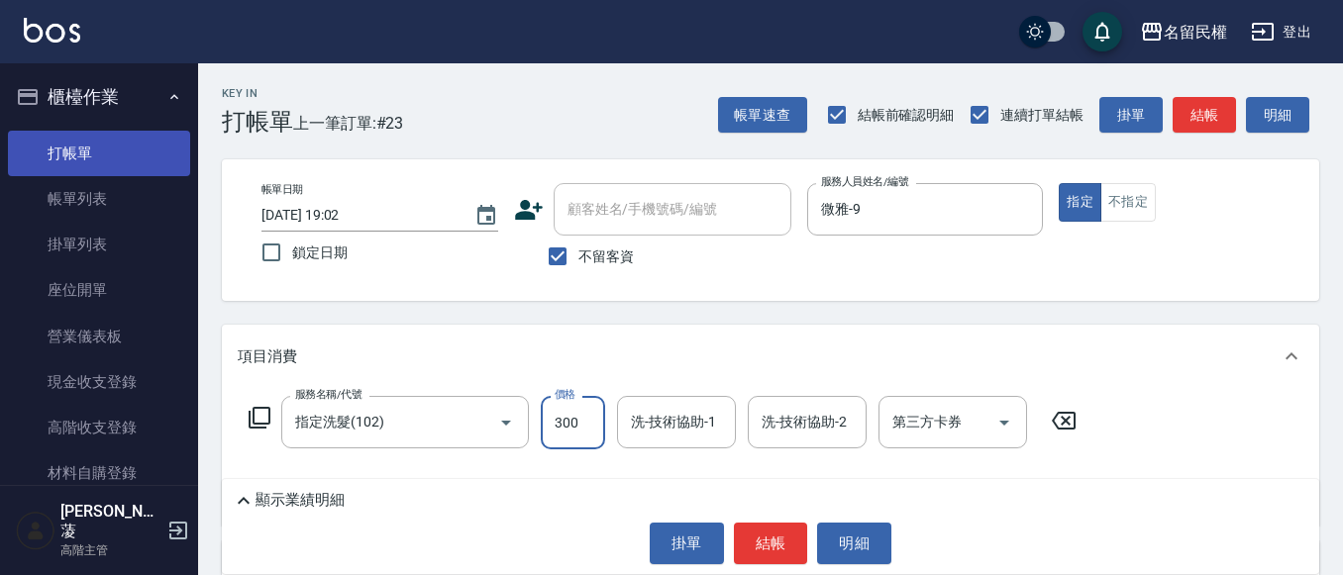
type input "300"
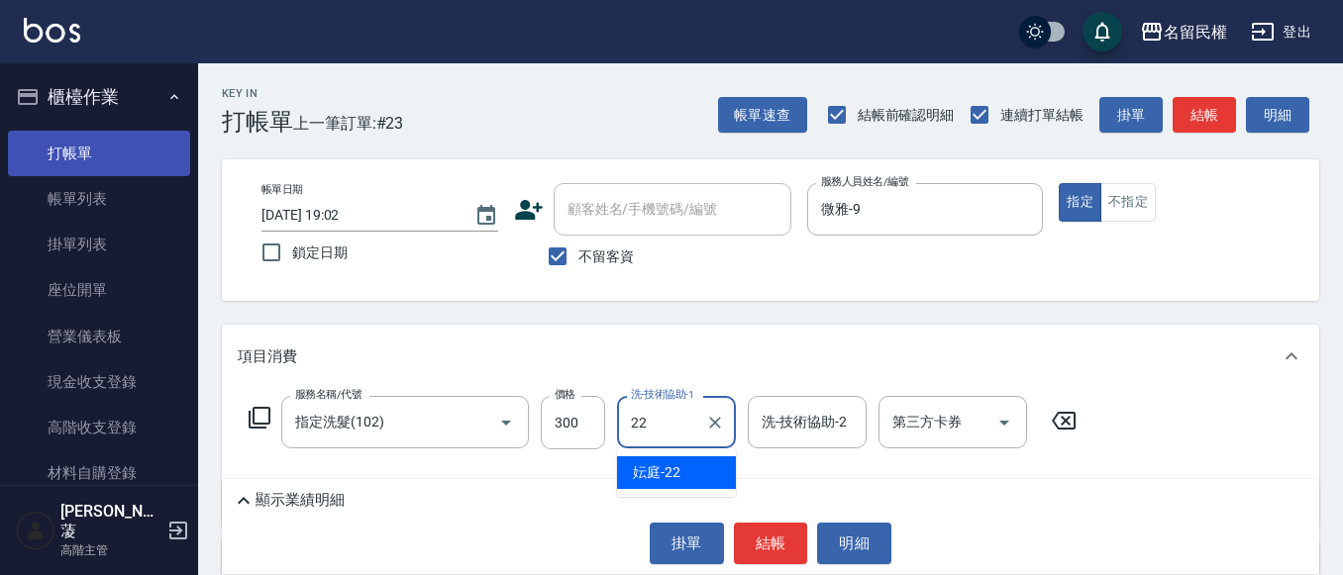
type input "妘庭-22"
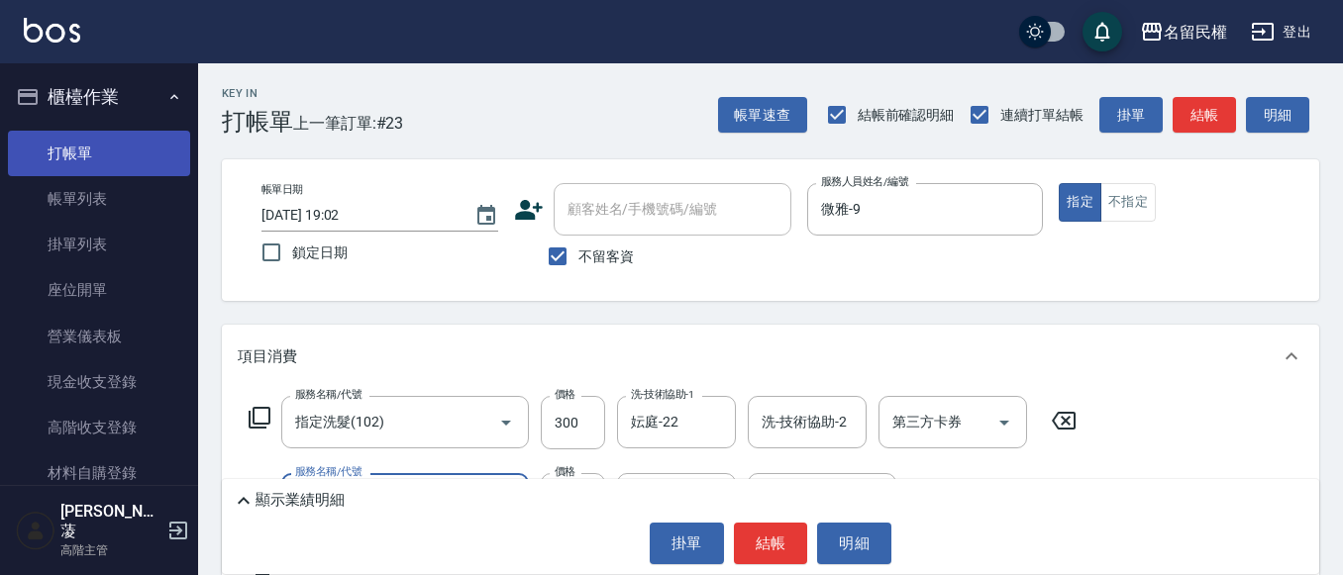
type input "[PERSON_NAME](701)"
type input "30"
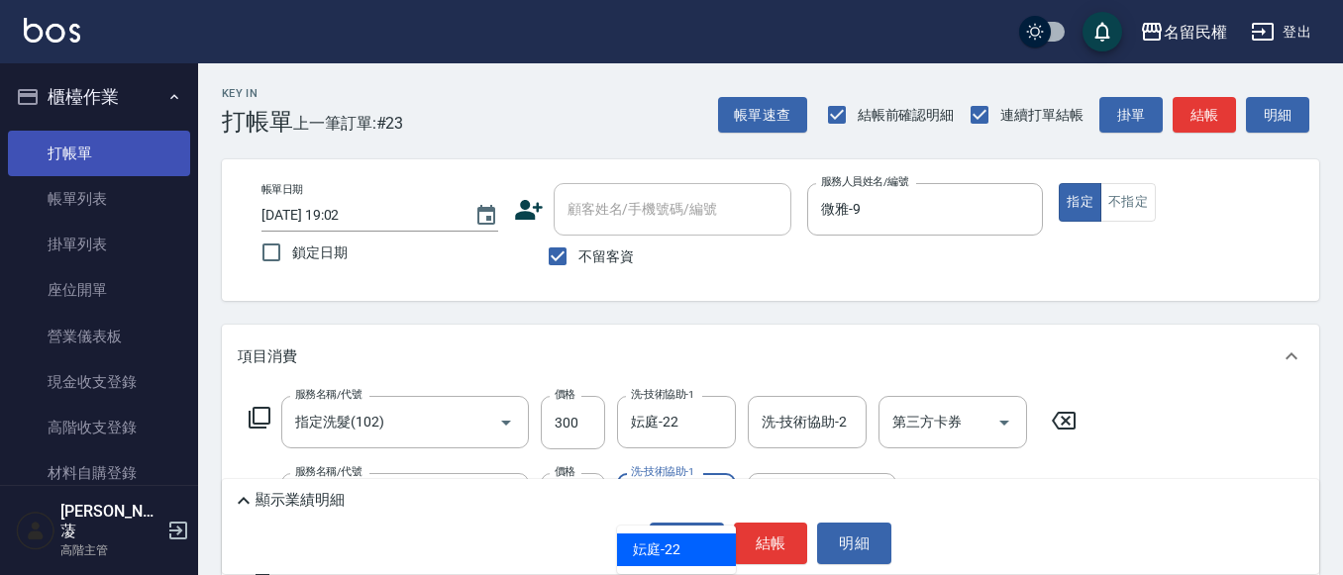
type input "妘庭-22"
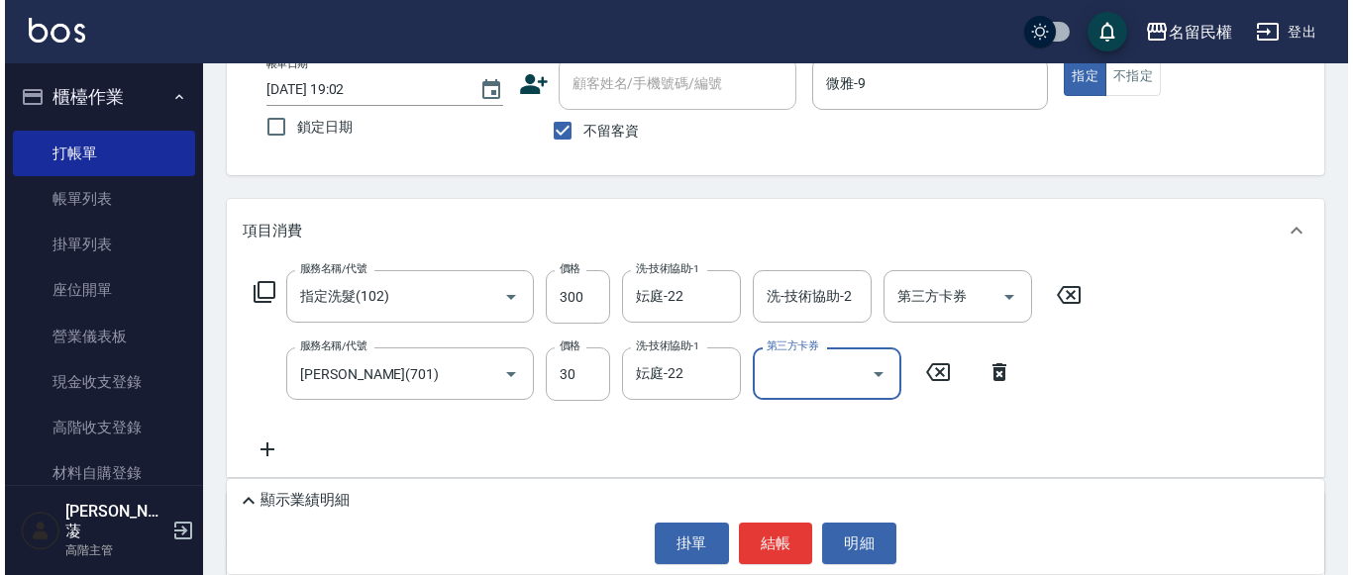
scroll to position [198, 0]
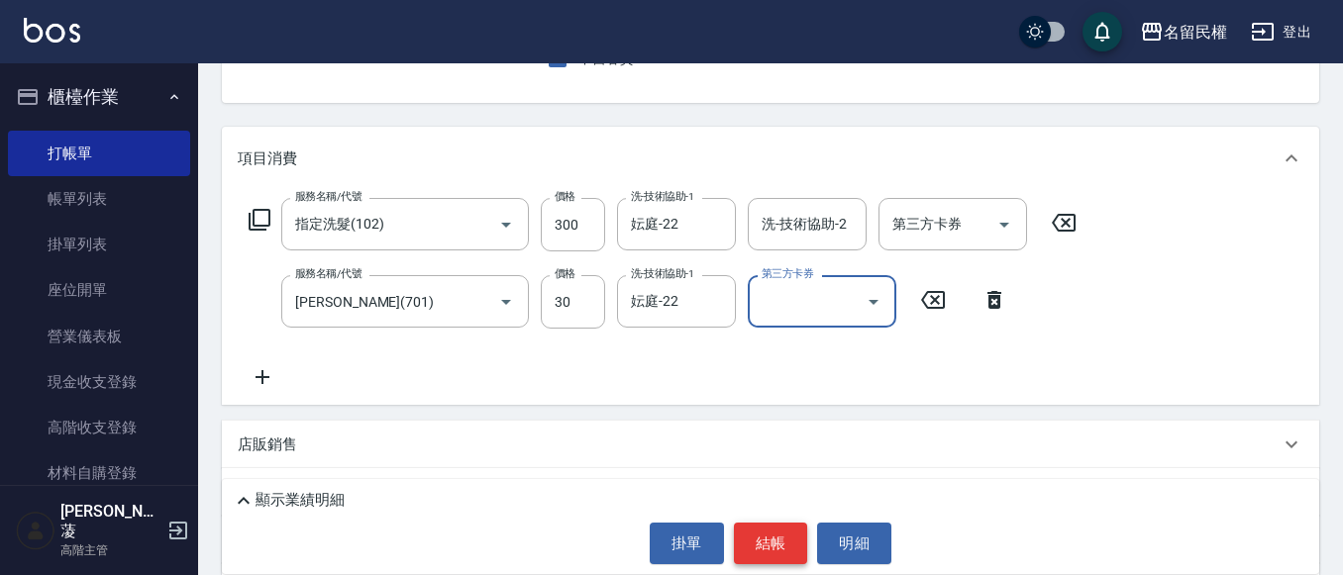
click at [775, 547] on button "結帳" at bounding box center [771, 544] width 74 height 42
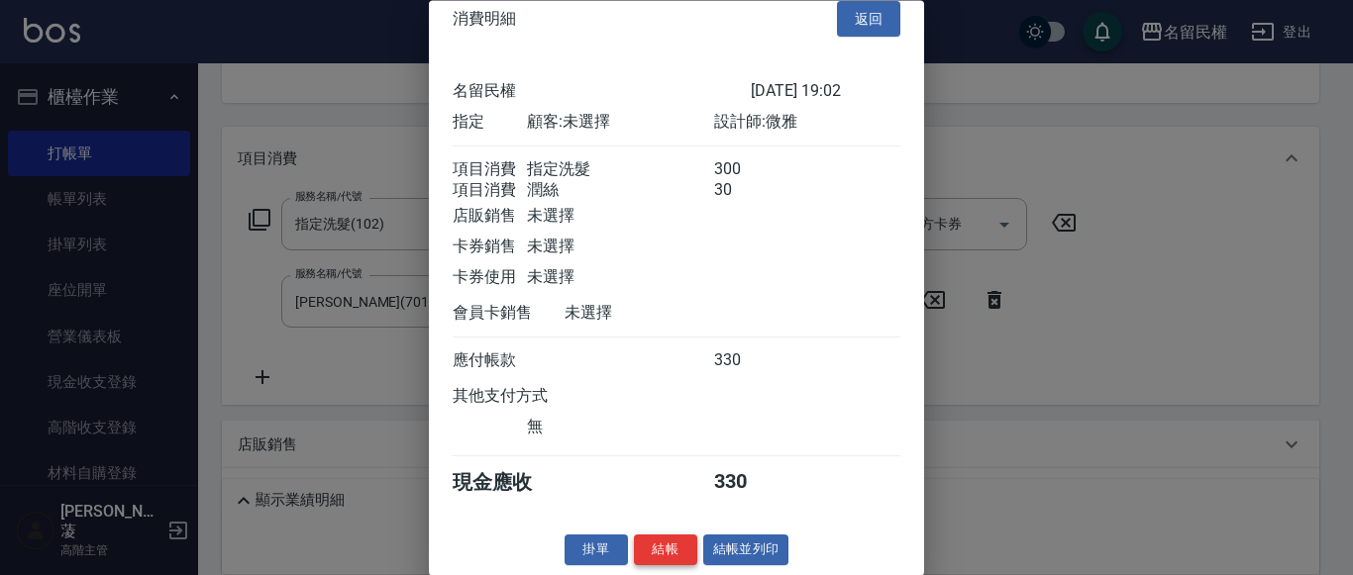
scroll to position [50, 0]
click at [665, 547] on button "結帳" at bounding box center [665, 551] width 63 height 31
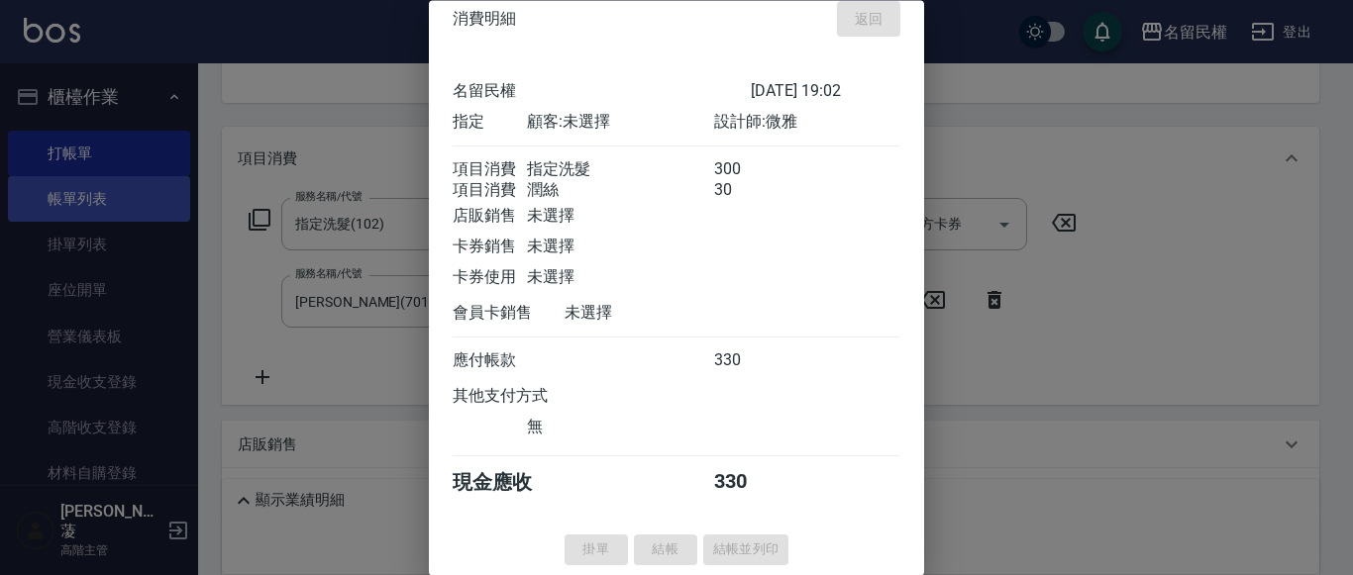
type input "[DATE] 19:23"
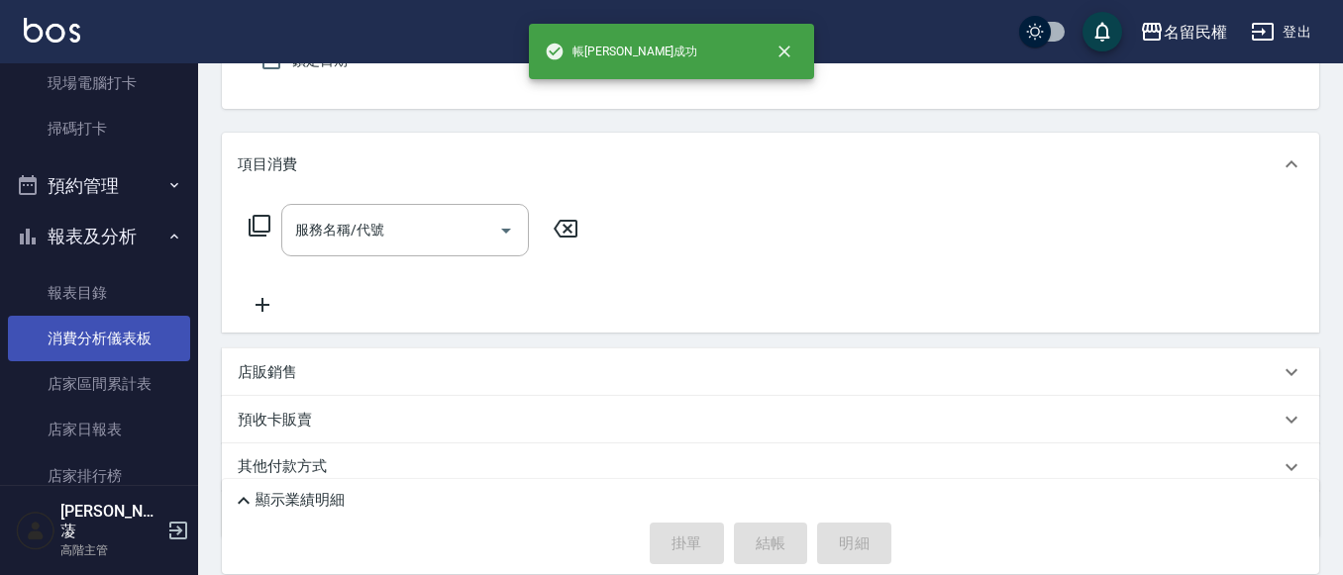
scroll to position [594, 0]
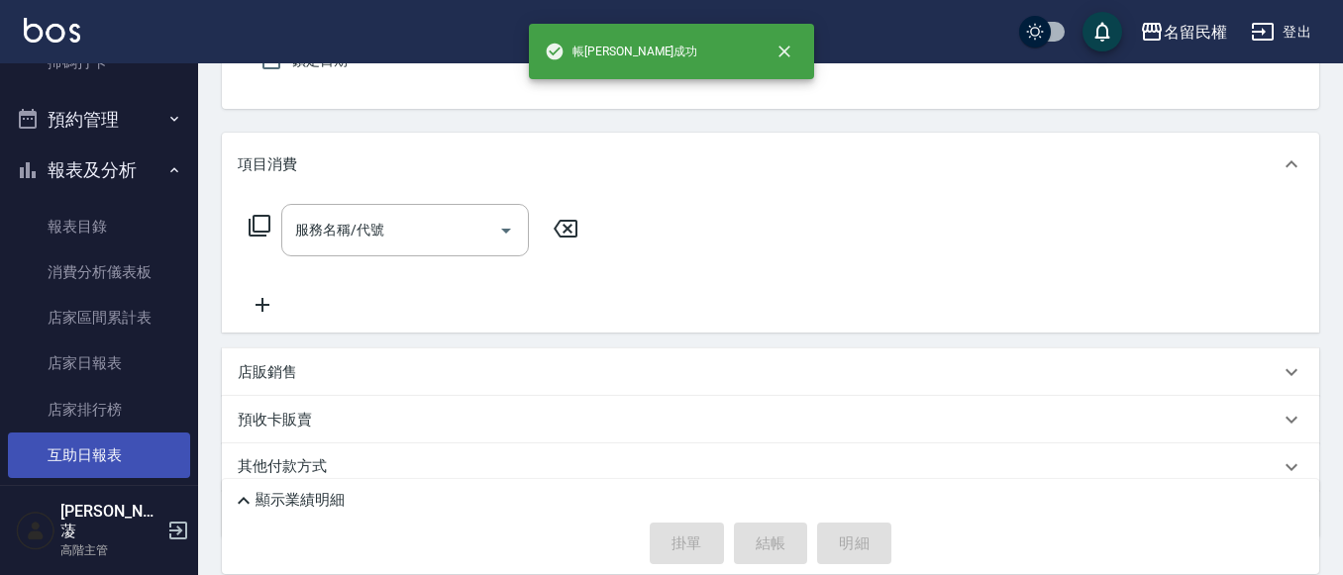
click at [152, 444] on link "互助日報表" at bounding box center [99, 456] width 182 height 46
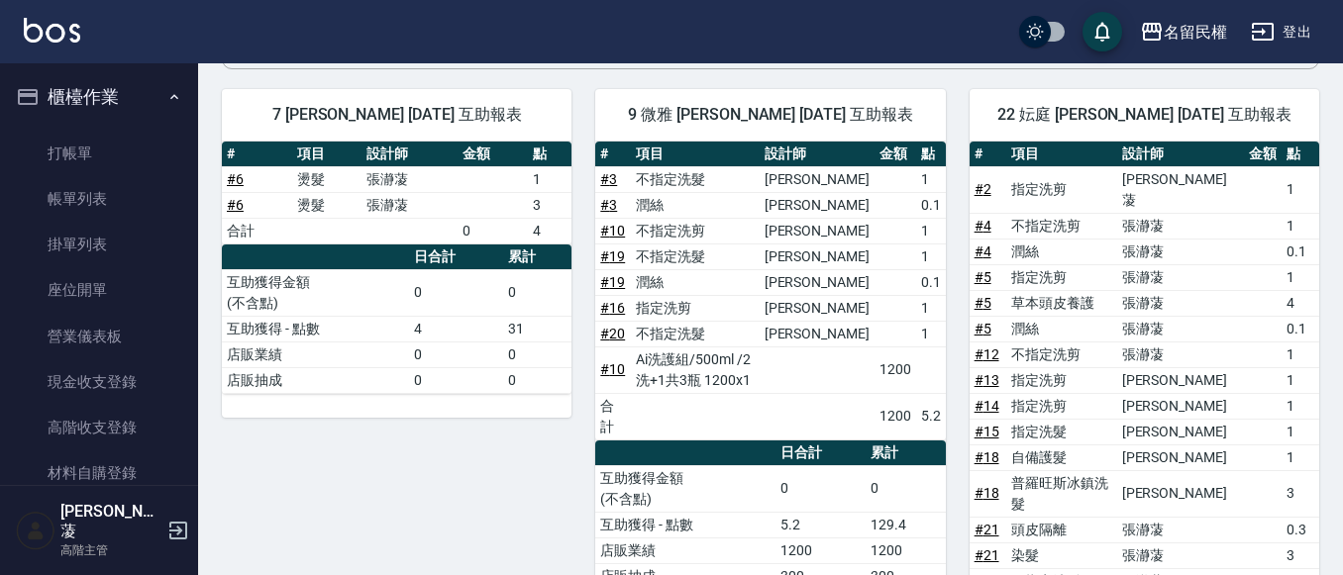
scroll to position [119, 0]
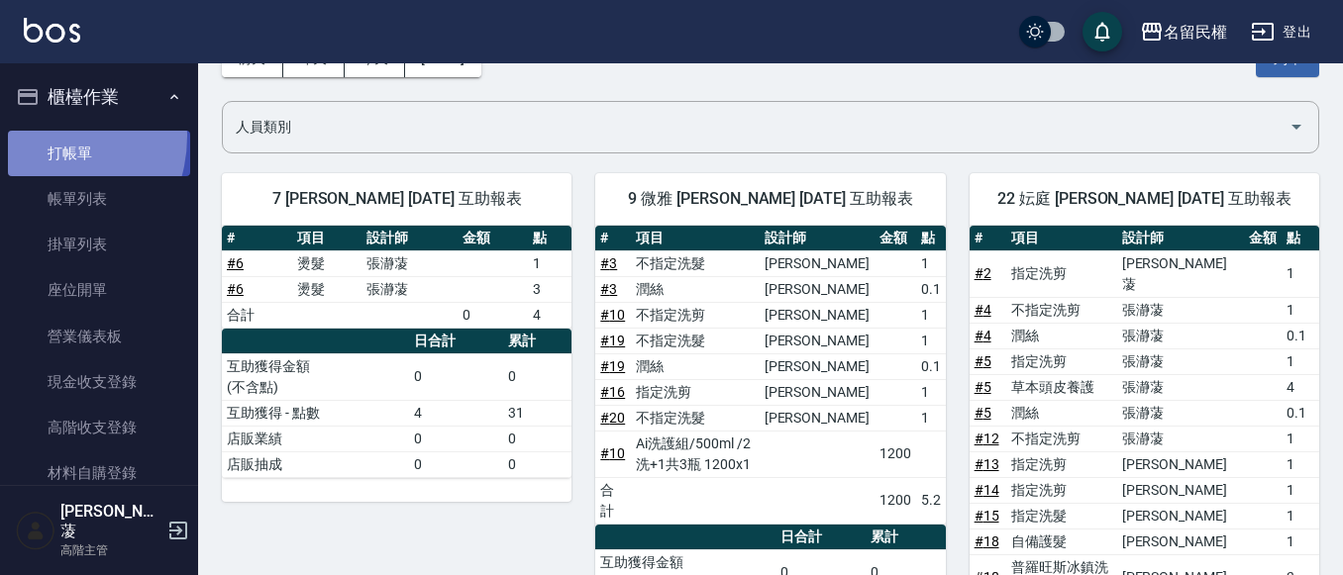
click at [35, 137] on link "打帳單" at bounding box center [99, 154] width 182 height 46
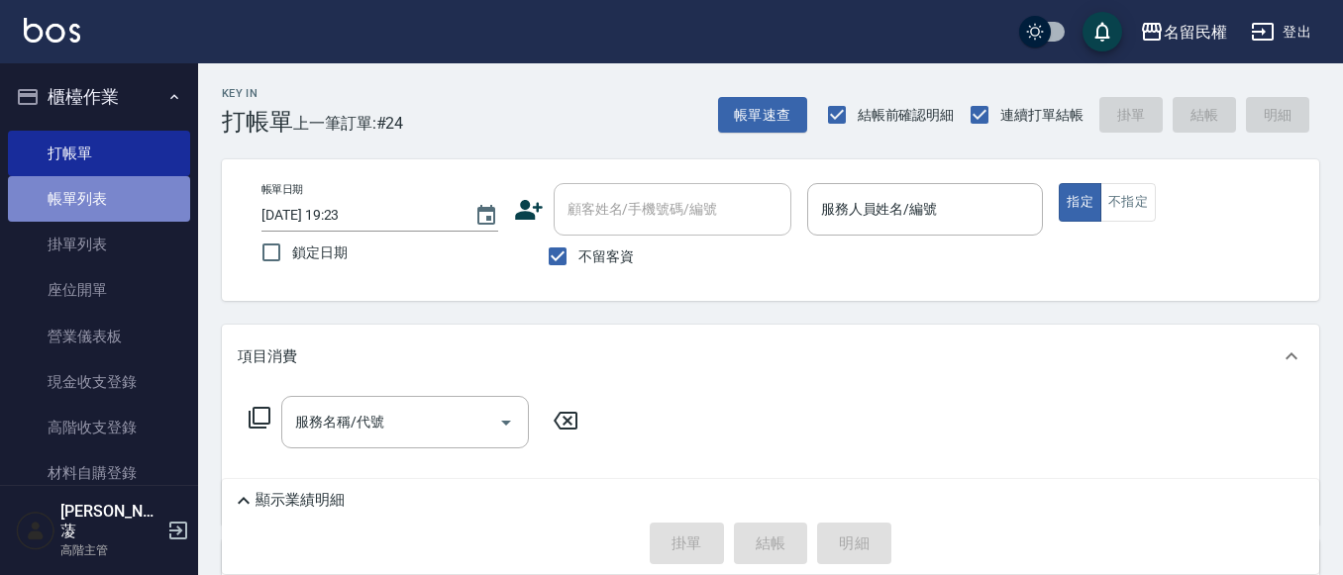
click at [119, 190] on link "帳單列表" at bounding box center [99, 199] width 182 height 46
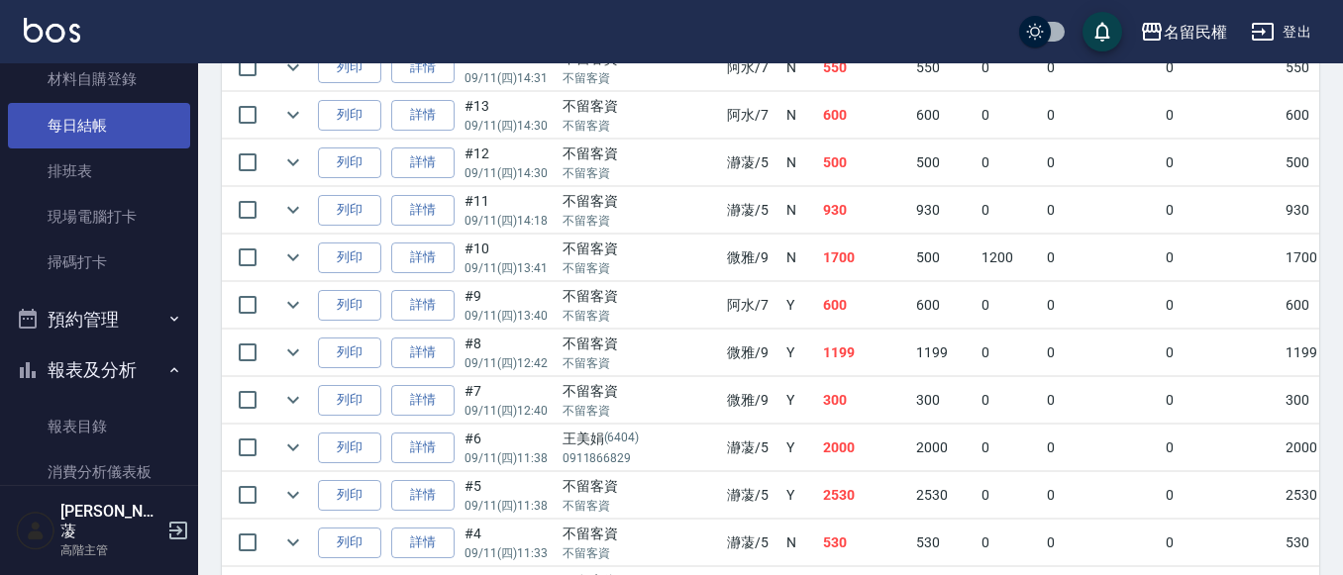
scroll to position [198, 0]
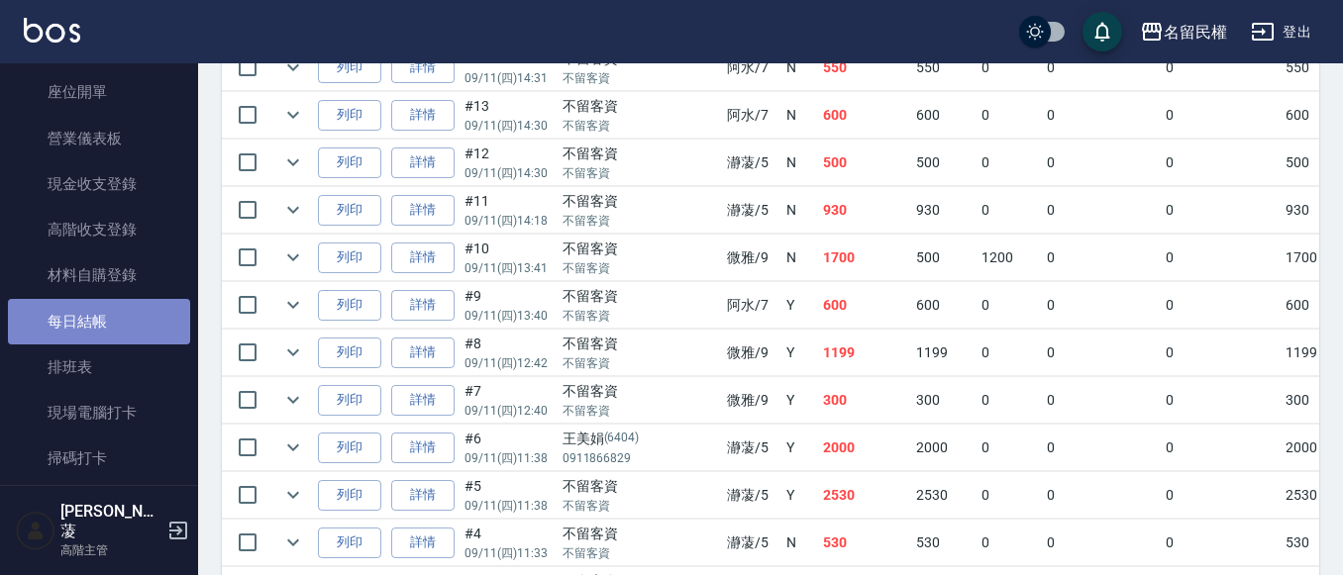
click at [119, 325] on link "每日結帳" at bounding box center [99, 322] width 182 height 46
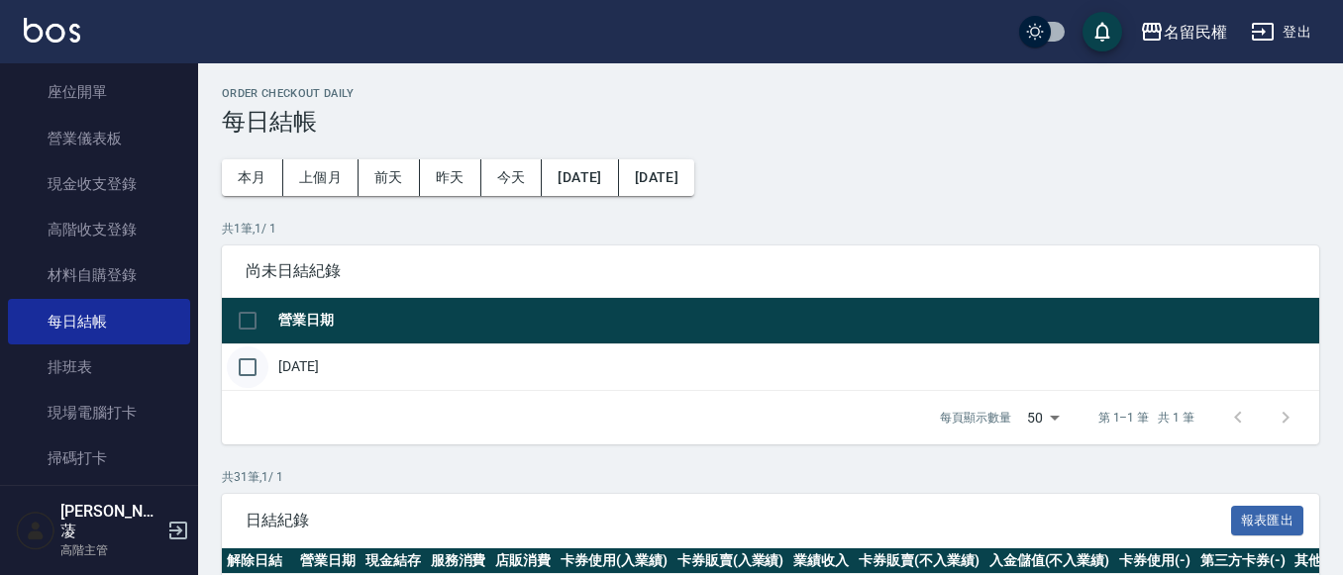
click at [261, 376] on input "checkbox" at bounding box center [248, 368] width 42 height 42
checkbox input "true"
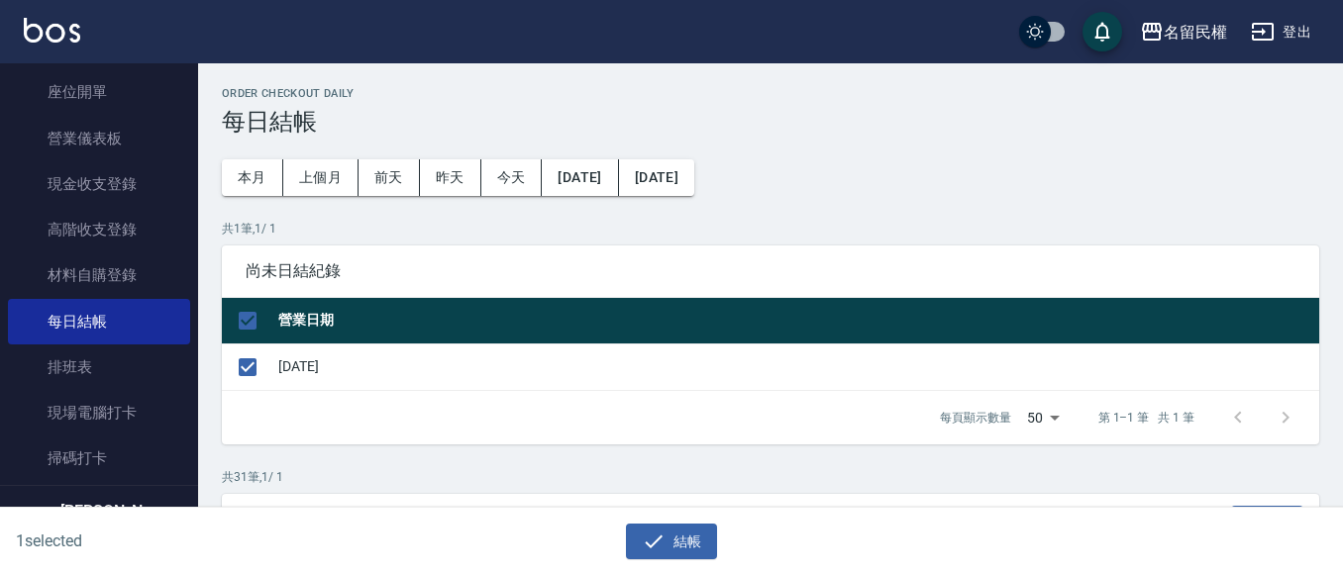
click at [678, 560] on div "1 selected 結帳" at bounding box center [671, 542] width 1343 height 68
click at [669, 534] on button "結帳" at bounding box center [672, 542] width 92 height 37
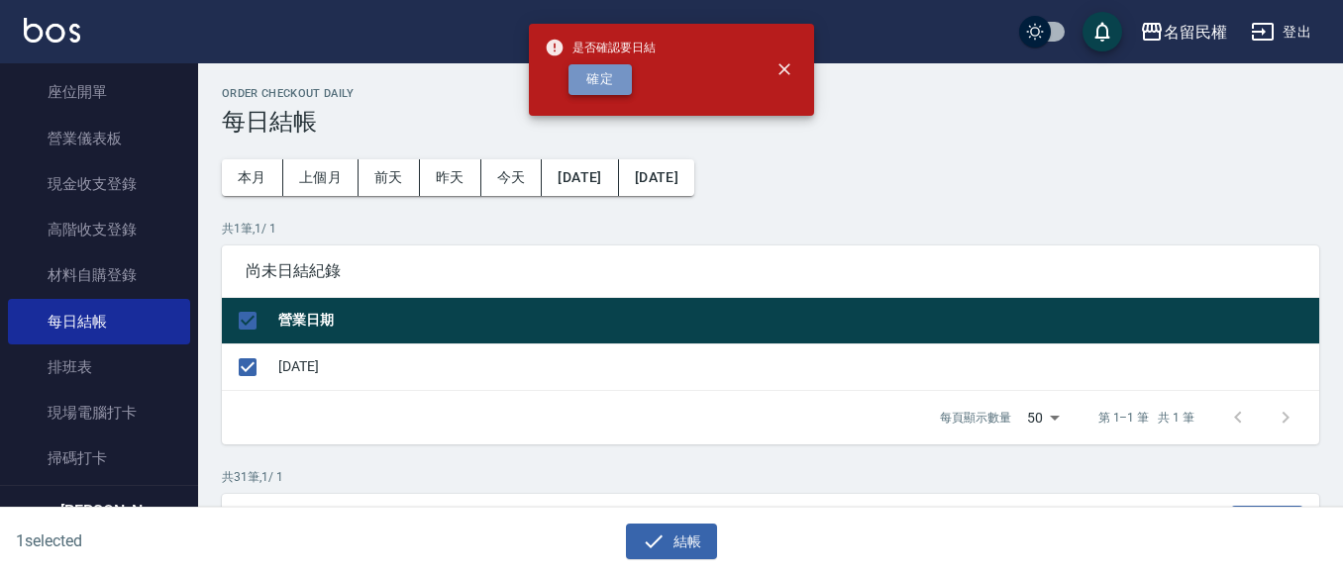
click at [586, 73] on button "確定" at bounding box center [599, 79] width 63 height 31
checkbox input "false"
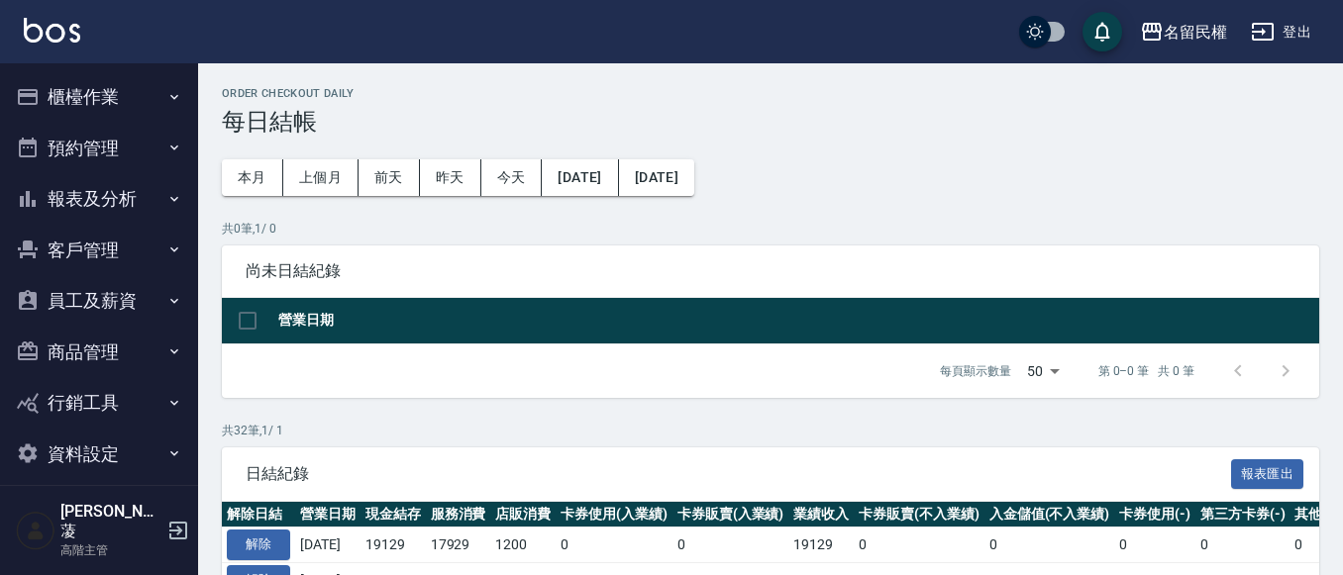
click at [111, 195] on button "報表及分析" at bounding box center [99, 198] width 182 height 51
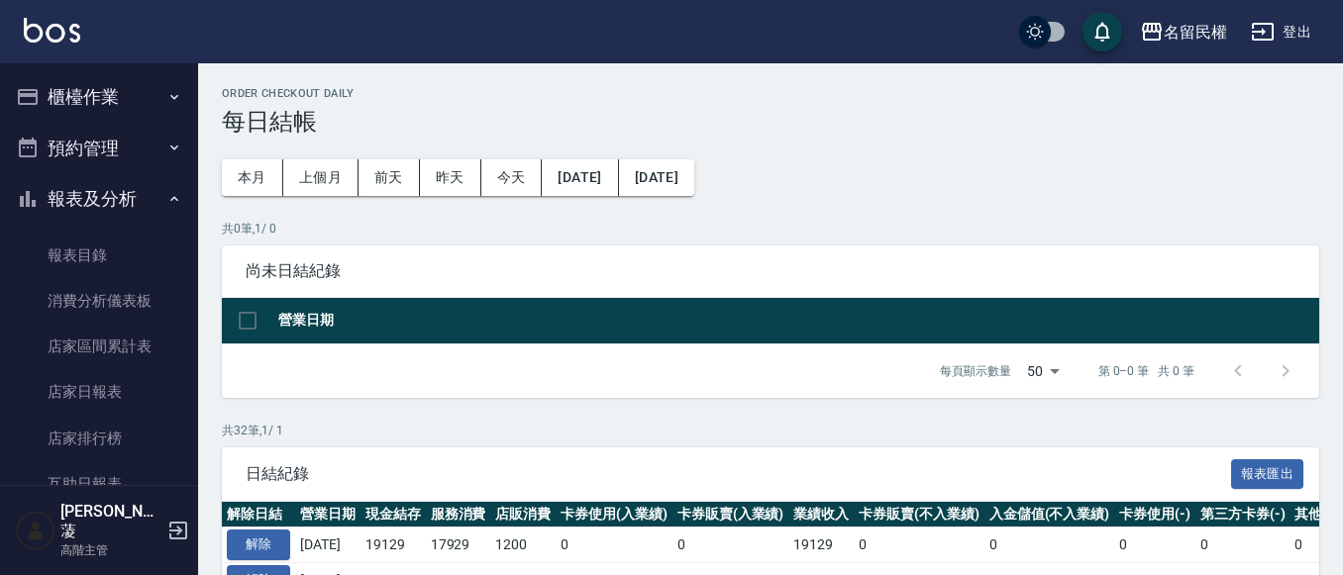
drag, startPoint x: 122, startPoint y: 384, endPoint x: 267, endPoint y: 353, distance: 149.0
click at [122, 384] on link "店家日報表" at bounding box center [99, 392] width 182 height 46
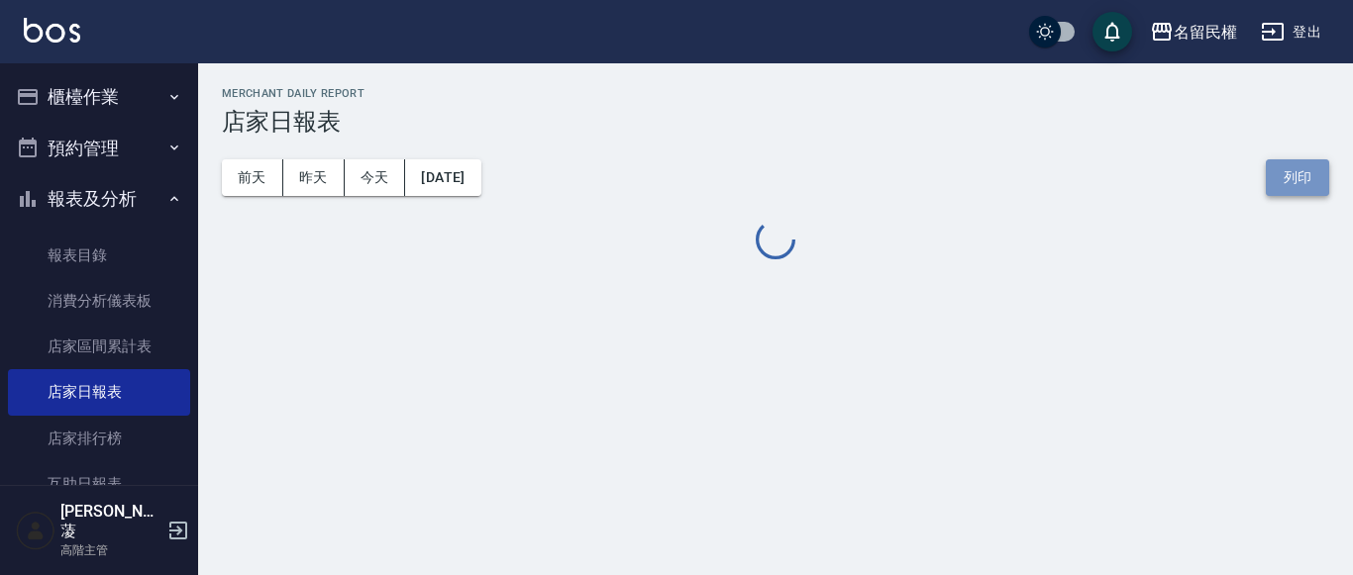
click at [1284, 182] on button "列印" at bounding box center [1297, 177] width 63 height 37
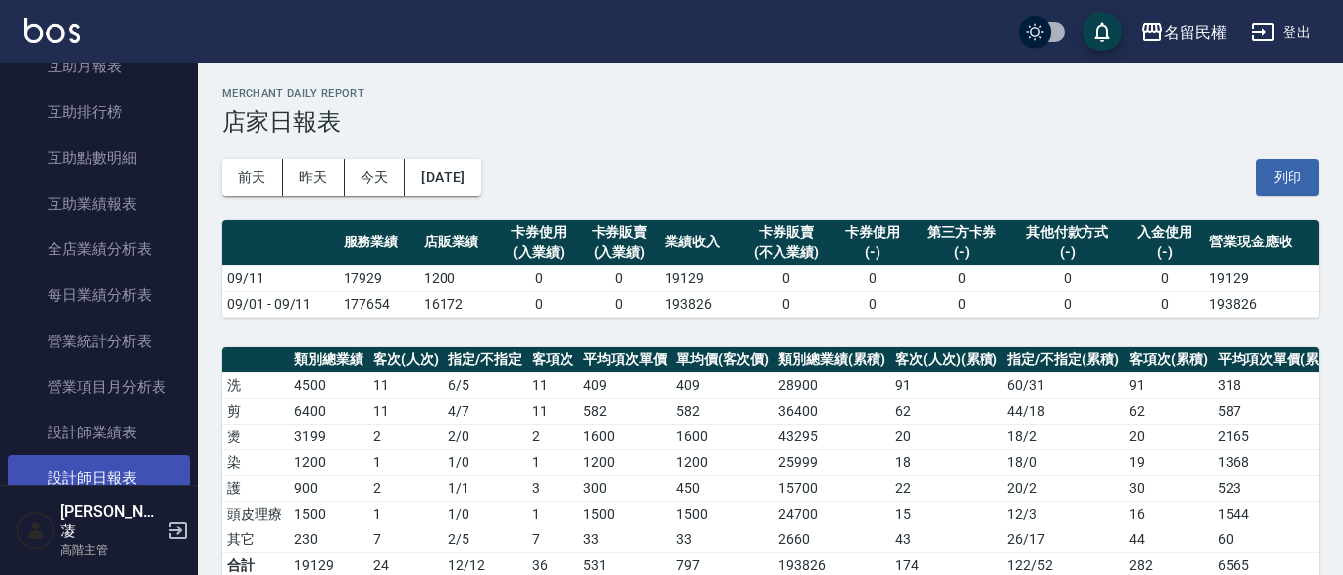
scroll to position [495, 0]
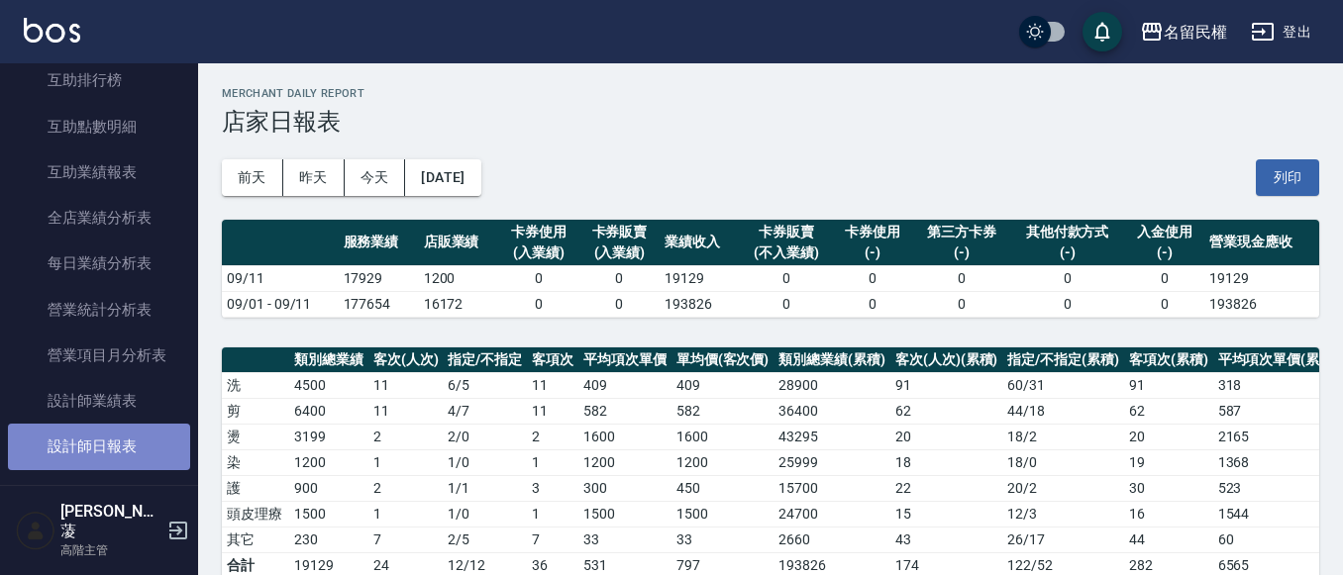
click at [129, 440] on link "設計師日報表" at bounding box center [99, 447] width 182 height 46
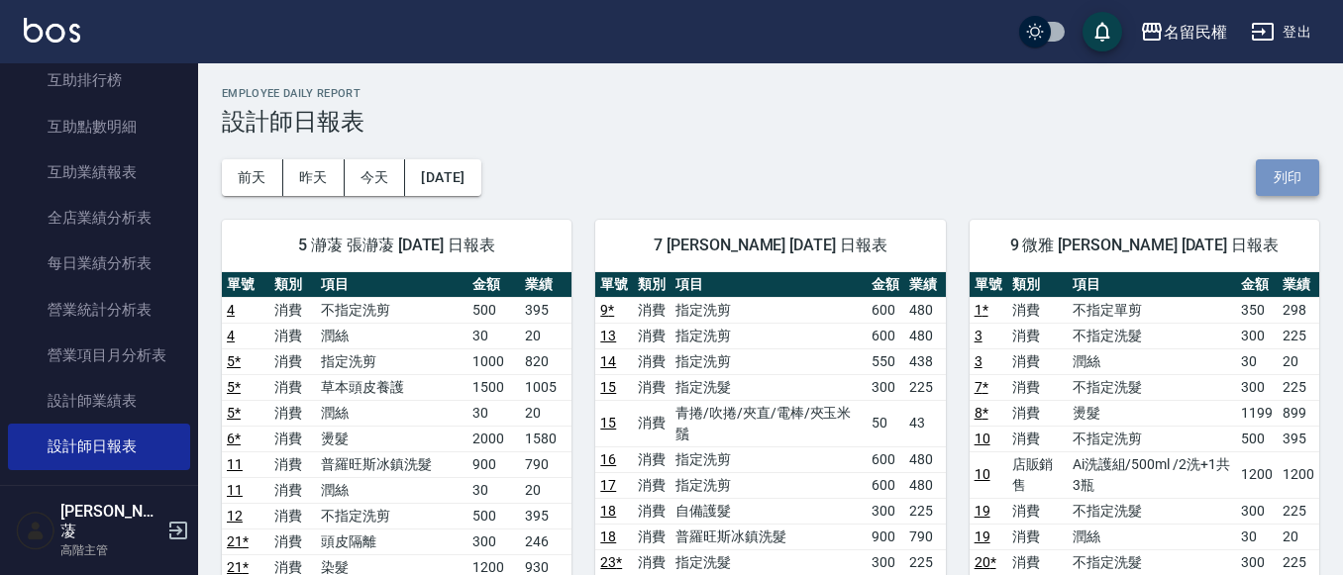
drag, startPoint x: 1283, startPoint y: 180, endPoint x: 1050, endPoint y: 505, distance: 400.1
click at [1276, 190] on button "列印" at bounding box center [1287, 177] width 63 height 37
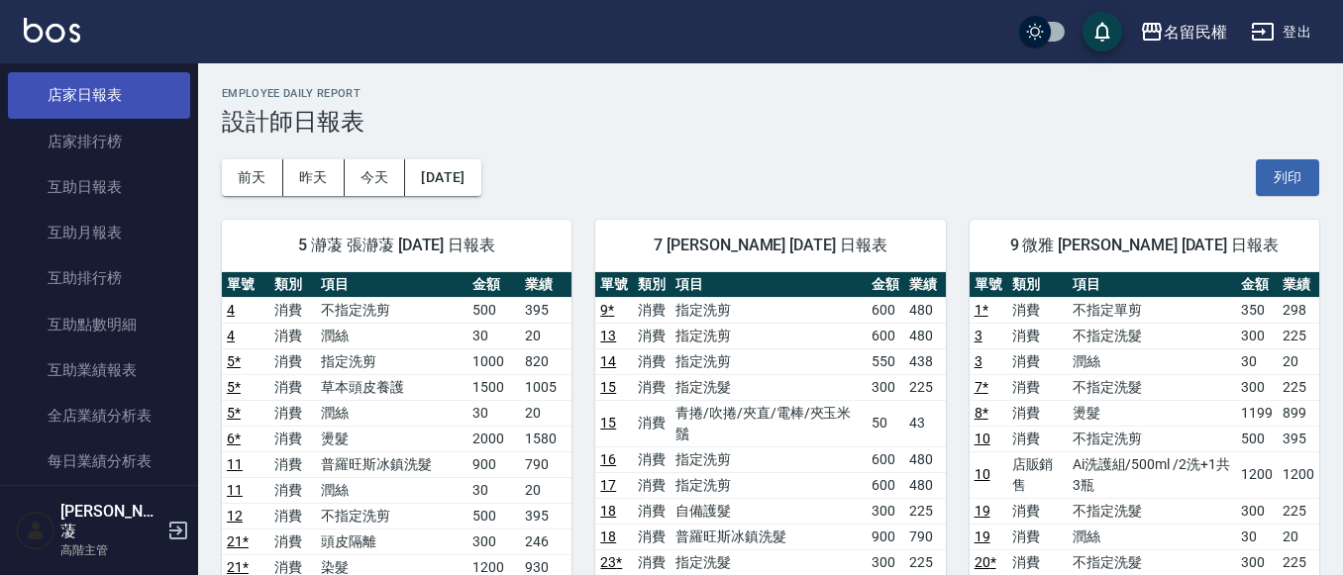
scroll to position [99, 0]
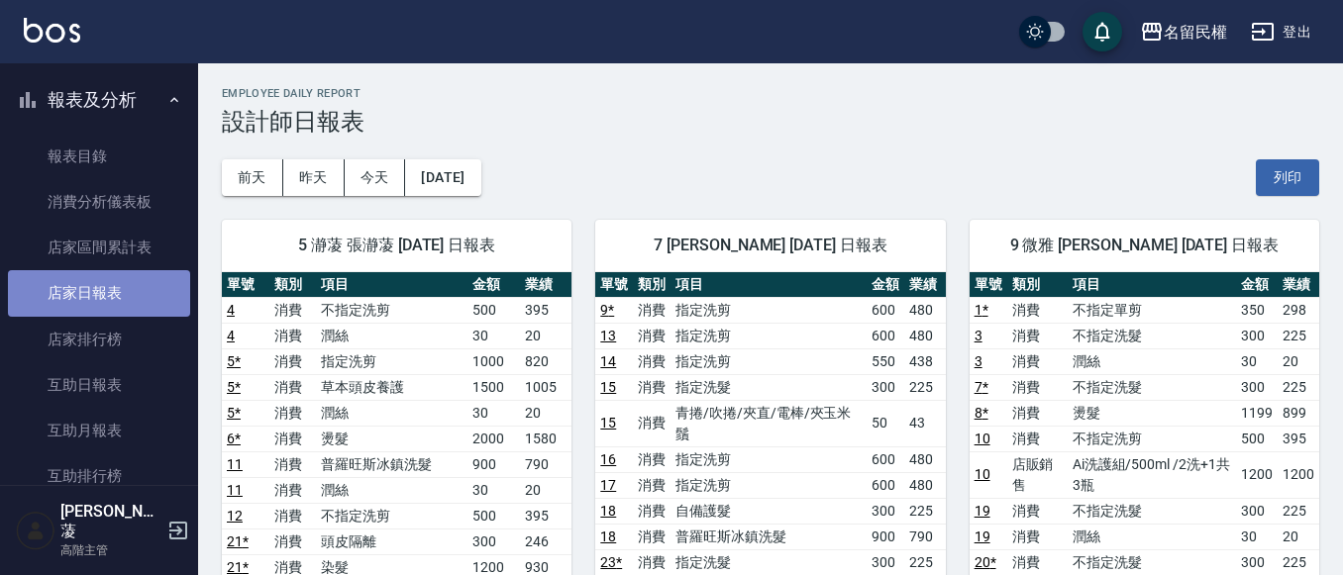
click at [138, 298] on link "店家日報表" at bounding box center [99, 293] width 182 height 46
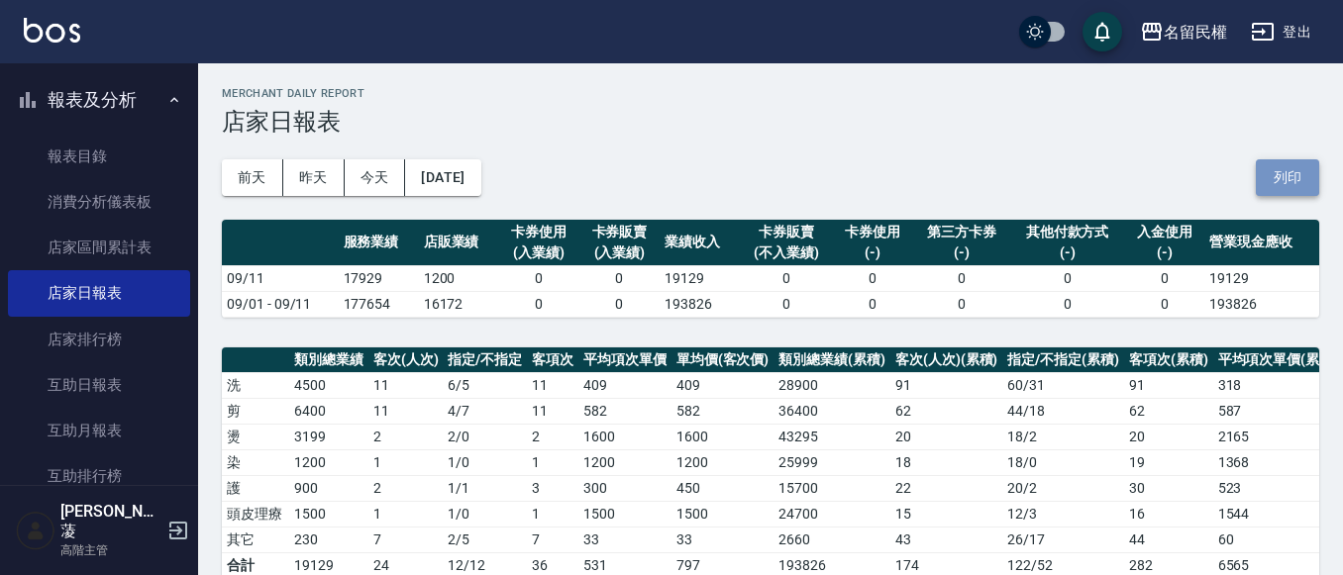
click at [1286, 187] on button "列印" at bounding box center [1287, 177] width 63 height 37
